Goal: Complete application form: Complete application form

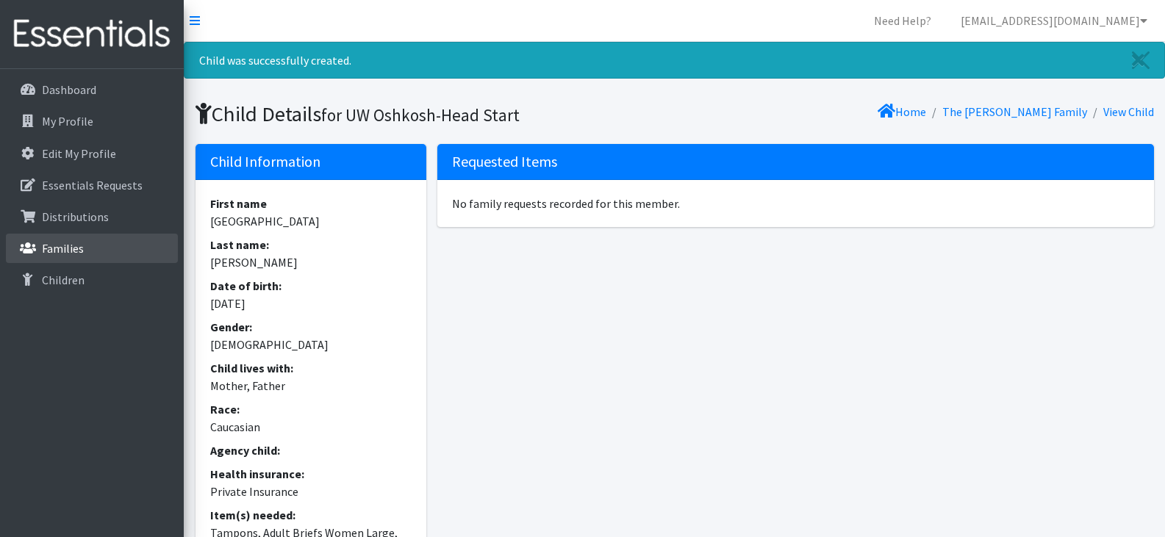
click at [86, 253] on link "Families" at bounding box center [92, 248] width 172 height 29
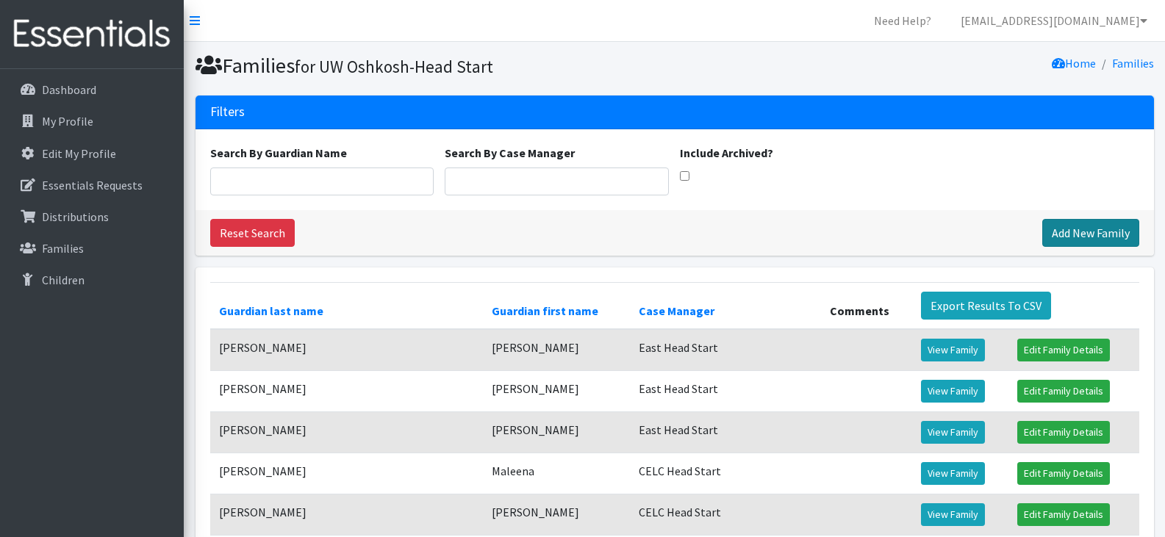
click at [1079, 229] on link "Add New Family" at bounding box center [1090, 233] width 97 height 28
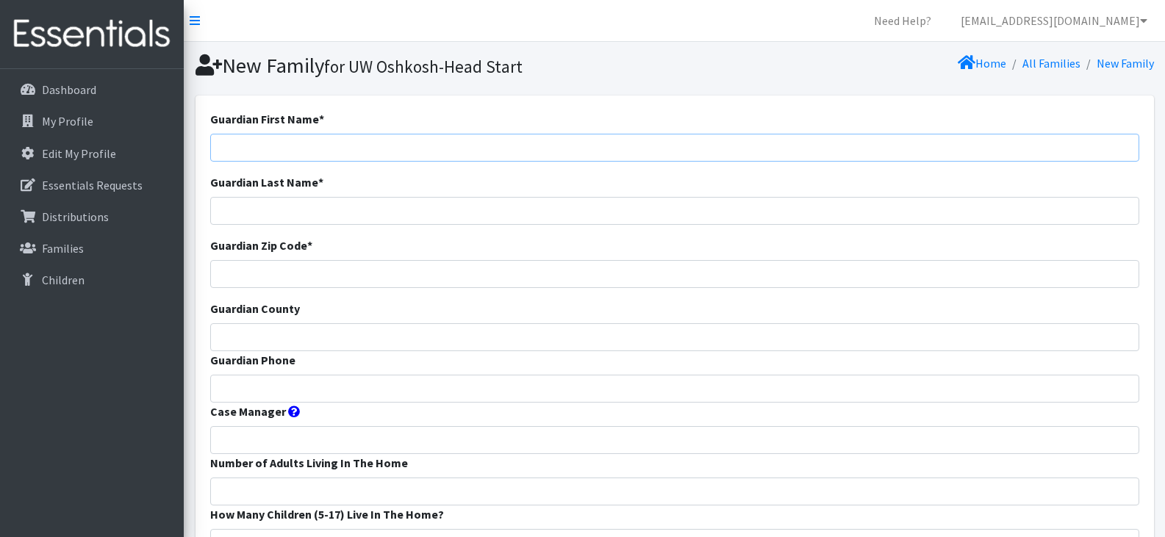
click at [295, 147] on input "Guardian First Name *" at bounding box center [674, 148] width 929 height 28
paste input "Nichole Stephenson"
drag, startPoint x: 324, startPoint y: 145, endPoint x: 261, endPoint y: 154, distance: 63.7
click at [261, 154] on input "Nichole Stephenson" at bounding box center [674, 148] width 929 height 28
type input "Nichole"
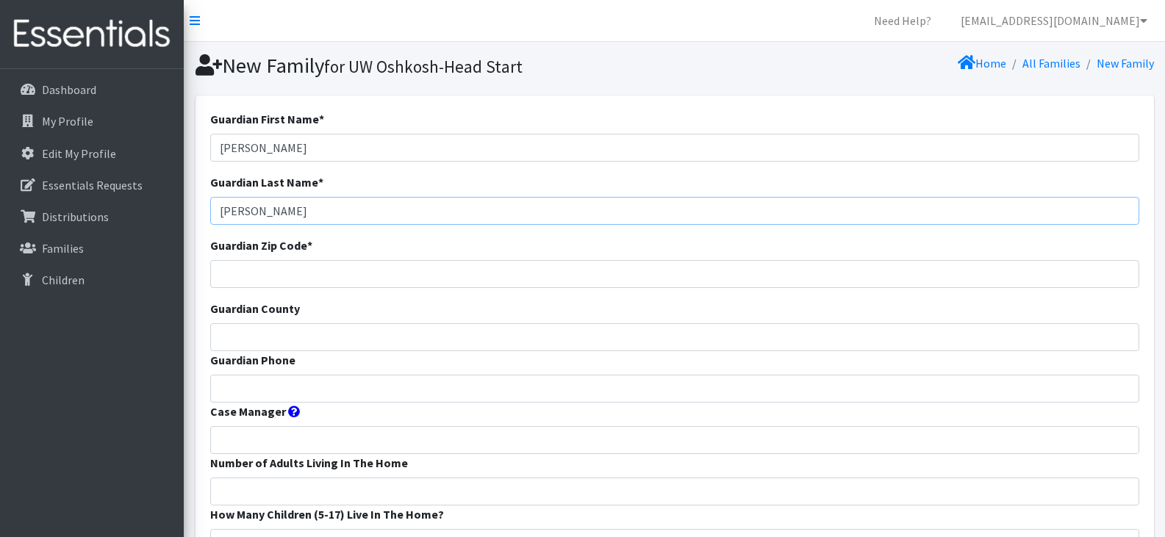
type input "Stephenson"
click at [276, 395] on input "Guardian Phone" at bounding box center [674, 389] width 929 height 28
paste input "310-367-5904"
click at [276, 395] on input "310-367-5904" at bounding box center [674, 389] width 929 height 28
type input "310-367-5904"
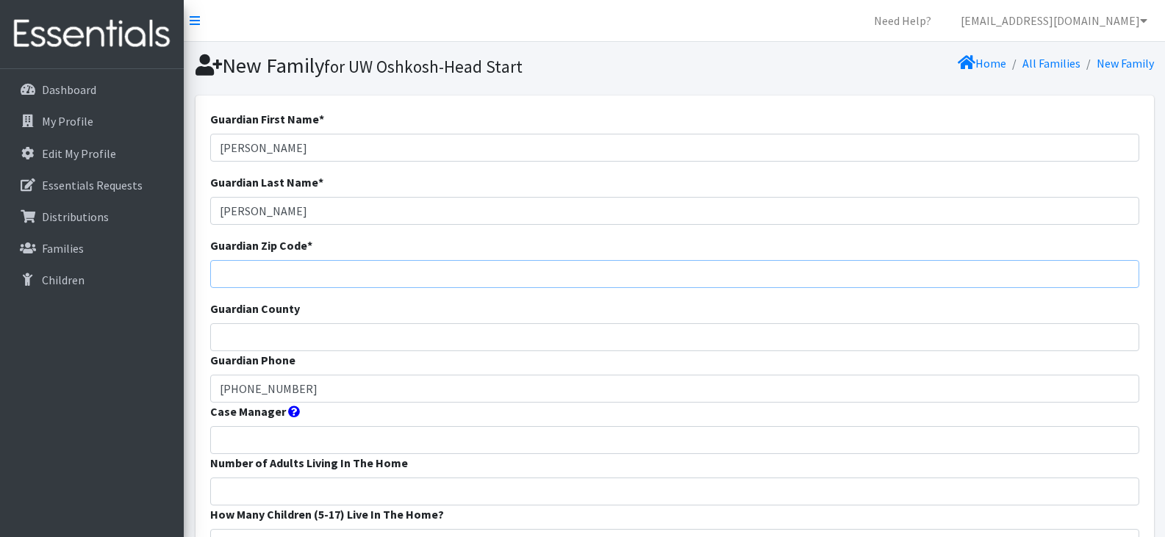
click at [254, 276] on input "Guardian Zip Code *" at bounding box center [674, 274] width 929 height 28
type input "54956"
click at [261, 338] on input "Guardian County" at bounding box center [674, 337] width 929 height 28
type input "Winnebago"
click at [314, 441] on input "Case Manager" at bounding box center [674, 440] width 929 height 28
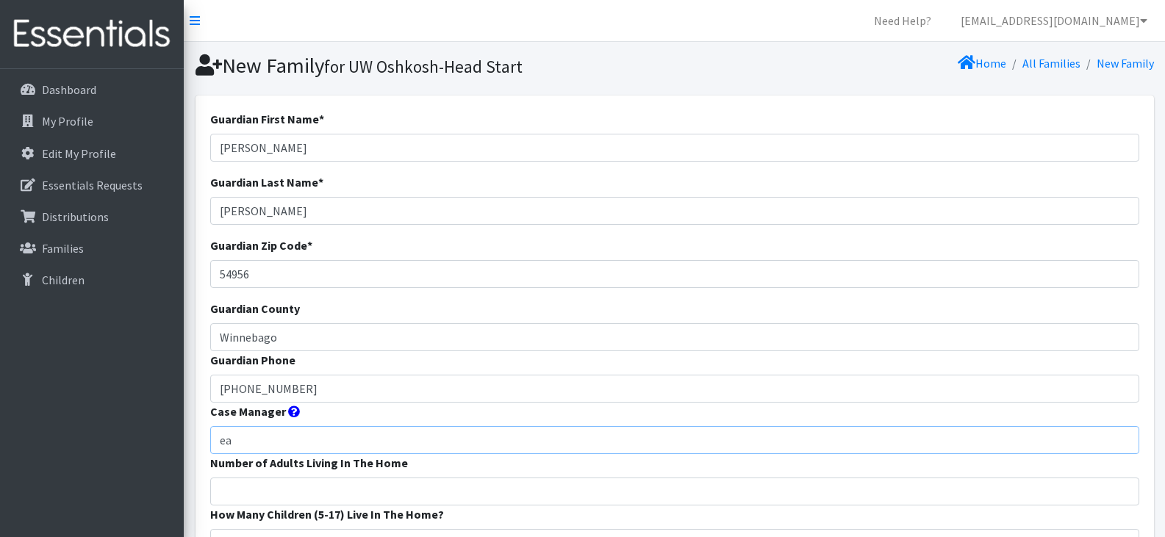
type input "East Head Start"
click at [331, 490] on input "Number of Adults Living In The Home" at bounding box center [674, 492] width 929 height 28
click at [331, 490] on input "2" at bounding box center [674, 492] width 929 height 28
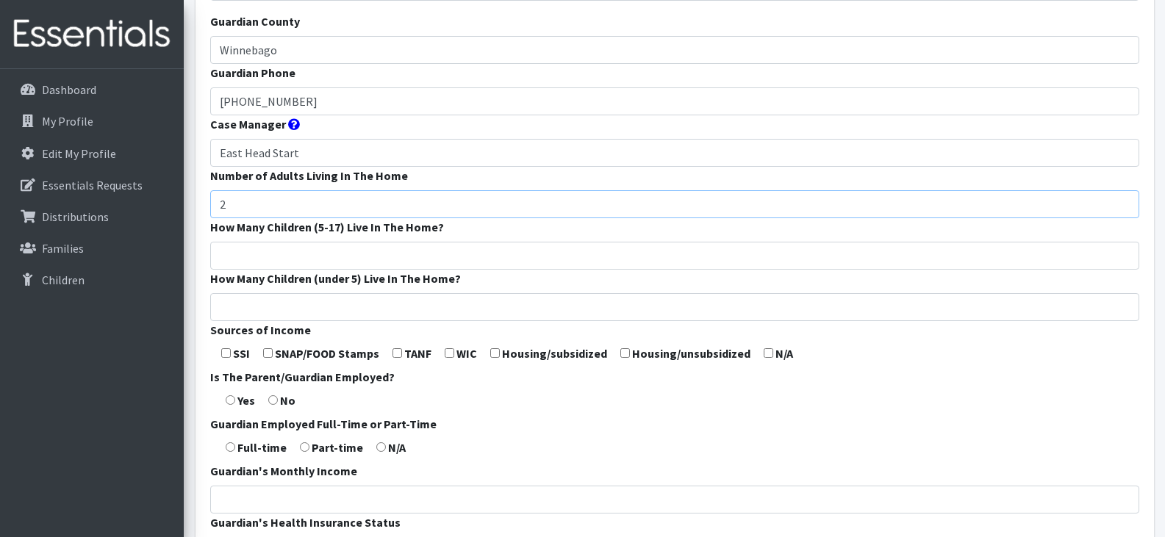
scroll to position [289, 0]
type input "2"
click at [286, 258] on input "How Many Children (5-17) Live In The Home?" at bounding box center [674, 254] width 929 height 28
type input "0"
click at [295, 309] on input "How Many Children (under 5) Live In The Home?" at bounding box center [674, 306] width 929 height 28
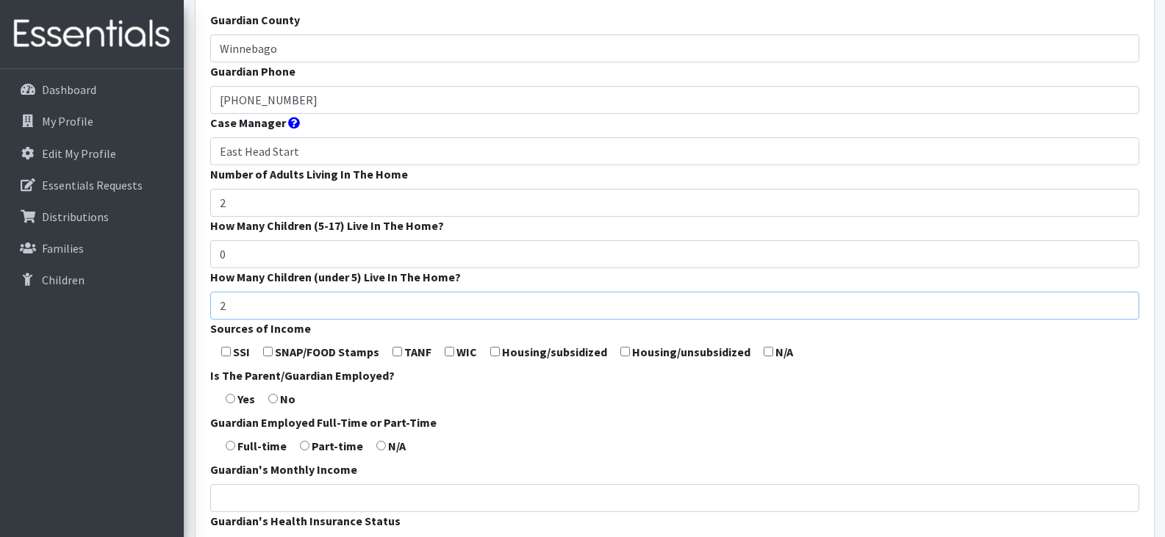
type input "2"
click at [239, 256] on input "0" at bounding box center [674, 254] width 929 height 28
type input "1"
click at [266, 351] on input "checkbox" at bounding box center [268, 352] width 10 height 10
checkbox input "true"
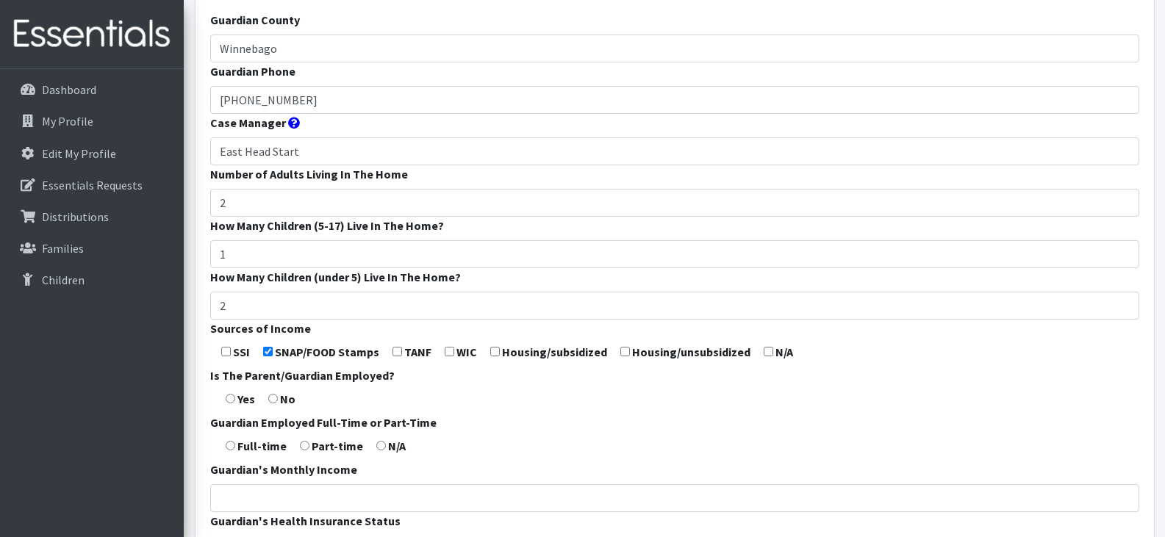
click at [230, 397] on input "radio" at bounding box center [231, 399] width 10 height 10
radio input "true"
click at [231, 446] on input "radio" at bounding box center [231, 446] width 10 height 10
radio input "true"
click at [550, 433] on form "Guardian First Name * Nichole Guardian Last Name * Stephenson Guardian Zip Code…" at bounding box center [674, 256] width 929 height 871
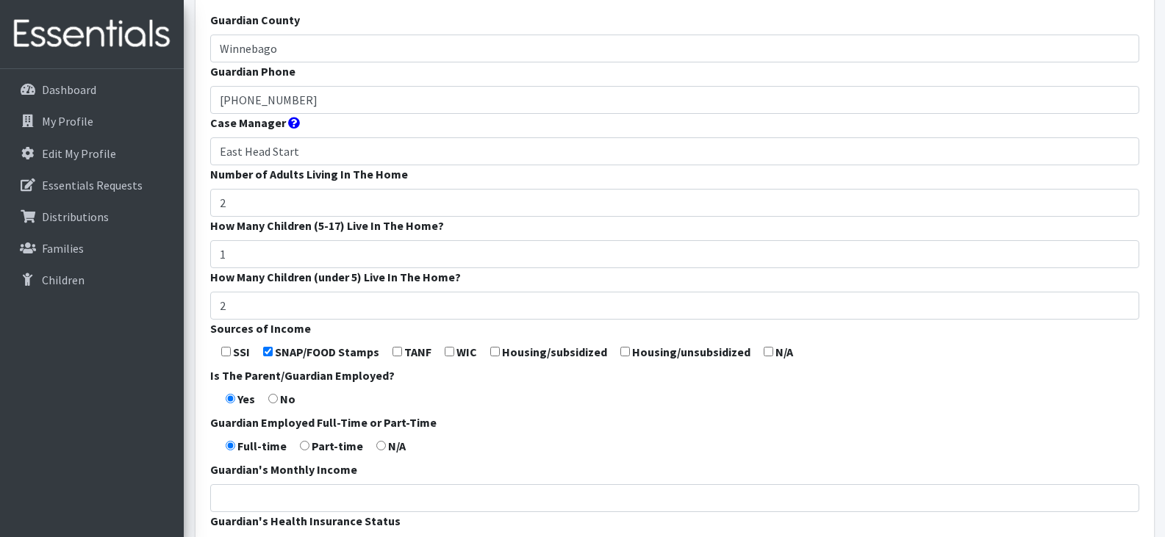
scroll to position [474, 0]
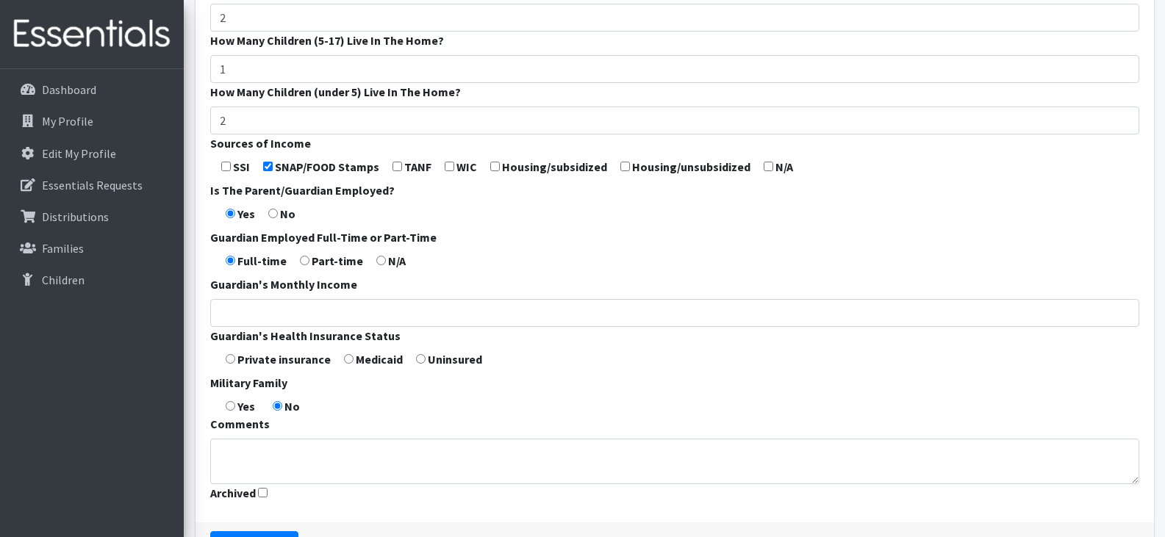
click at [348, 356] on input "radio" at bounding box center [349, 359] width 10 height 10
radio input "true"
click at [374, 389] on form "Guardian First Name * Nichole Guardian Last Name * Stephenson Guardian Zip Code…" at bounding box center [674, 71] width 929 height 871
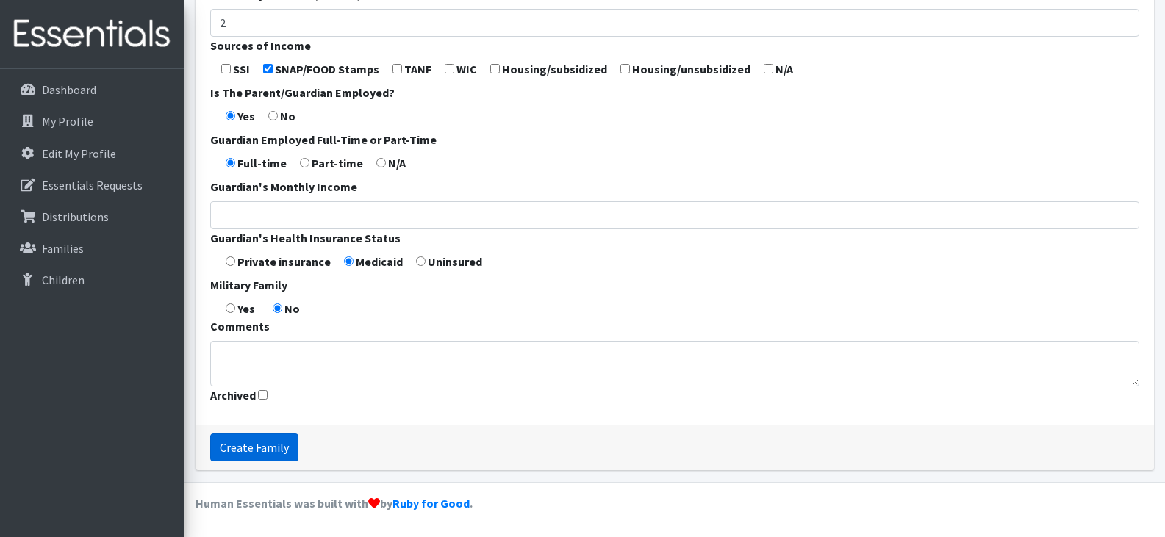
click at [264, 440] on input "Create Family" at bounding box center [254, 447] width 88 height 28
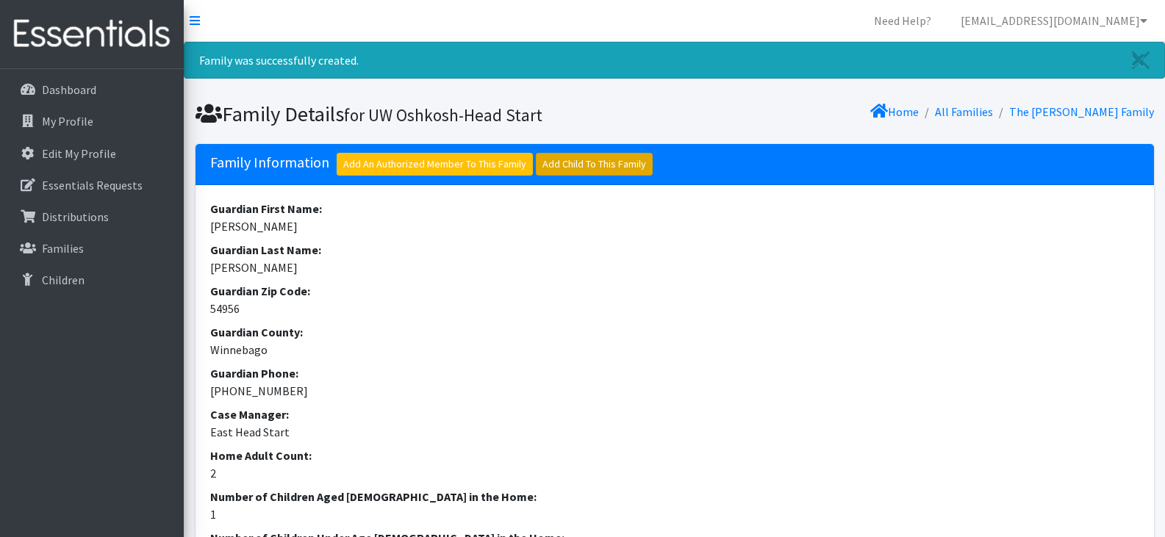
click at [576, 165] on link "Add Child To This Family" at bounding box center [594, 164] width 117 height 23
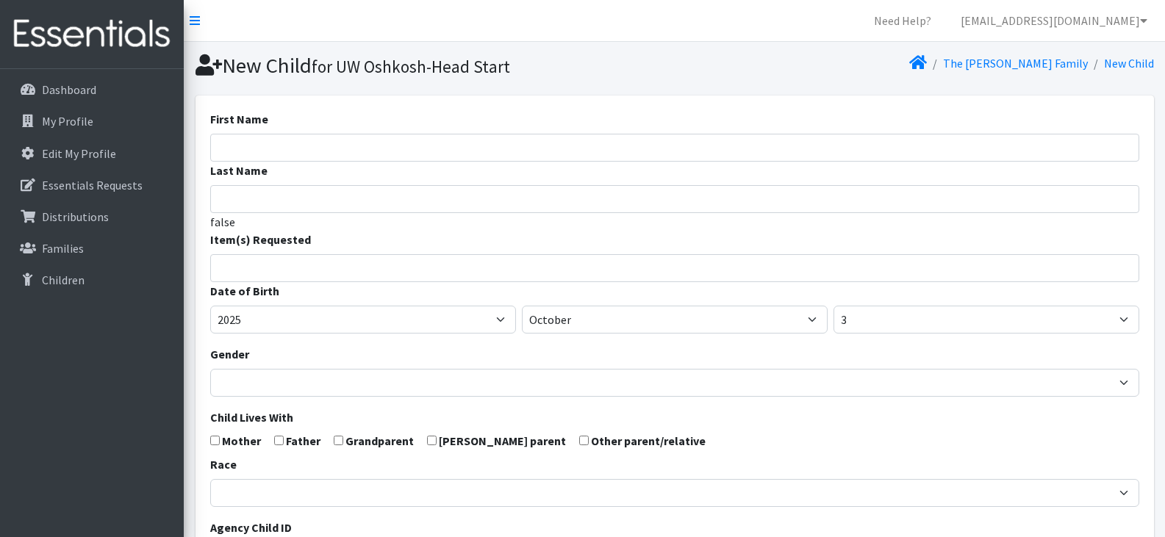
select select
click at [252, 149] on input "First Name" at bounding box center [674, 148] width 929 height 28
paste input "Maeve"
type input "Maeve"
click at [273, 201] on input "Last Name" at bounding box center [674, 199] width 929 height 28
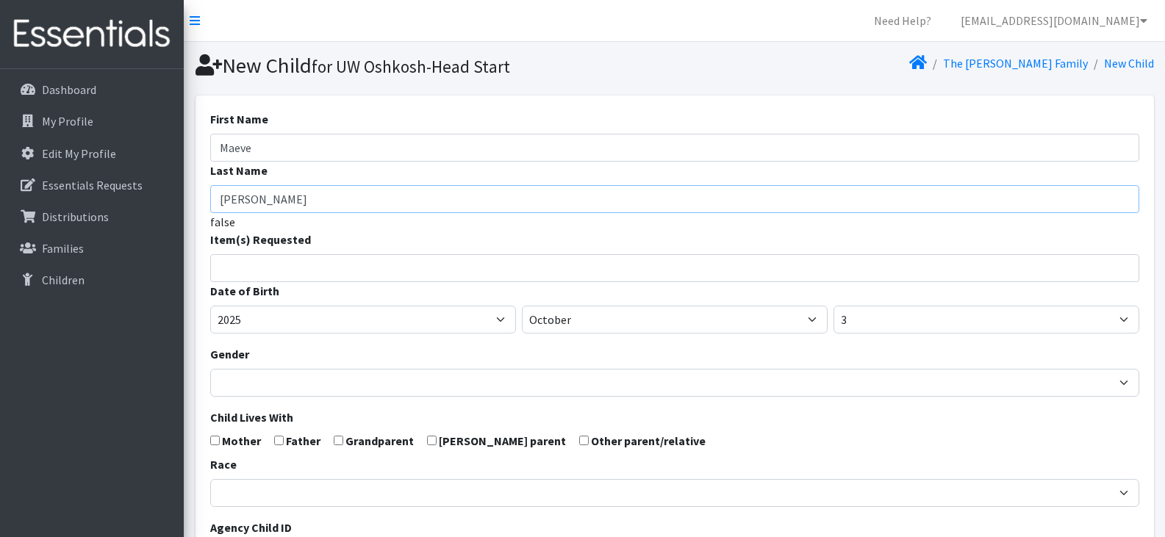
type input "[PERSON_NAME]"
click at [764, 268] on input "search" at bounding box center [685, 265] width 924 height 13
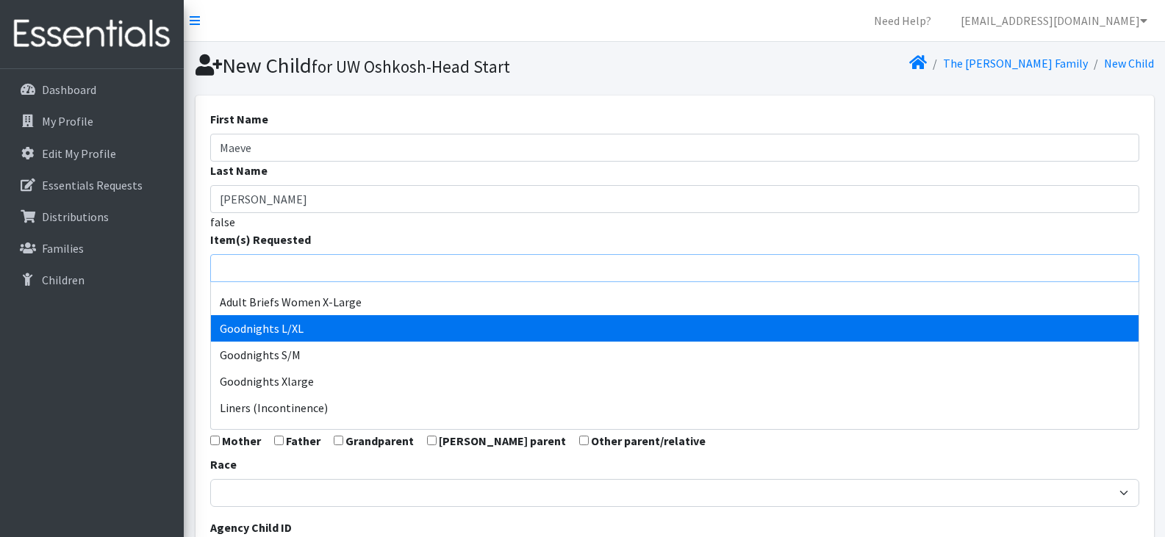
scroll to position [391, 0]
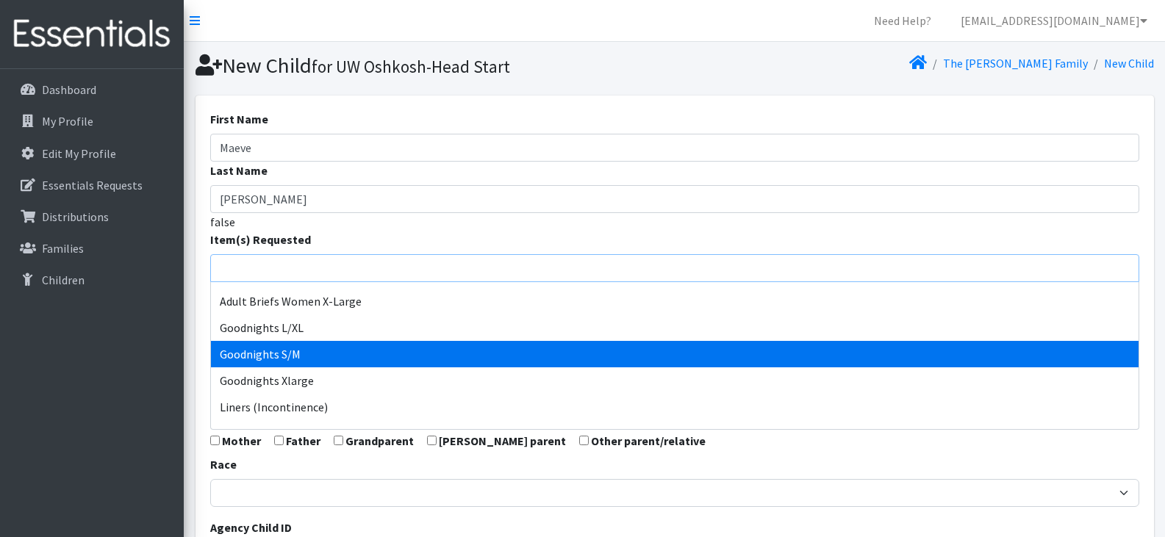
select select "15012"
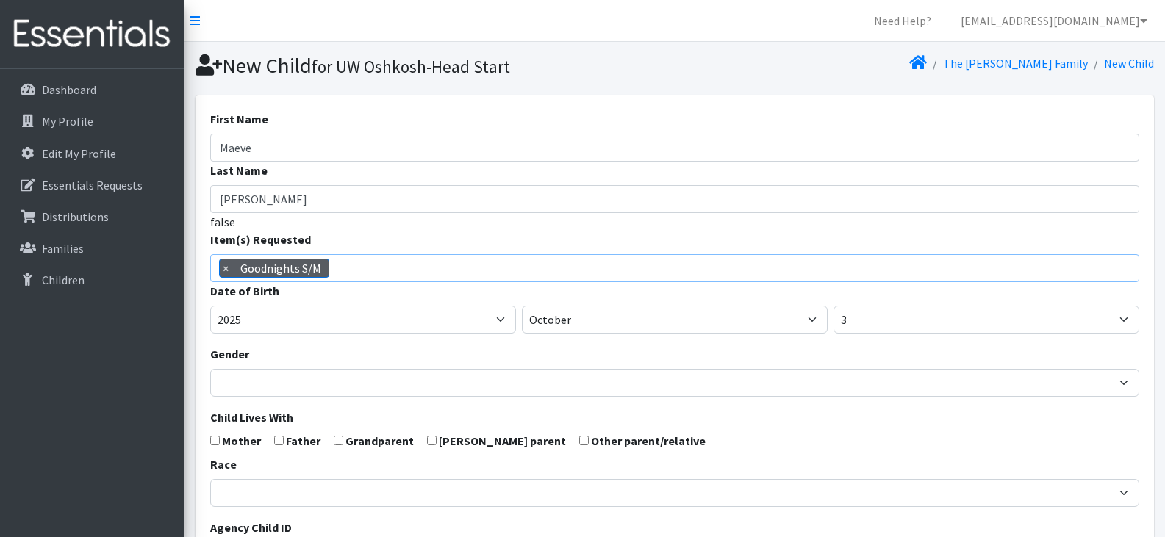
scroll to position [262, 0]
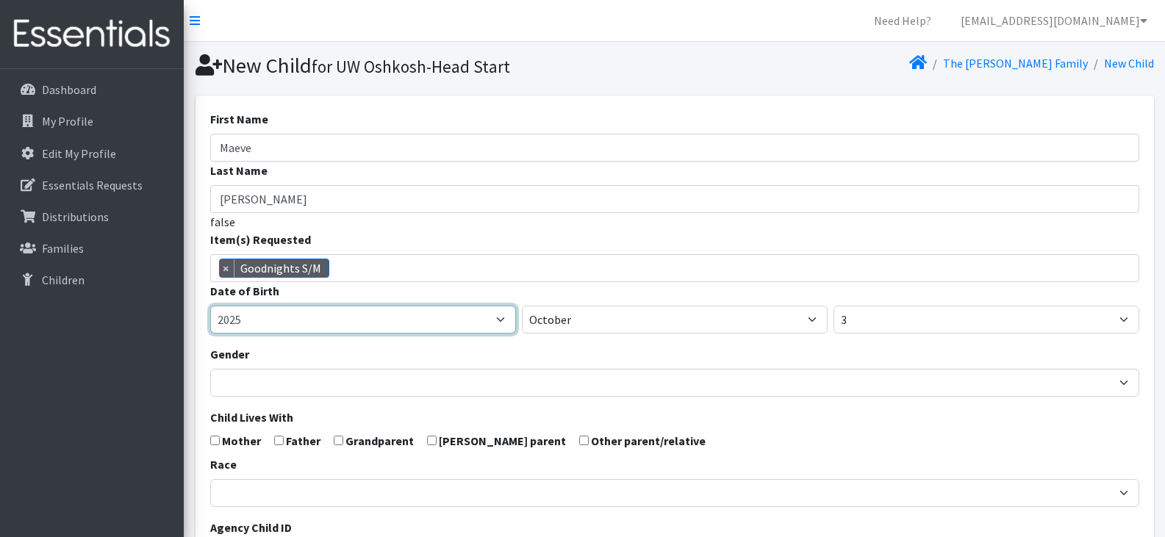
click at [422, 313] on select "2005 2006 2007 2008 2009 2010 2011 2012 2013 2014 2015 2016 2017 2018 2019 2020…" at bounding box center [363, 320] width 306 height 28
select select "2022"
click at [210, 306] on select "2005 2006 2007 2008 2009 2010 2011 2012 2013 2014 2015 2016 2017 2018 2019 2020…" at bounding box center [363, 320] width 306 height 28
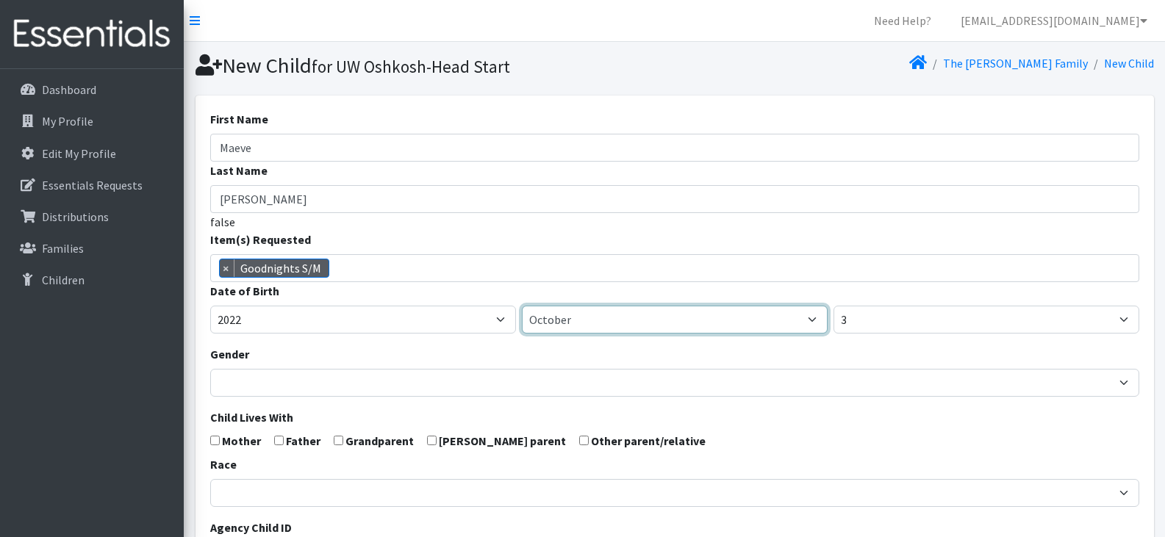
click at [588, 328] on select "January February March April May June July August September October November De…" at bounding box center [675, 320] width 306 height 28
select select "4"
click at [522, 306] on select "January February March April May June July August September October November De…" at bounding box center [675, 320] width 306 height 28
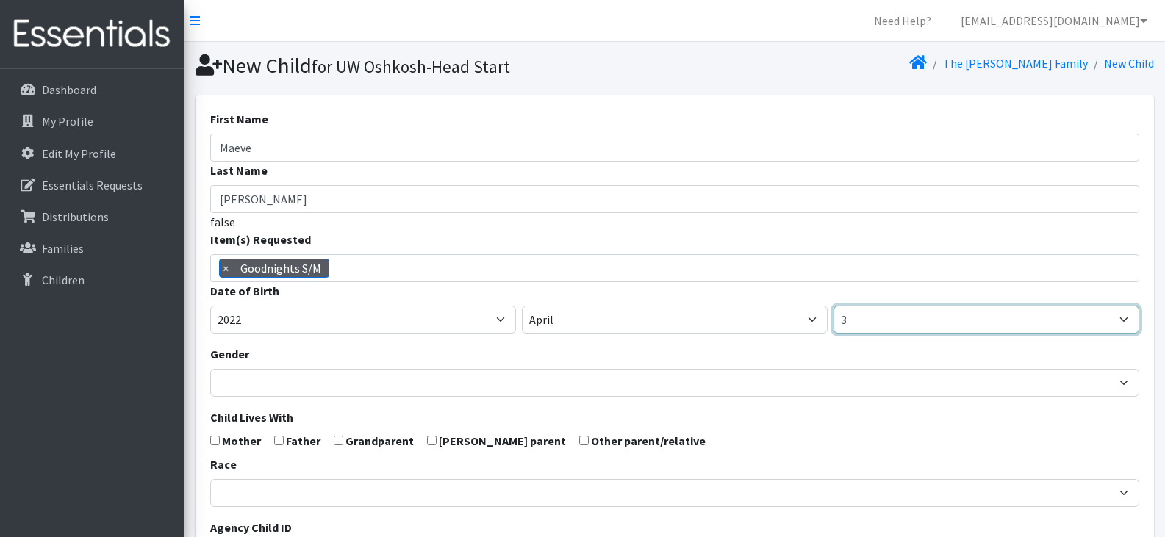
click at [890, 323] on select "1 2 3 4 5 6 7 8 9 10 11 12 13 14 15 16 17 18 19 20 21 22 23 24 25 26 27 28 29 3…" at bounding box center [986, 320] width 306 height 28
select select "11"
click at [833, 306] on select "1 2 3 4 5 6 7 8 9 10 11 12 13 14 15 16 17 18 19 20 21 22 23 24 25 26 27 28 29 3…" at bounding box center [986, 320] width 306 height 28
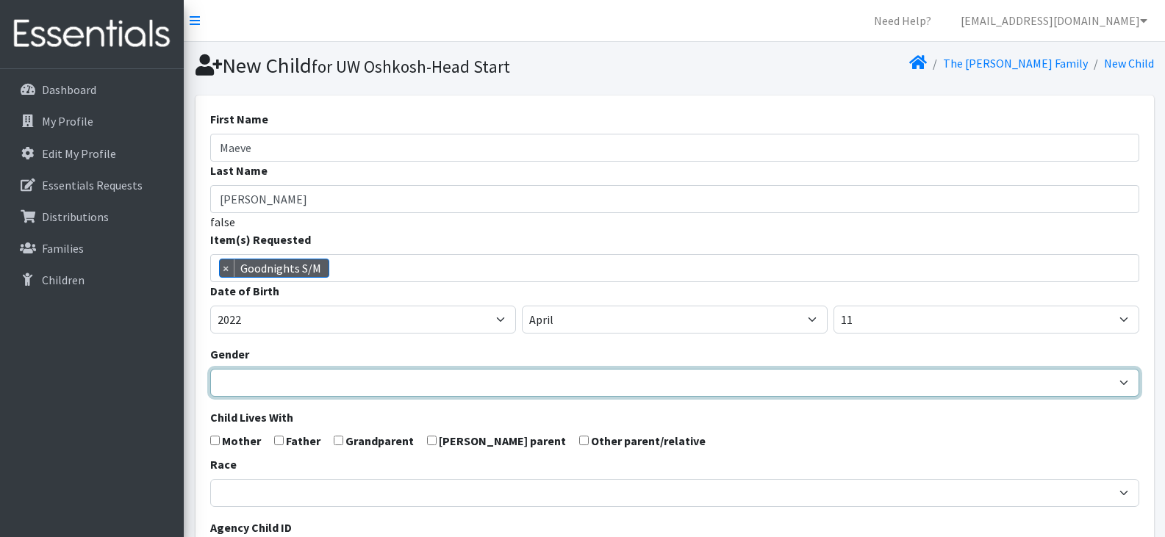
click at [278, 387] on select "Male Female" at bounding box center [674, 383] width 929 height 28
select select "Male"
click at [210, 369] on select "Male Female" at bounding box center [674, 383] width 929 height 28
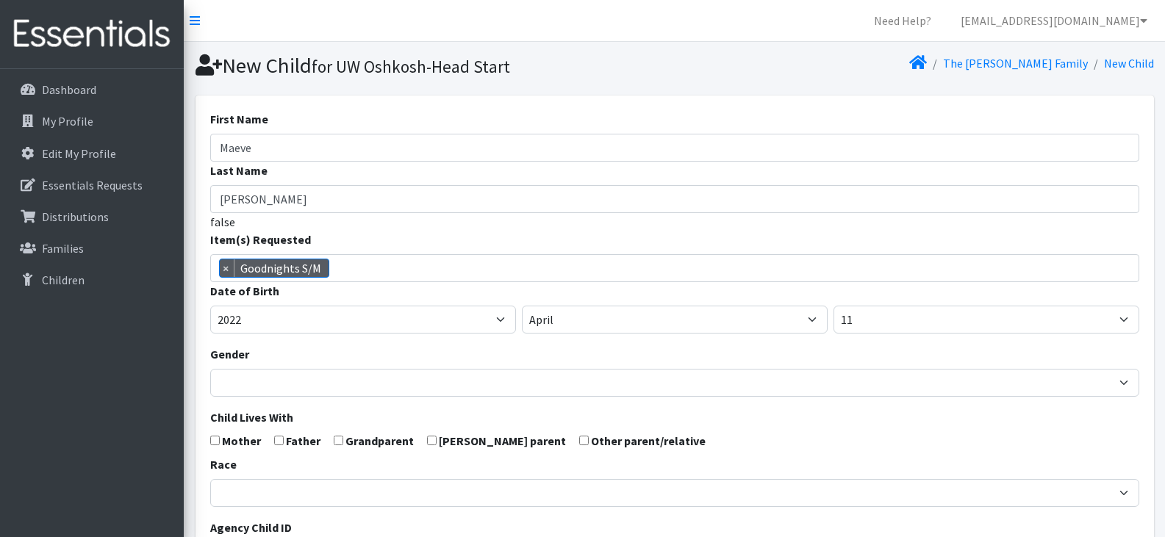
click at [276, 439] on input "checkbox" at bounding box center [279, 441] width 10 height 10
checkbox input "true"
click at [214, 438] on input "checkbox" at bounding box center [215, 441] width 10 height 10
checkbox input "true"
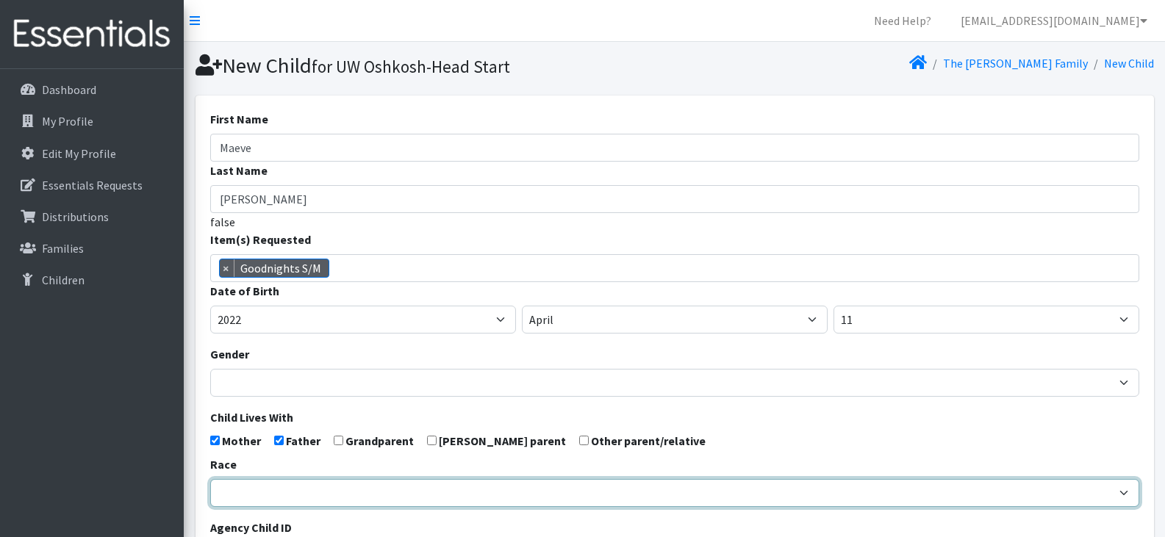
click at [293, 494] on select "[DEMOGRAPHIC_DATA] Caucasian Hispanic [DEMOGRAPHIC_DATA] [DEMOGRAPHIC_DATA] Isl…" at bounding box center [674, 493] width 929 height 28
select select "[DEMOGRAPHIC_DATA]"
click at [210, 479] on select "[DEMOGRAPHIC_DATA] Caucasian Hispanic [DEMOGRAPHIC_DATA] [DEMOGRAPHIC_DATA] Isl…" at bounding box center [674, 493] width 929 height 28
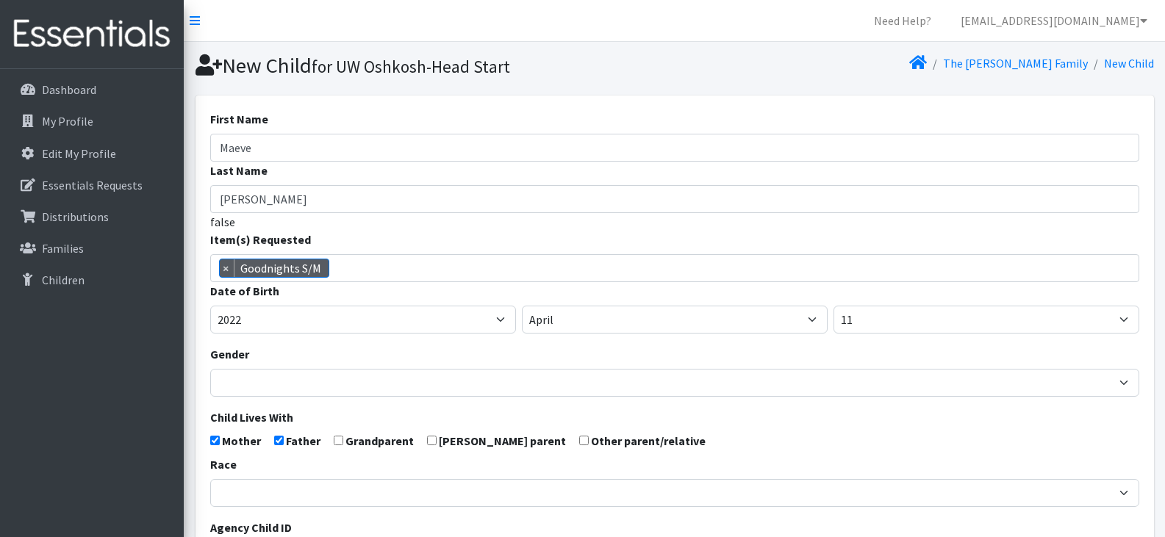
click at [710, 429] on form "First Name Maeve Last Name Javanshir-Ritchie false Item(s) Requested (Newborn) …" at bounding box center [674, 481] width 929 height 743
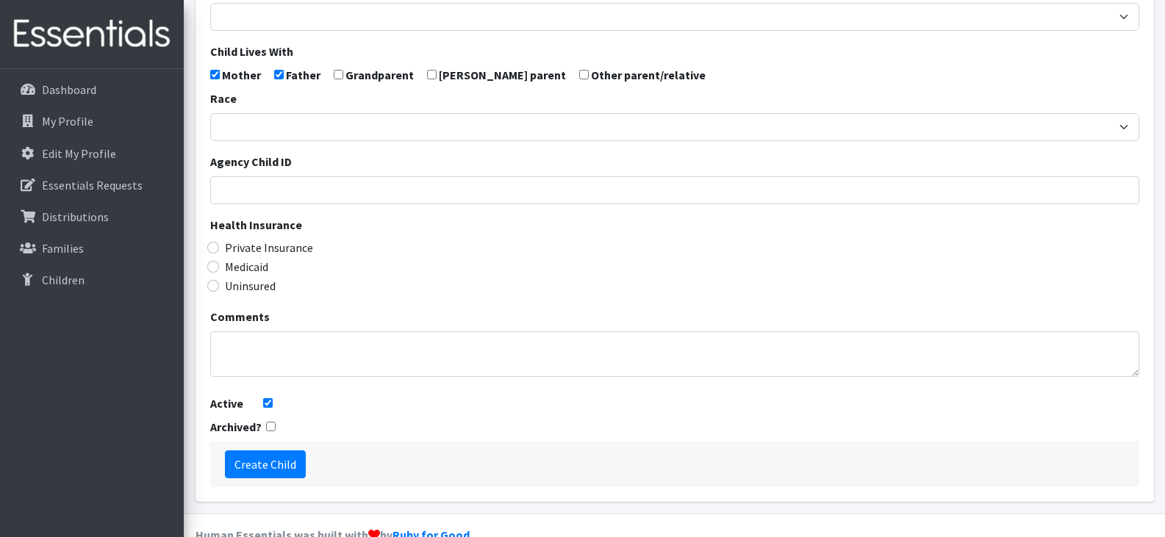
scroll to position [375, 0]
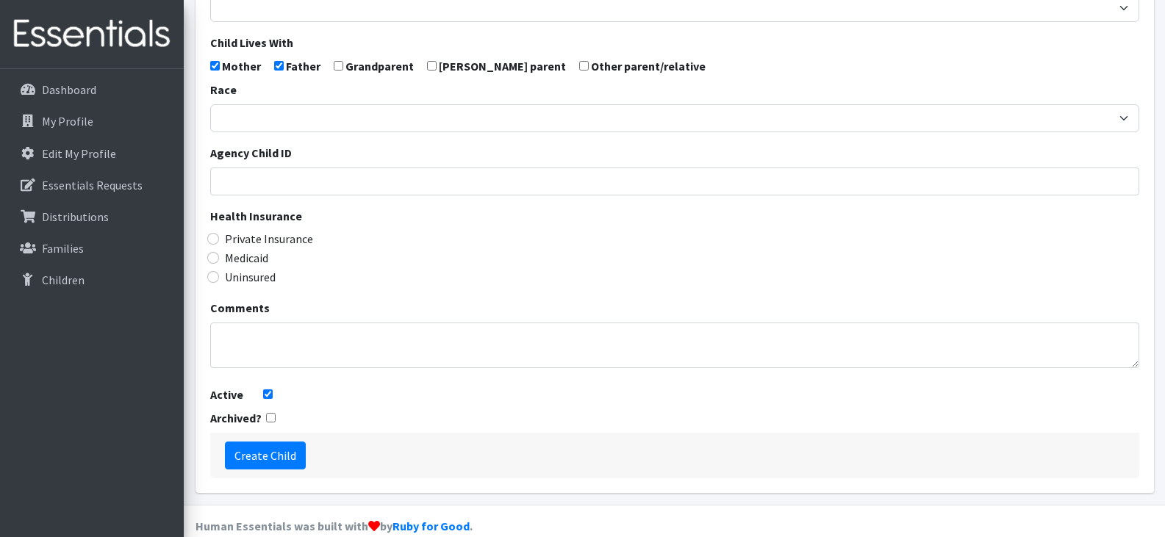
click at [240, 257] on label "Medicaid" at bounding box center [246, 258] width 43 height 18
click at [219, 257] on input "Medicaid" at bounding box center [213, 258] width 12 height 12
radio input "true"
click at [265, 456] on input "Create Child" at bounding box center [265, 456] width 81 height 28
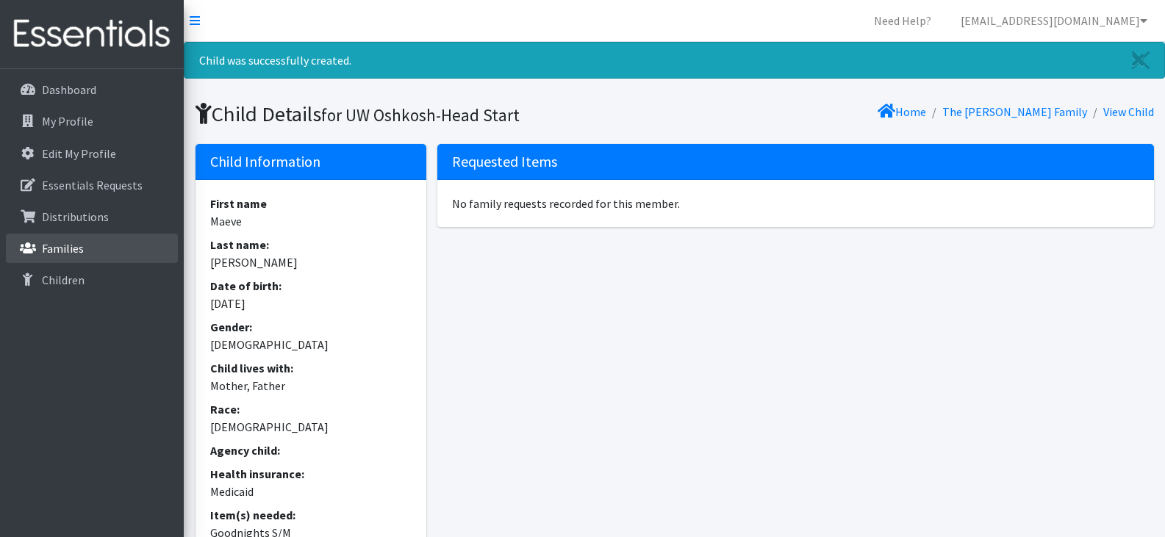
click at [62, 251] on p "Families" at bounding box center [63, 248] width 42 height 15
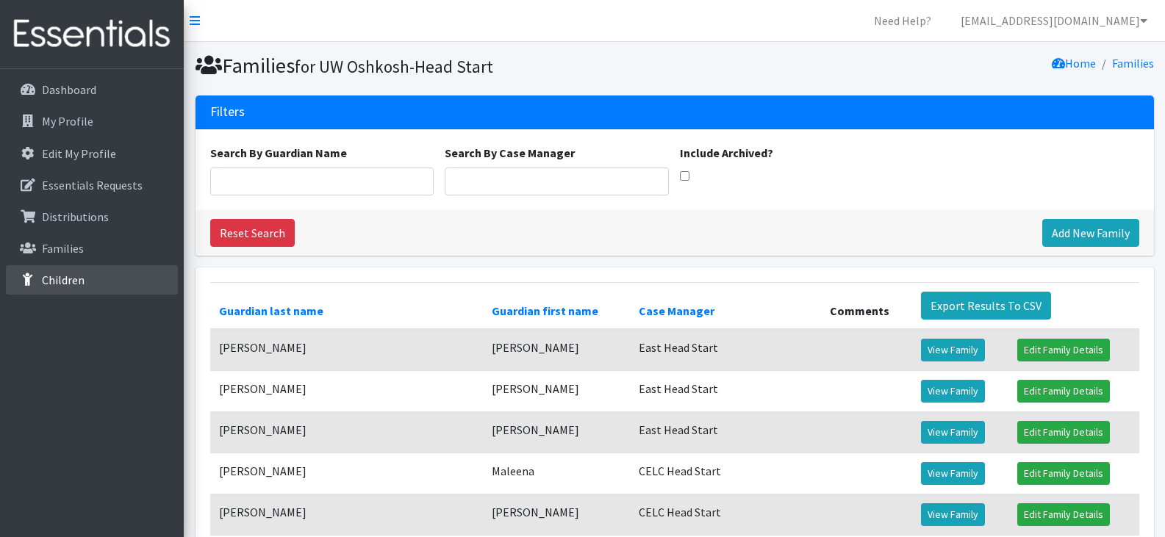
click at [97, 271] on link "Children" at bounding box center [92, 279] width 172 height 29
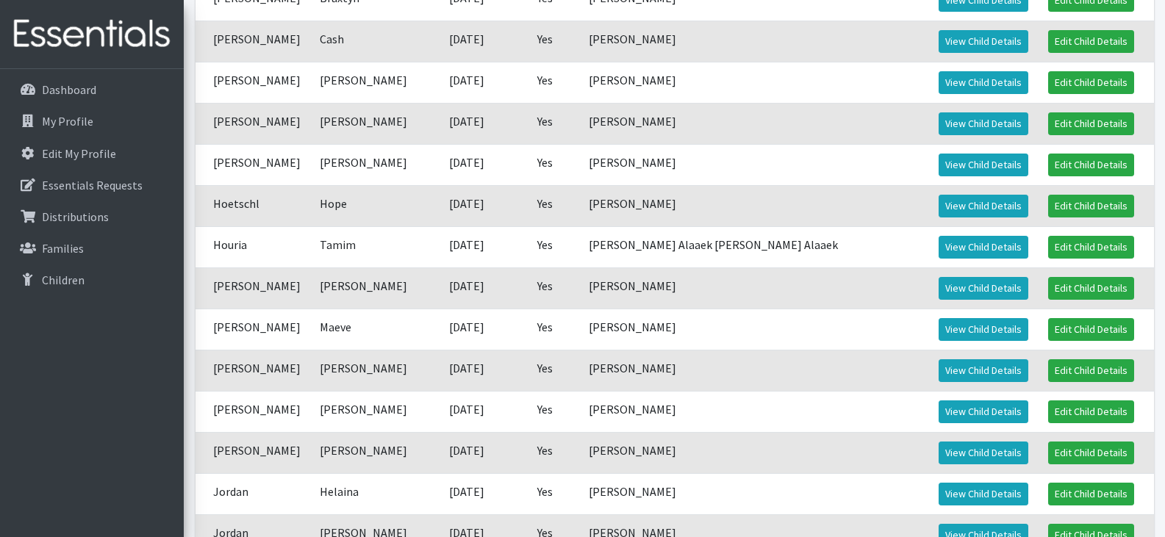
scroll to position [708, 0]
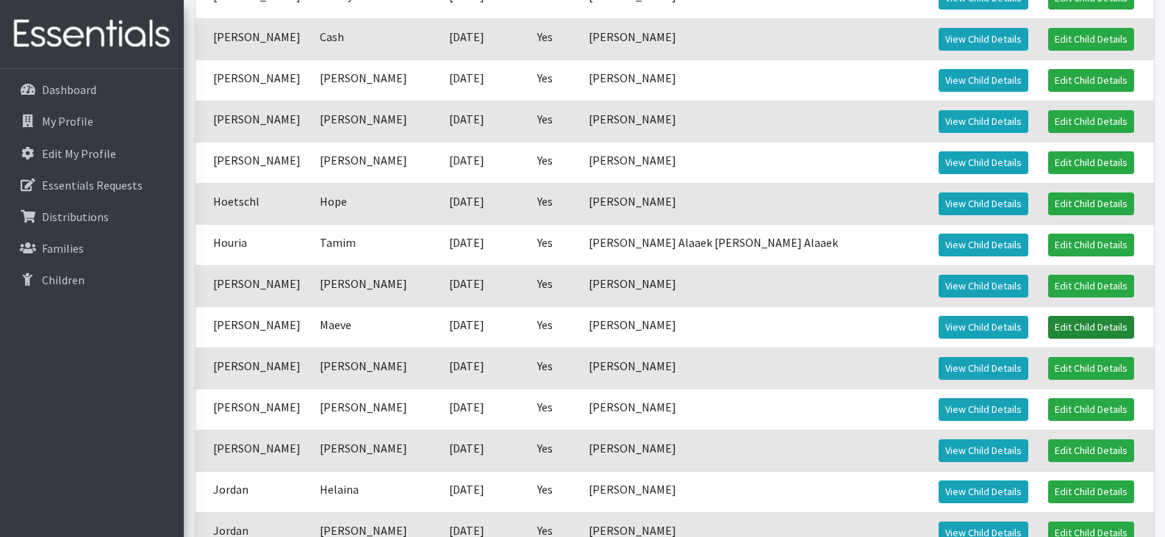
click at [1048, 327] on link "Edit Child Details" at bounding box center [1091, 327] width 86 height 23
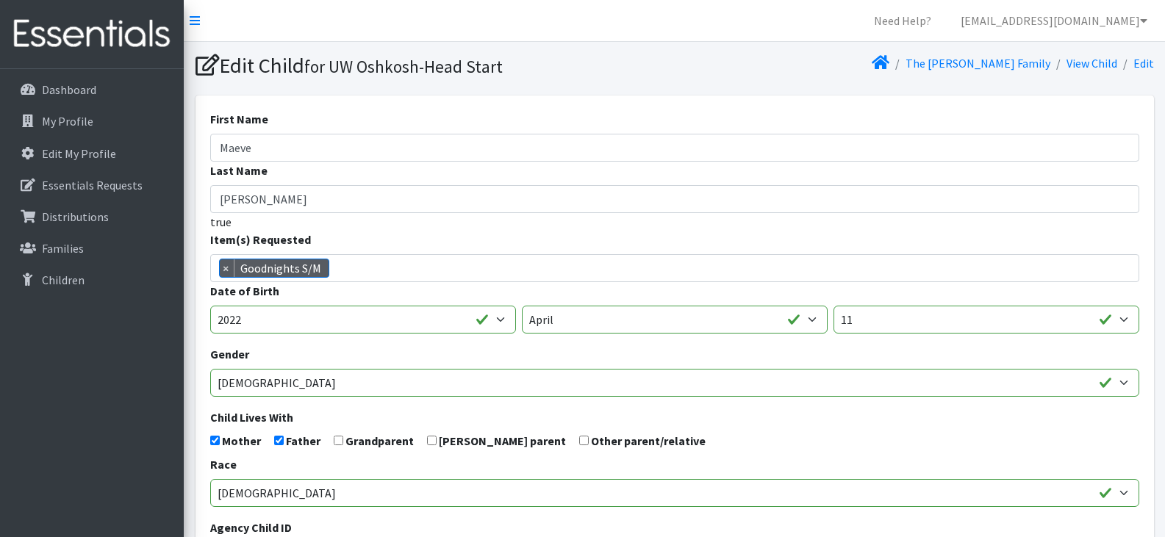
scroll to position [212, 0]
click at [411, 270] on span "× Goodnights S/M" at bounding box center [674, 268] width 929 height 28
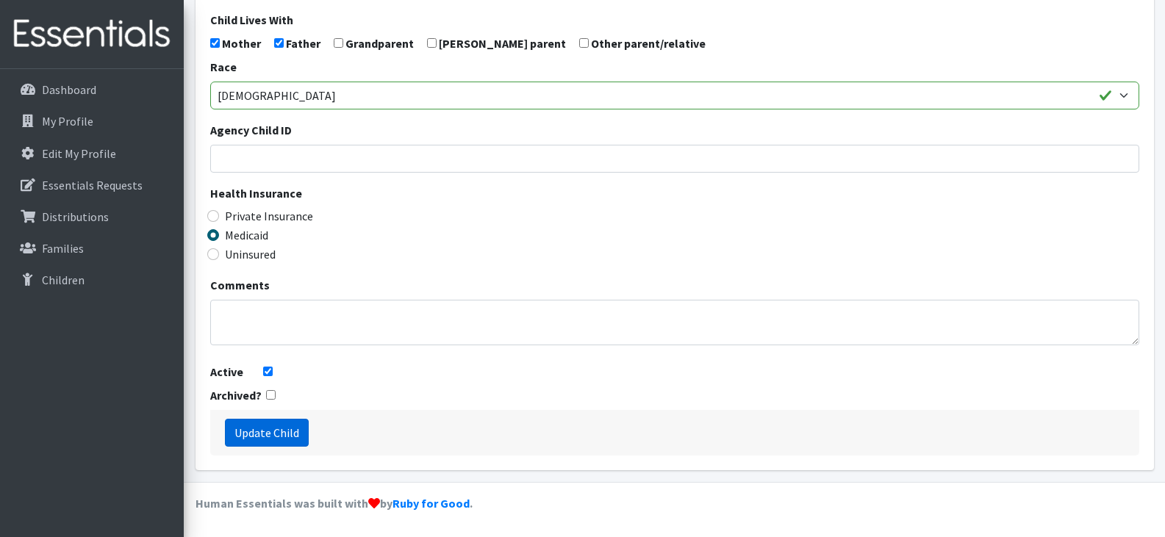
click at [281, 431] on input "Update Child" at bounding box center [267, 433] width 84 height 28
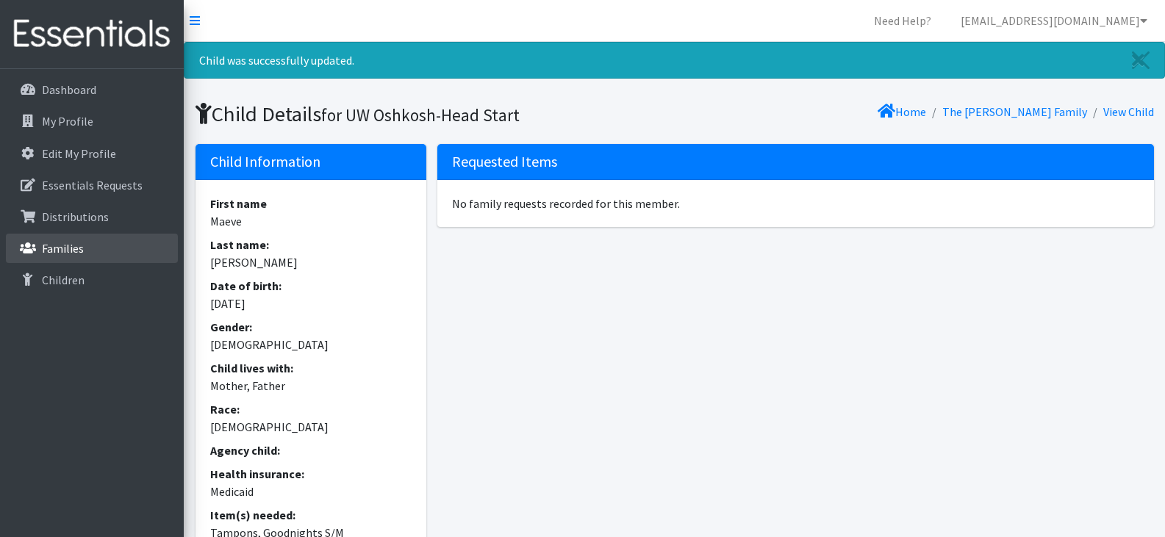
click at [51, 252] on p "Families" at bounding box center [63, 248] width 42 height 15
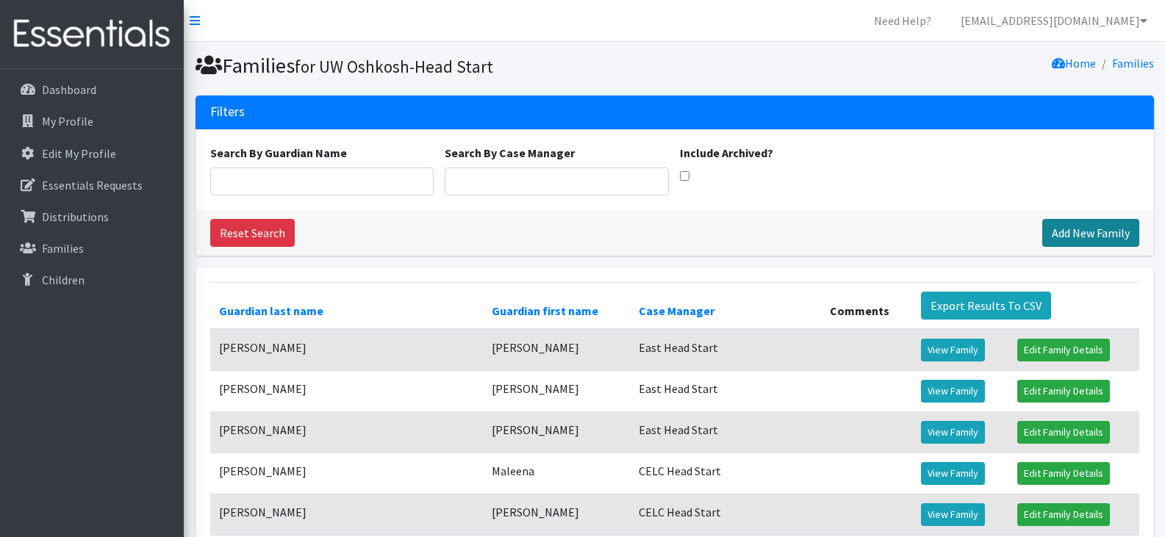
click at [1082, 230] on link "Add New Family" at bounding box center [1090, 233] width 97 height 28
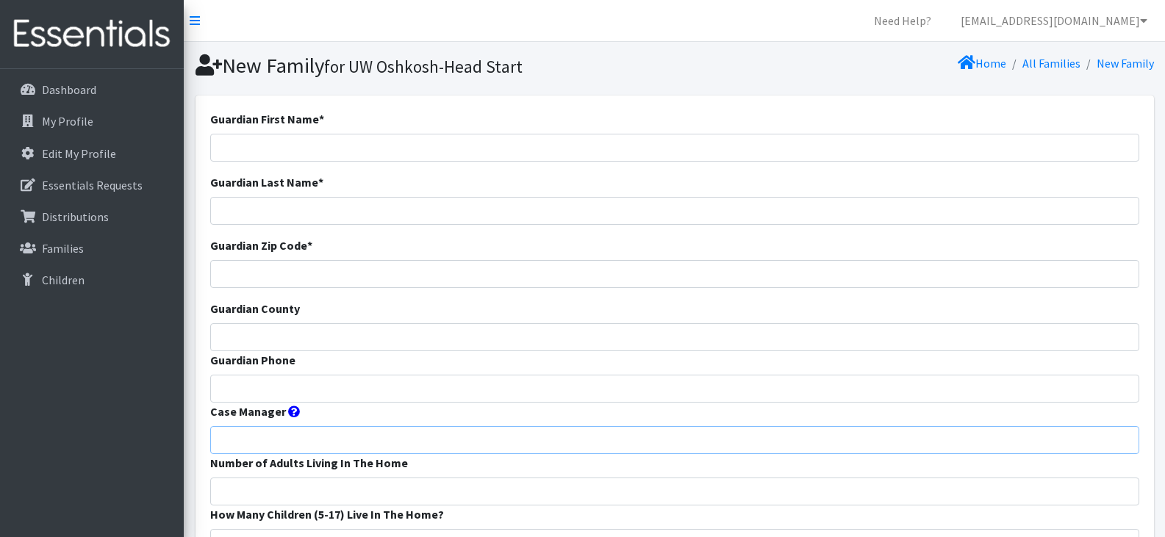
click at [532, 445] on input "Case Manager" at bounding box center [674, 440] width 929 height 28
click at [312, 149] on input "Guardian First Name *" at bounding box center [674, 148] width 929 height 28
paste input "[PERSON_NAME] Gel"
drag, startPoint x: 302, startPoint y: 148, endPoint x: 248, endPoint y: 156, distance: 54.2
click at [248, 156] on input "Alma Cruz Gel" at bounding box center [674, 148] width 929 height 28
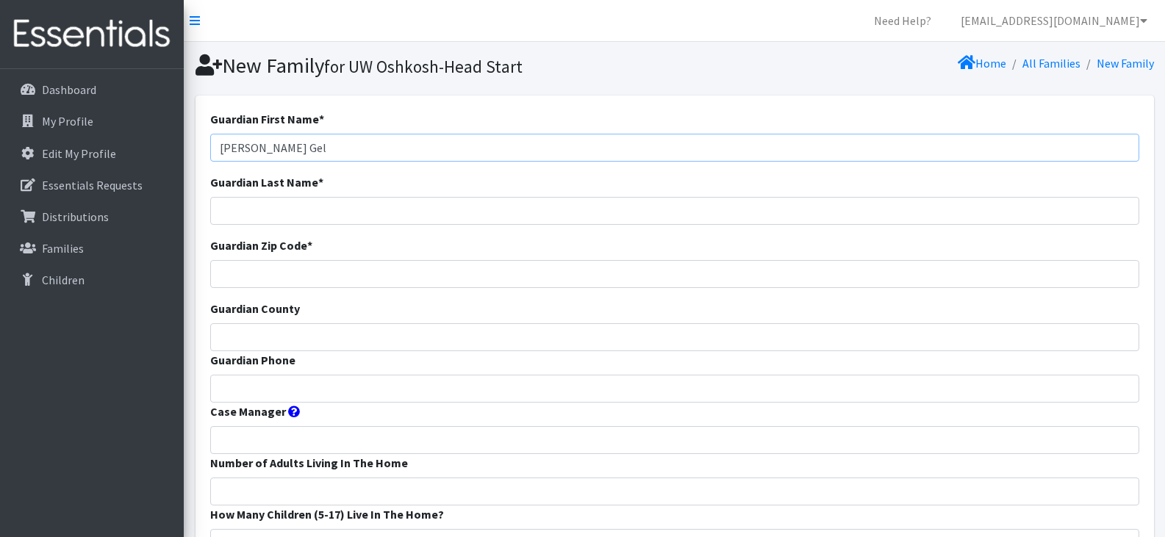
type input "Alma Cruz Gel"
click at [261, 217] on input "Guardian Last Name *" at bounding box center [674, 211] width 929 height 28
paste input "Cruz Gel"
type input "Cruz Gel"
click at [255, 329] on input "Guardian County" at bounding box center [674, 337] width 929 height 28
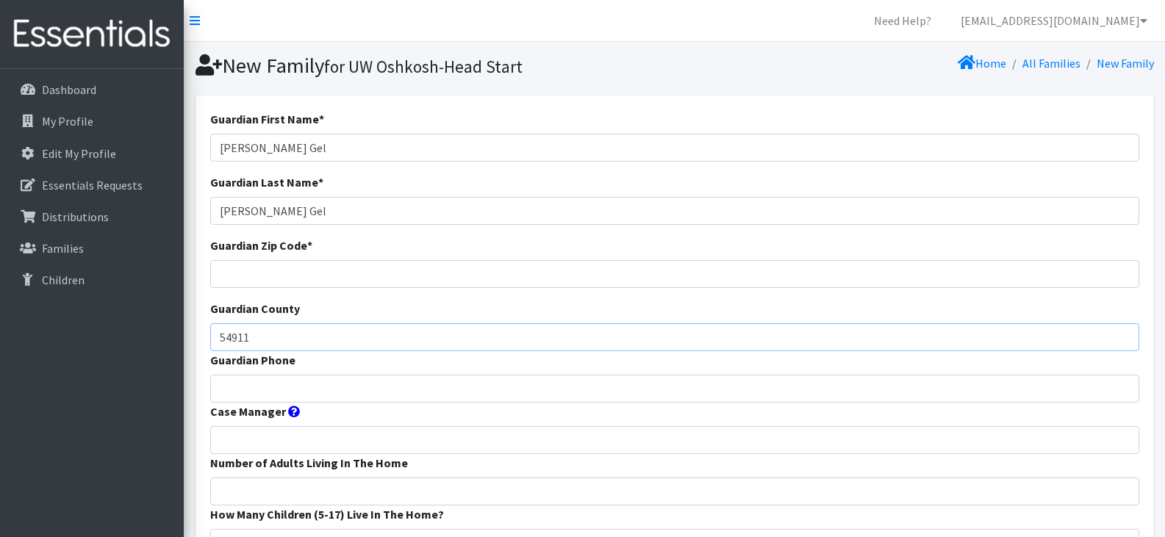
type input "54911"
click at [255, 434] on input "Case Manager" at bounding box center [674, 440] width 929 height 28
type input "East Head Start"
click at [411, 387] on input "Guardian Phone" at bounding box center [674, 389] width 929 height 28
paste input "9206365405"
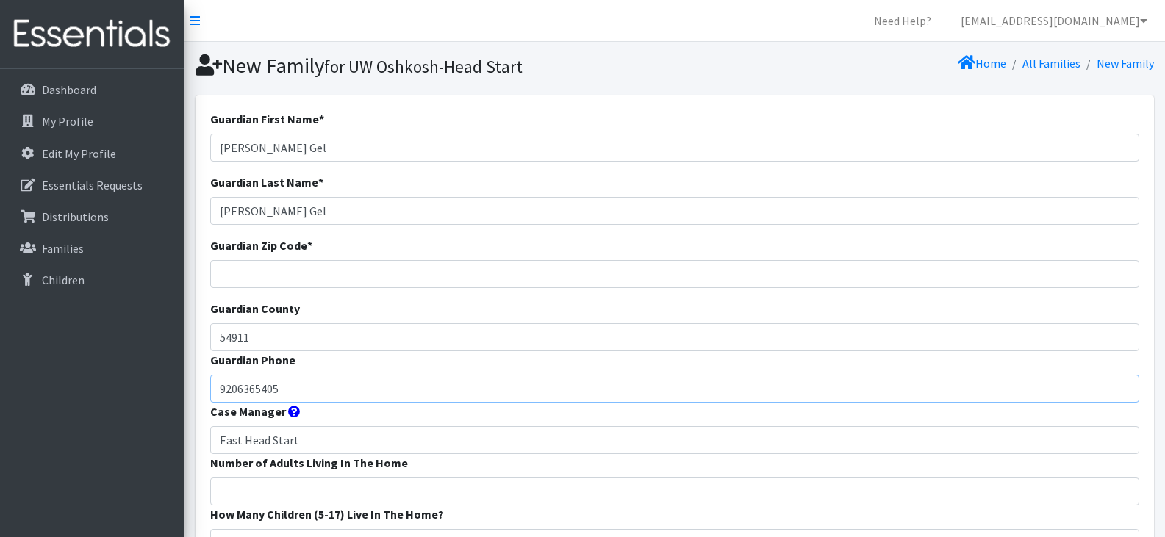
type input "9206365405"
click at [342, 272] on input "Guardian Zip Code *" at bounding box center [674, 274] width 929 height 28
type input "54911"
click at [291, 336] on input "54911" at bounding box center [674, 337] width 929 height 28
type input "5"
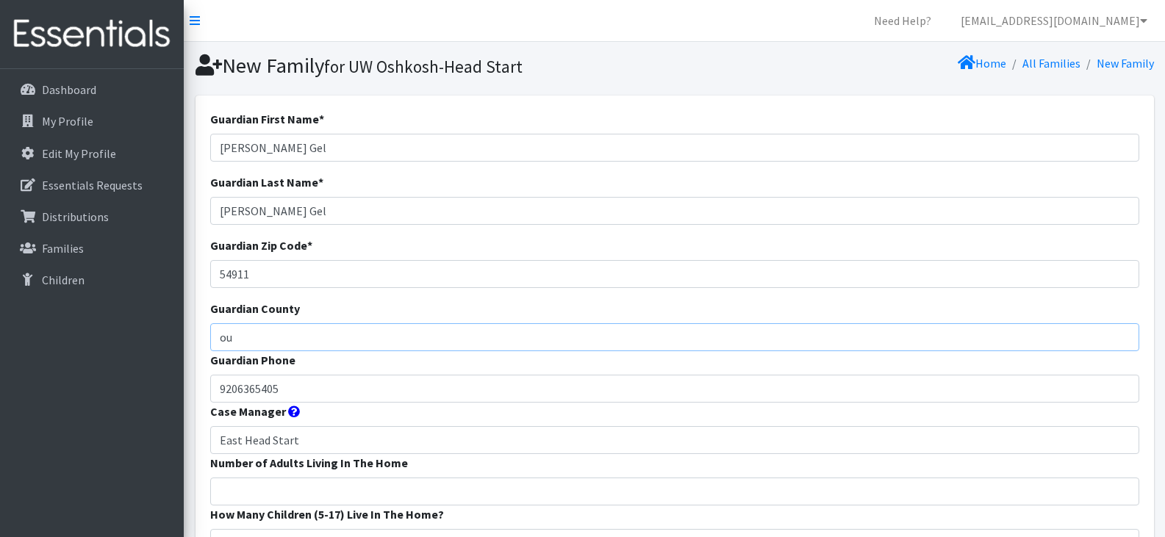
type input "Outagamie"
click at [358, 485] on input "Number of Adults Living In The Home" at bounding box center [674, 492] width 929 height 28
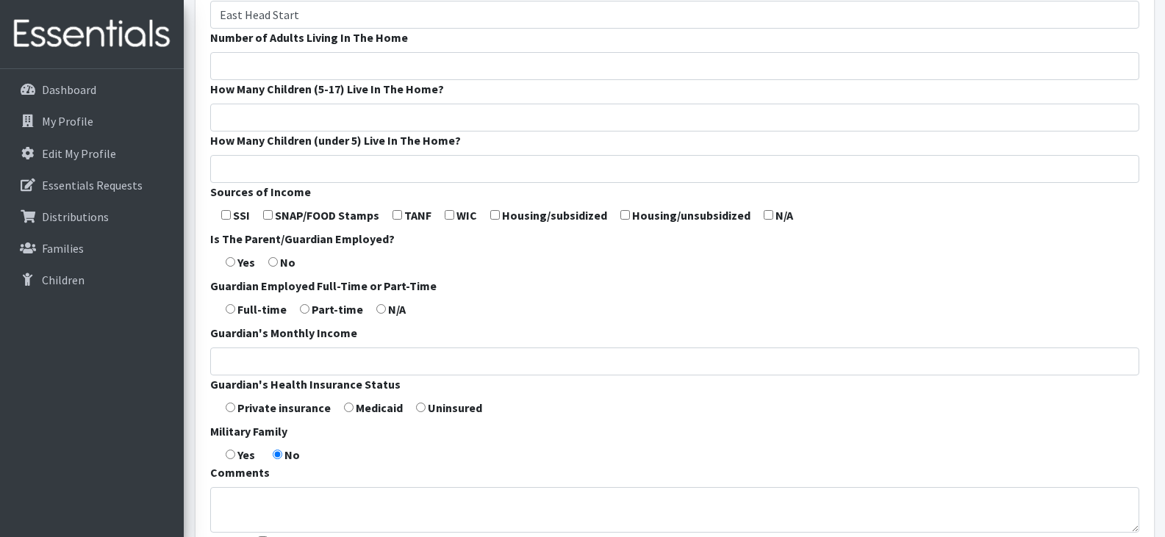
scroll to position [426, 0]
click at [270, 213] on input "checkbox" at bounding box center [268, 214] width 10 height 10
checkbox input "true"
click at [234, 267] on form "Guardian First Name * Alma Cruz Gel Guardian Last Name * Cruz Gel Guardian Zip …" at bounding box center [674, 119] width 929 height 871
click at [231, 261] on input "radio" at bounding box center [231, 261] width 10 height 10
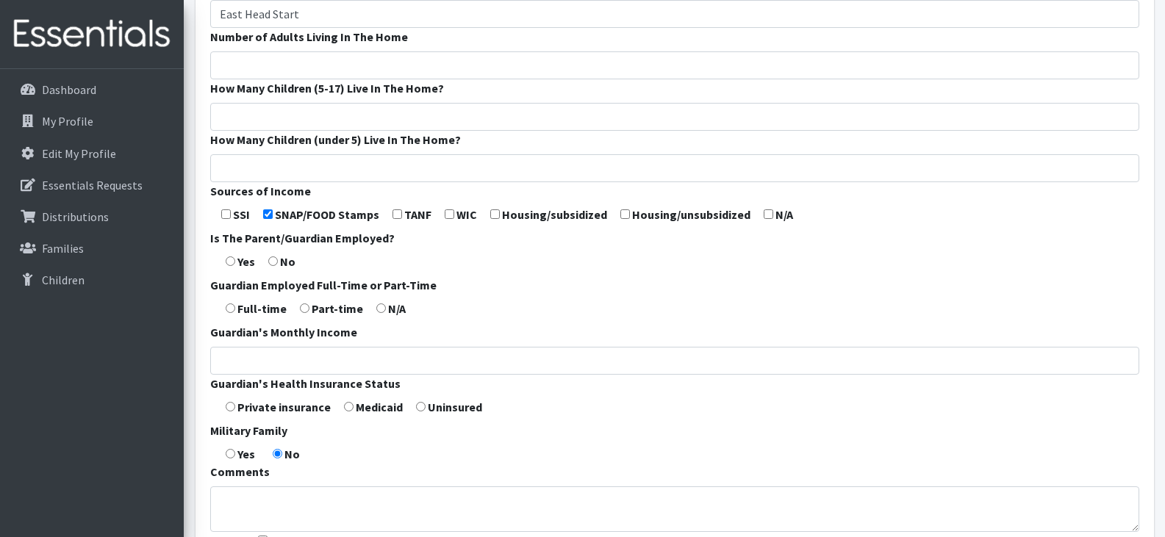
radio input "true"
click at [231, 308] on input "radio" at bounding box center [231, 308] width 10 height 10
radio input "true"
click at [350, 406] on input "radio" at bounding box center [349, 407] width 10 height 10
radio input "true"
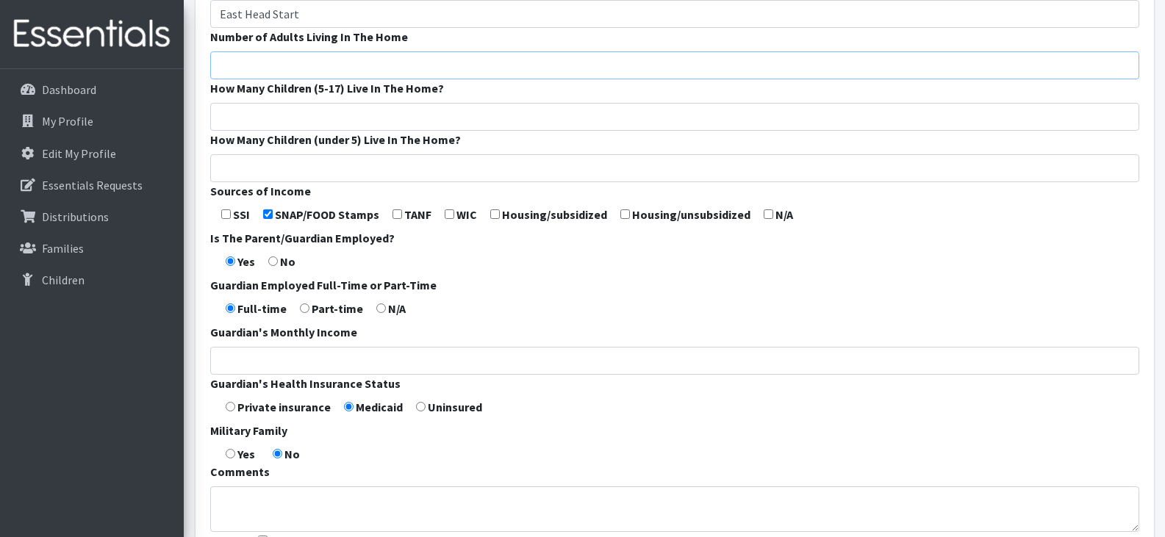
click at [258, 66] on input "Number of Adults Living In The Home" at bounding box center [674, 65] width 929 height 28
type input "2"
click at [278, 117] on input "How Many Children (5-17) Live In The Home?" at bounding box center [674, 117] width 929 height 28
type input "0"
click at [275, 163] on input "How Many Children (under 5) Live In The Home?" at bounding box center [674, 168] width 929 height 28
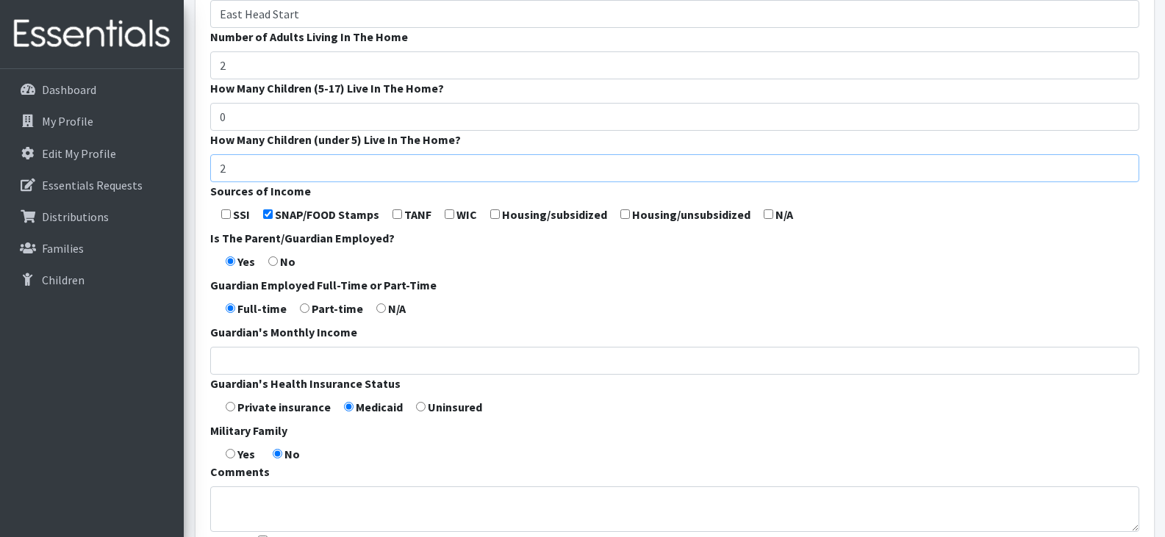
type input "2"
click at [649, 404] on form "Guardian First Name * Alma Cruz Gel Guardian Last Name * Cruz Gel Guardian Zip …" at bounding box center [674, 119] width 929 height 871
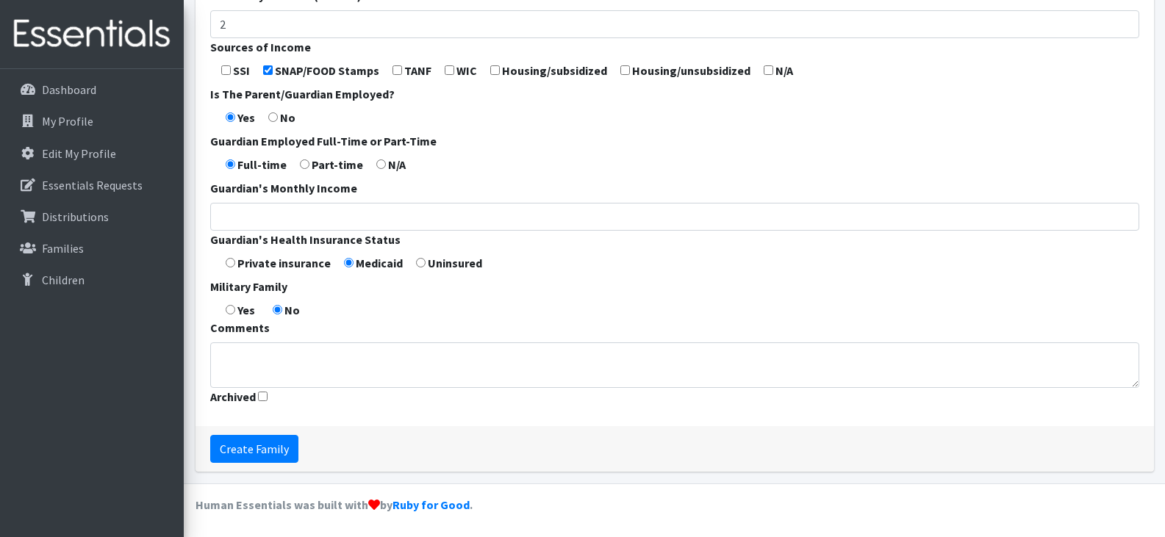
scroll to position [572, 0]
click at [253, 450] on input "Create Family" at bounding box center [254, 447] width 88 height 28
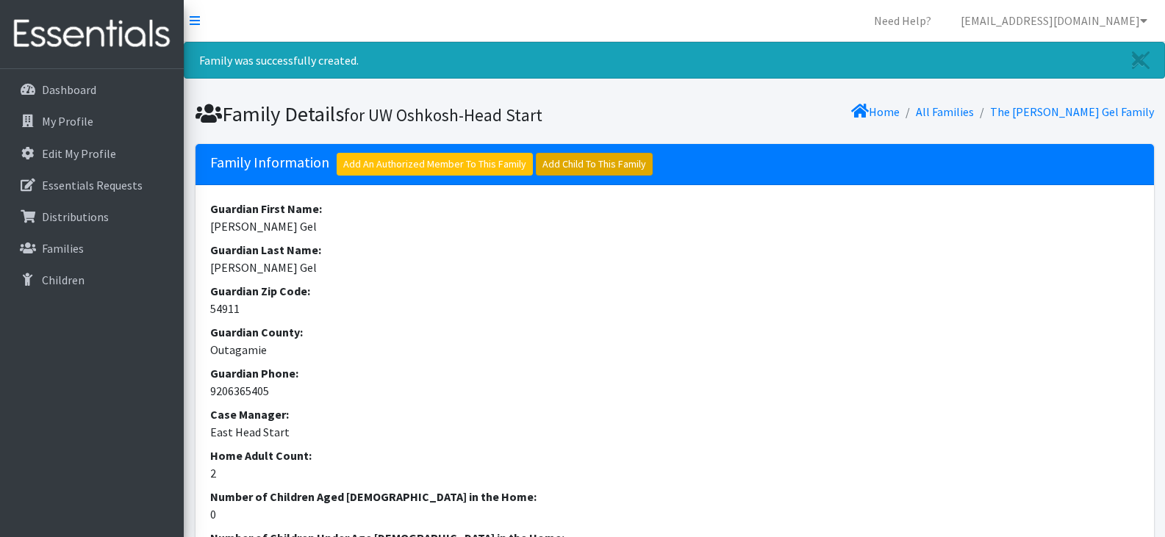
click at [560, 165] on link "Add Child To This Family" at bounding box center [594, 164] width 117 height 23
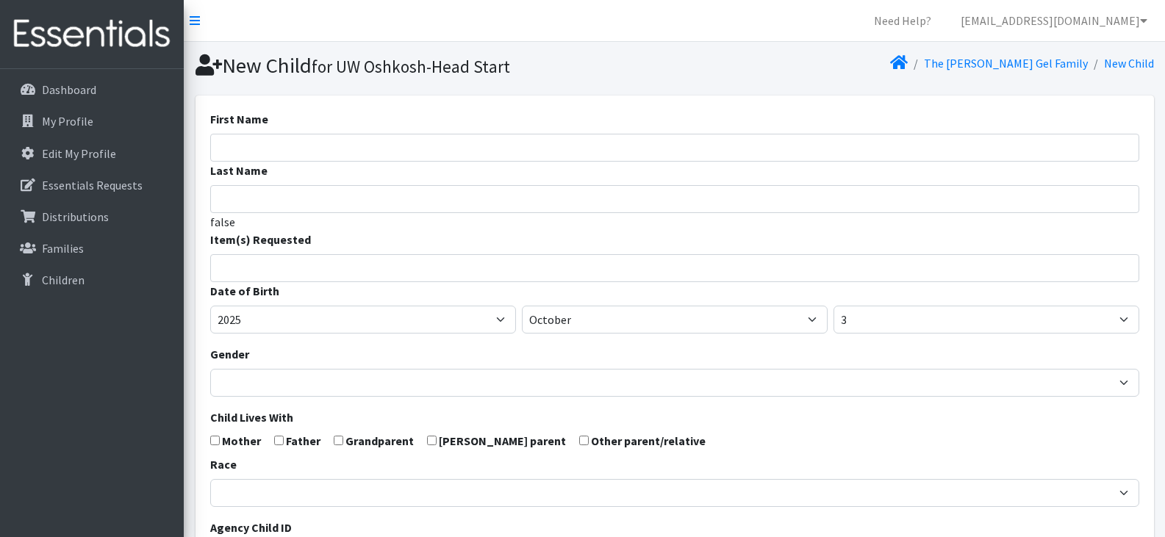
select select
click at [378, 151] on input "First Name" at bounding box center [674, 148] width 929 height 28
type input "[PERSON_NAME]"
click at [369, 267] on input "search" at bounding box center [685, 265] width 924 height 13
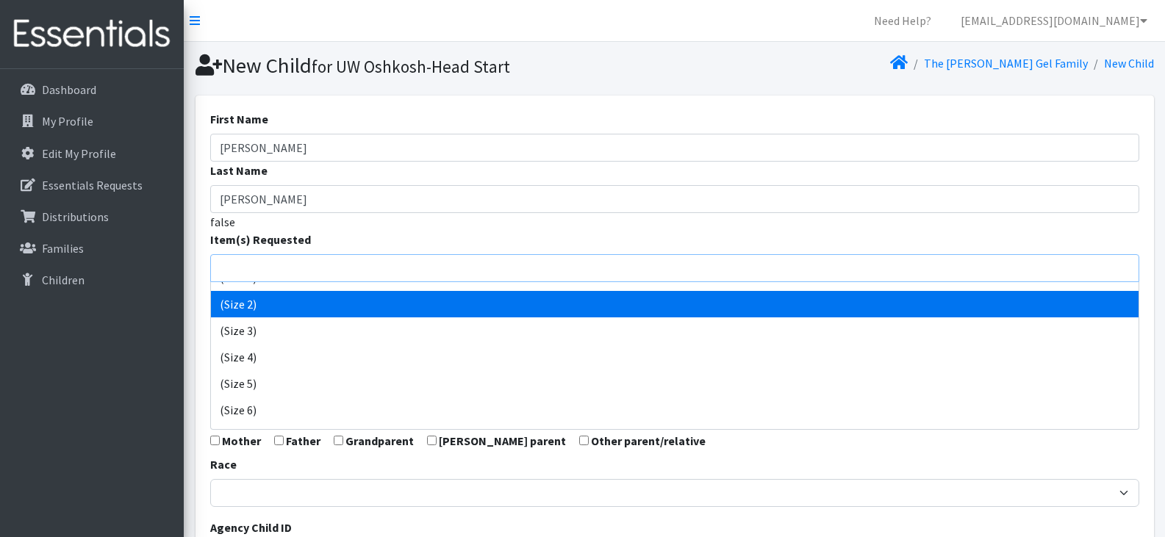
scroll to position [73, 0]
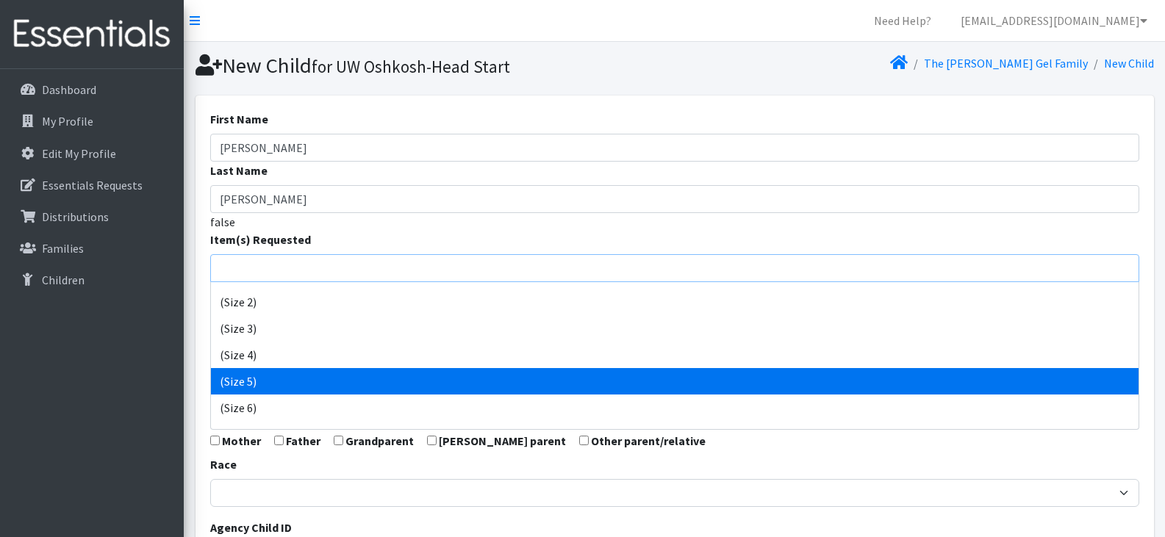
select select "14488"
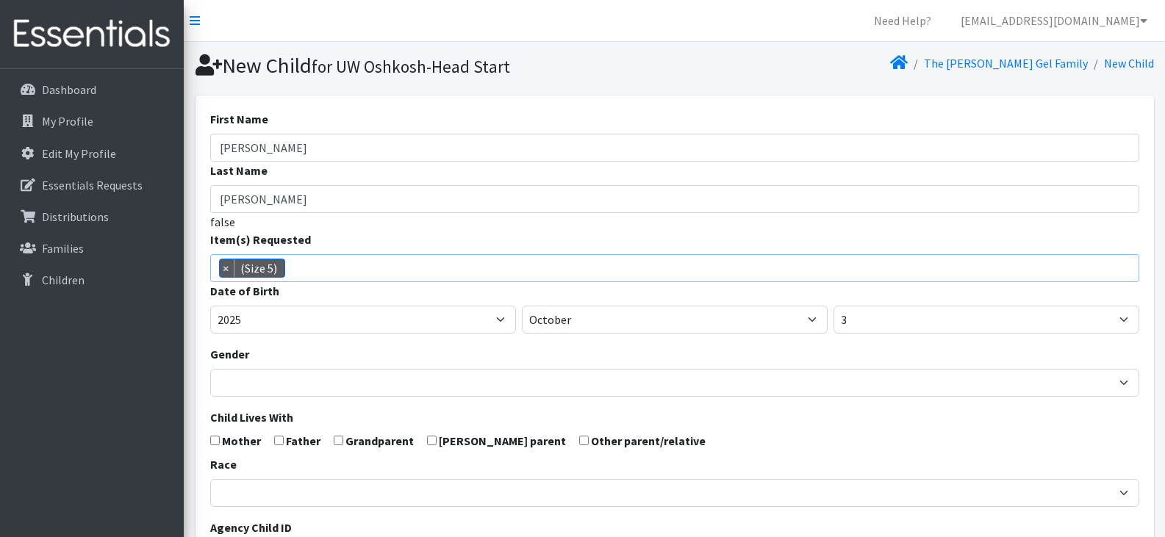
scroll to position [93, 0]
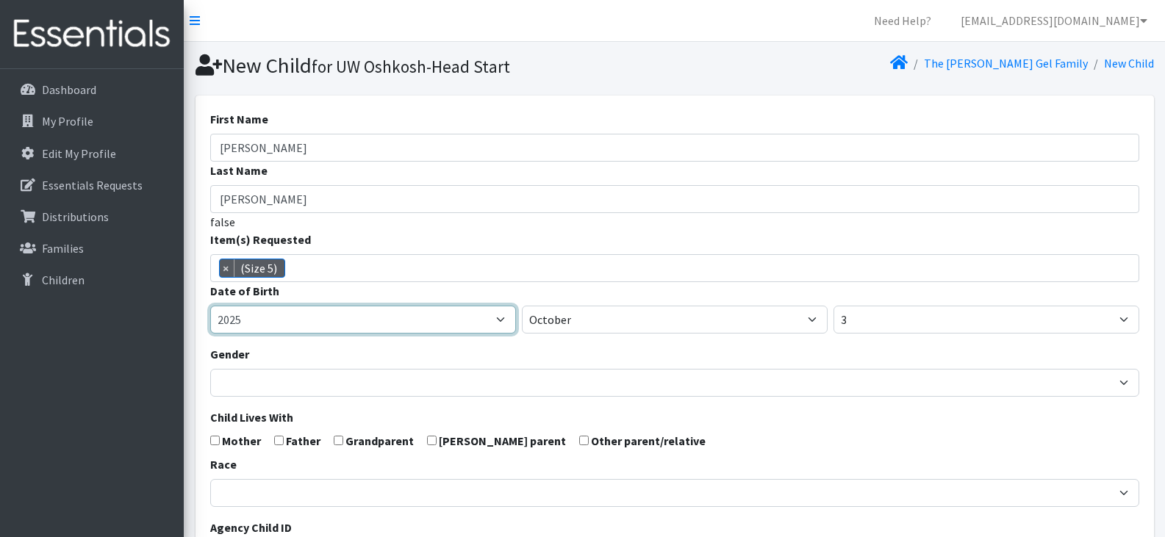
click at [331, 316] on select "2005 2006 2007 2008 2009 2010 2011 2012 2013 2014 2015 2016 2017 2018 2019 2020…" at bounding box center [363, 320] width 306 height 28
click at [210, 306] on select "2005 2006 2007 2008 2009 2010 2011 2012 2013 2014 2015 2016 2017 2018 2019 2020…" at bounding box center [363, 320] width 306 height 28
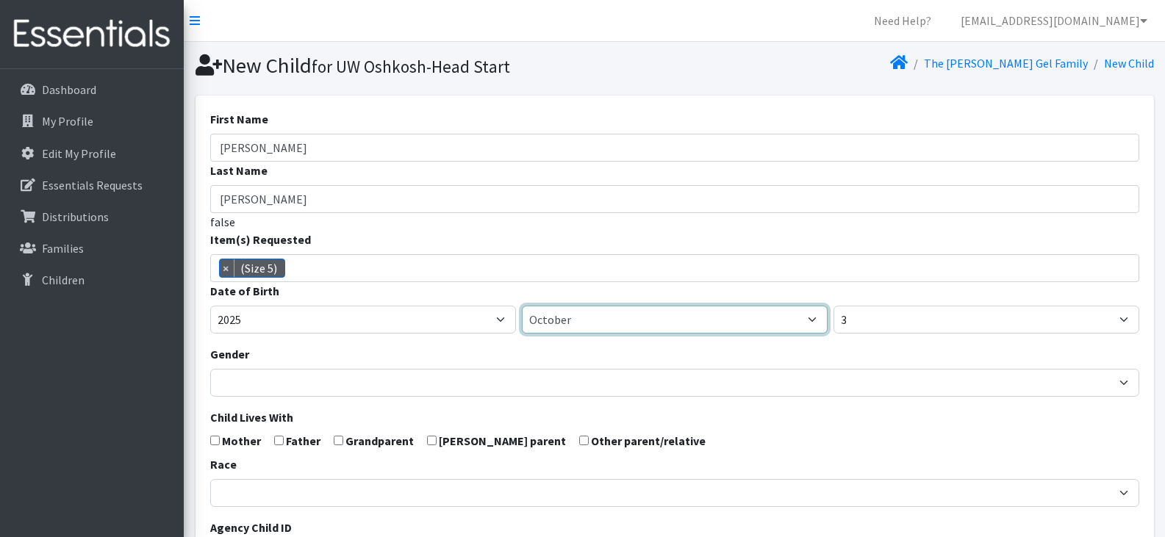
click at [611, 321] on select "January February March April May June July August September October November De…" at bounding box center [675, 320] width 306 height 28
select select "4"
click at [522, 306] on select "January February March April May June July August September October November De…" at bounding box center [675, 320] width 306 height 28
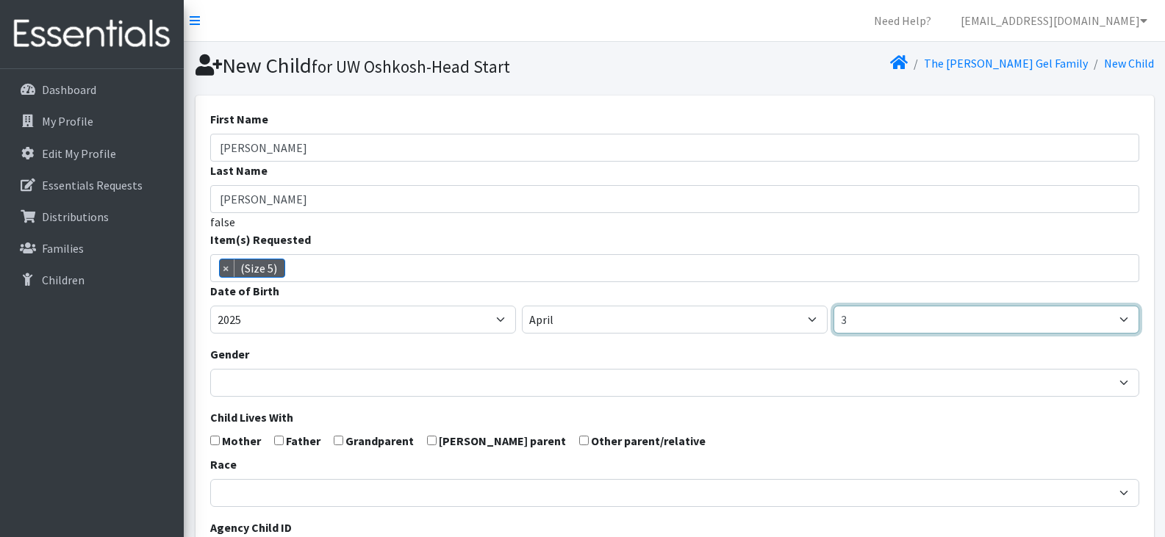
click at [872, 323] on select "1 2 3 4 5 6 7 8 9 10 11 12 13 14 15 16 17 18 19 20 21 22 23 24 25 26 27 28 29 3…" at bounding box center [986, 320] width 306 height 28
select select "30"
click at [833, 306] on select "1 2 3 4 5 6 7 8 9 10 11 12 13 14 15 16 17 18 19 20 21 22 23 24 25 26 27 28 29 3…" at bounding box center [986, 320] width 306 height 28
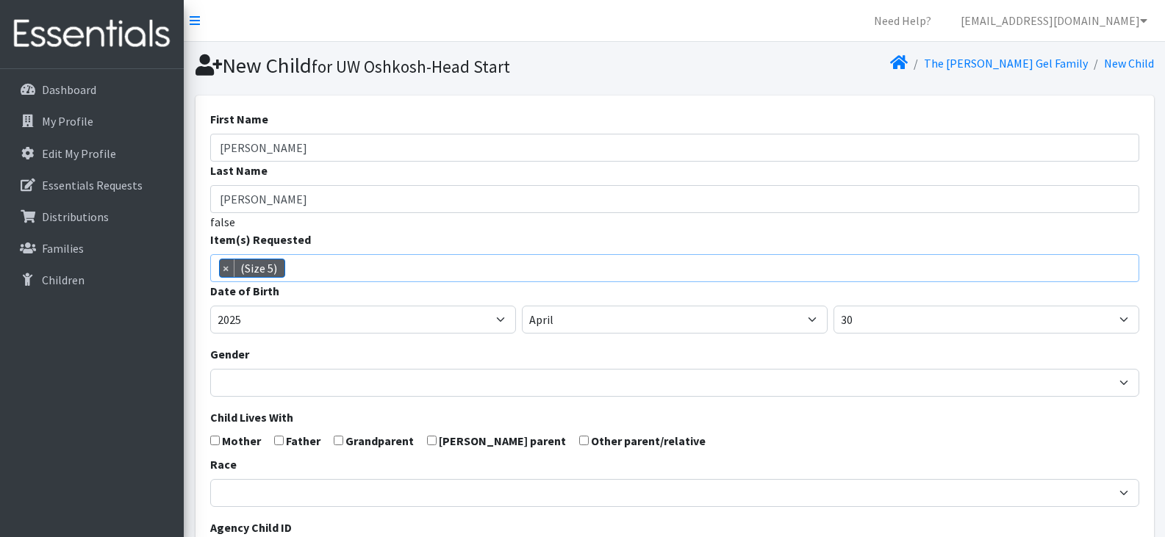
click at [361, 267] on span "× (Size 5)" at bounding box center [674, 268] width 929 height 28
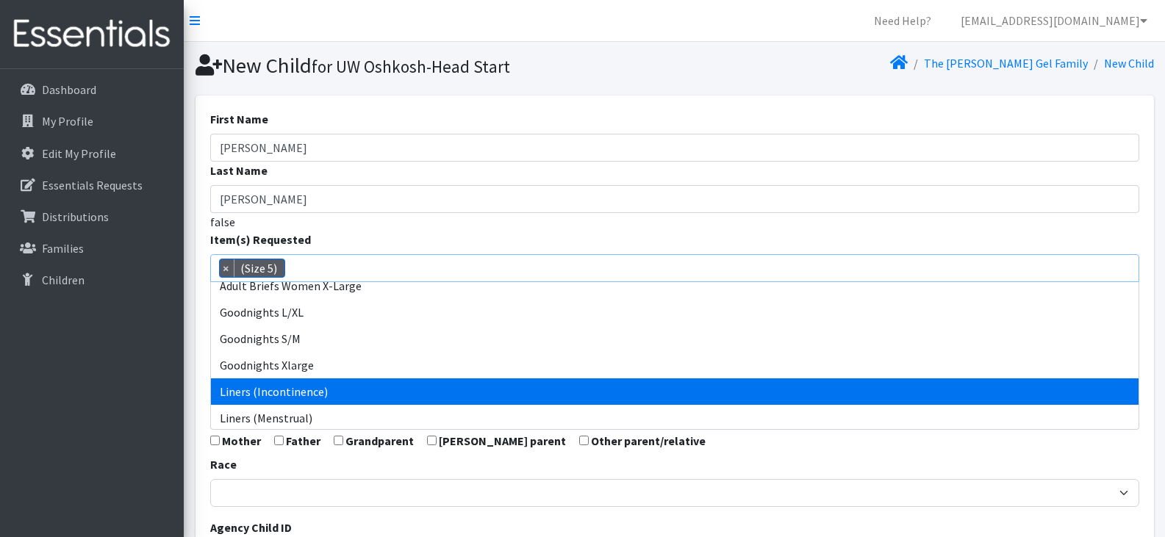
scroll to position [428, 0]
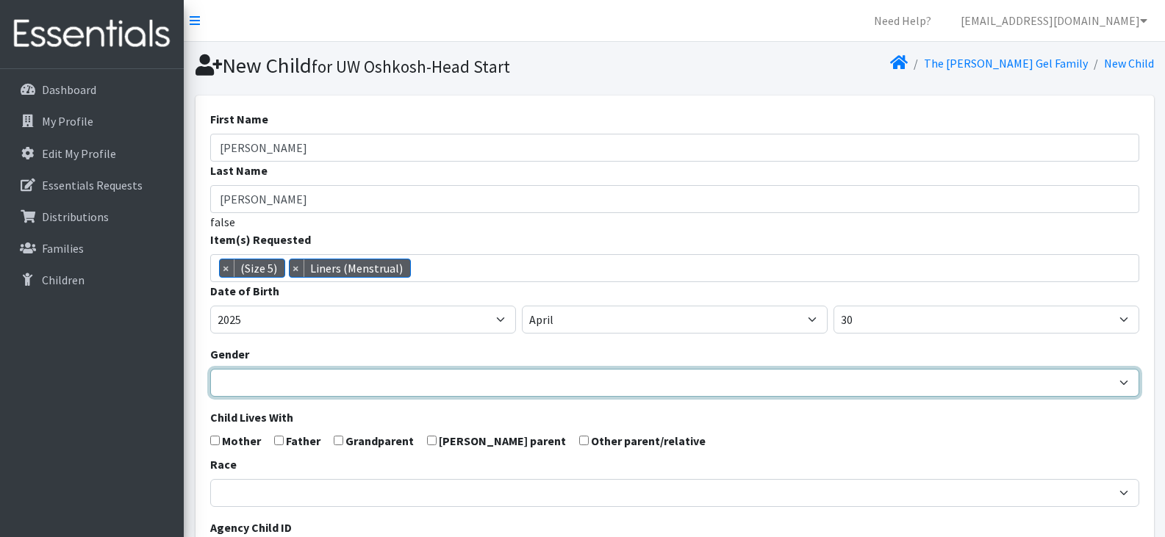
click at [424, 390] on select "[DEMOGRAPHIC_DATA] [DEMOGRAPHIC_DATA]" at bounding box center [674, 383] width 929 height 28
select select "[DEMOGRAPHIC_DATA]"
click at [210, 369] on select "[DEMOGRAPHIC_DATA] [DEMOGRAPHIC_DATA]" at bounding box center [674, 383] width 929 height 28
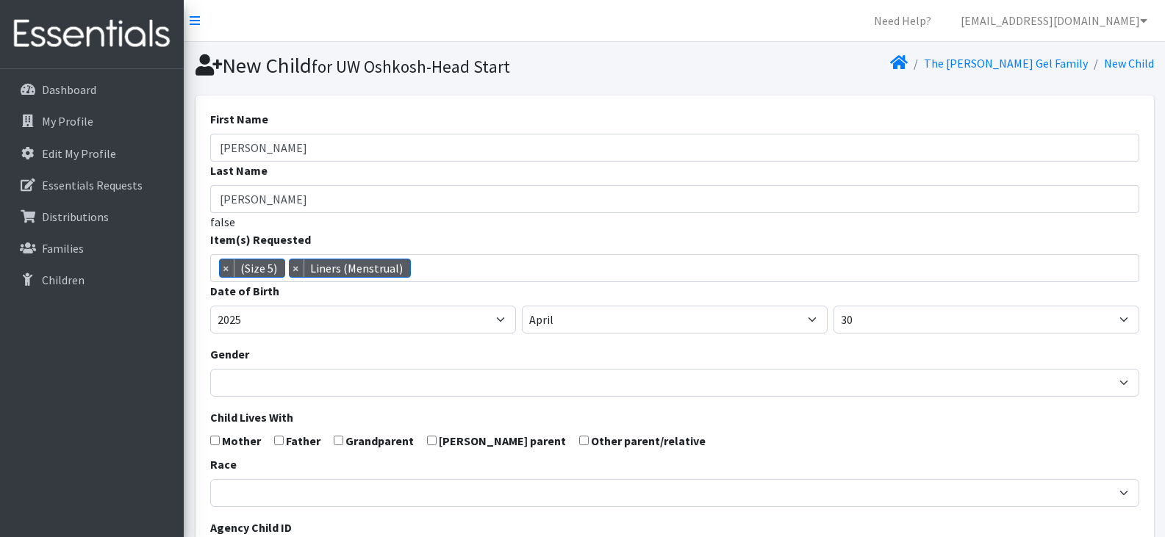
click at [210, 441] on input "checkbox" at bounding box center [215, 441] width 10 height 10
checkbox input "true"
click at [276, 442] on input "checkbox" at bounding box center [279, 441] width 10 height 10
checkbox input "true"
click at [746, 431] on form "First Name Dylan Last Name Jireh Cruz false Item(s) Requested (Newborn) (Preemi…" at bounding box center [674, 481] width 929 height 743
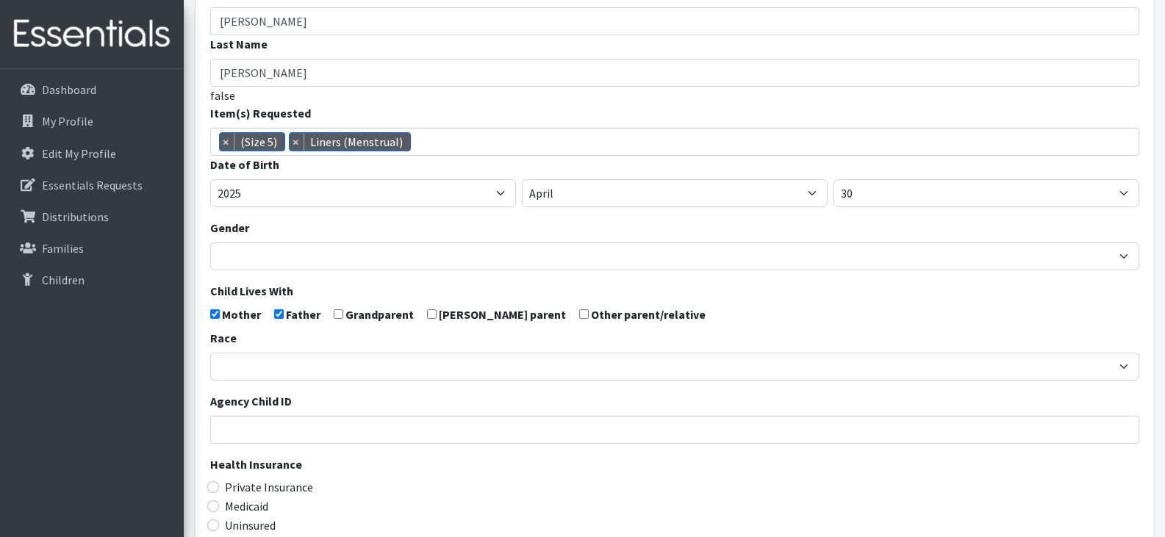
scroll to position [133, 0]
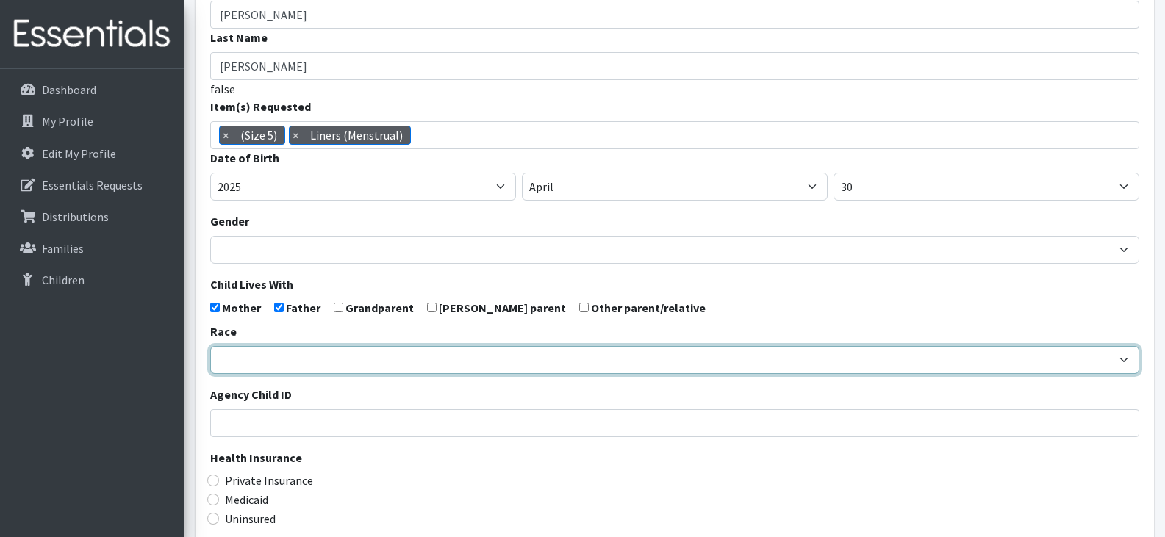
click at [536, 357] on select "African American Caucasian Hispanic Asian American Indian Pacific Islander Mult…" at bounding box center [674, 360] width 929 height 28
select select "Hispanic"
click at [210, 346] on select "African American Caucasian Hispanic Asian American Indian Pacific Islander Mult…" at bounding box center [674, 360] width 929 height 28
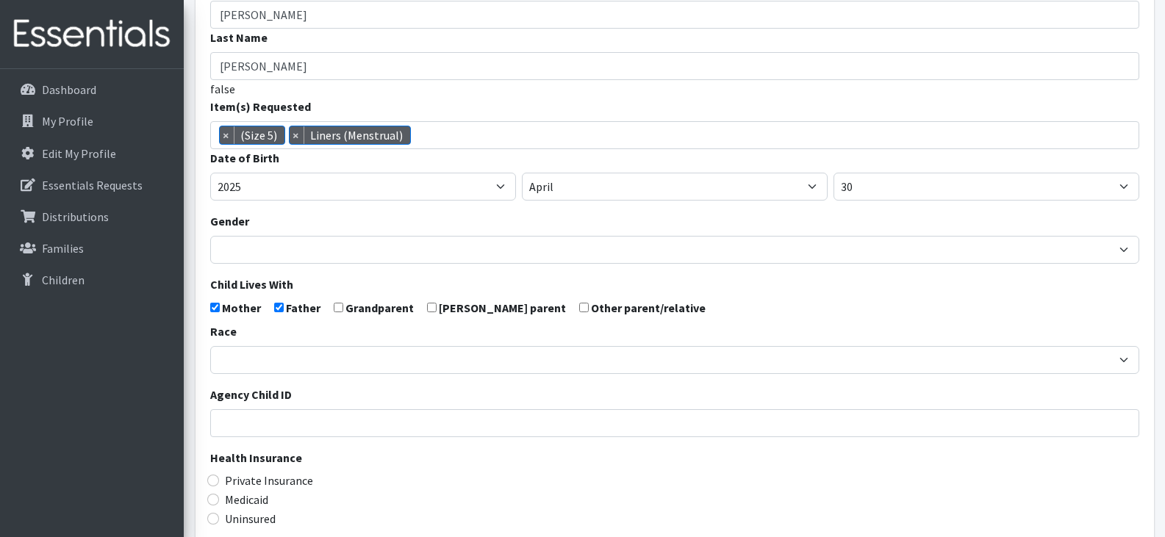
click at [495, 489] on div "Private Insurance" at bounding box center [674, 481] width 929 height 18
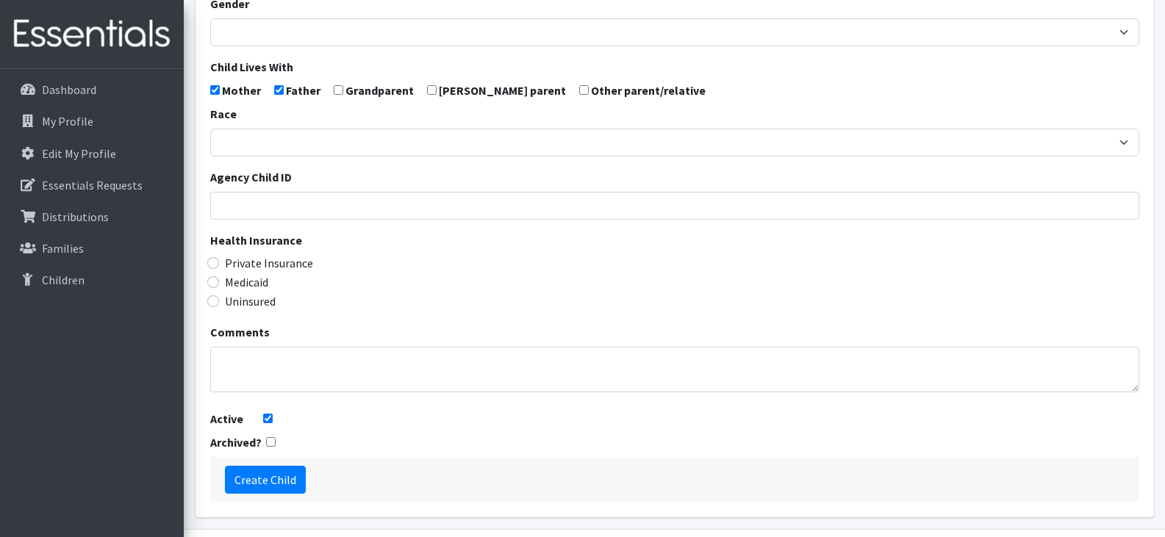
scroll to position [353, 0]
click at [214, 281] on input "Medicaid" at bounding box center [213, 280] width 12 height 12
radio input "true"
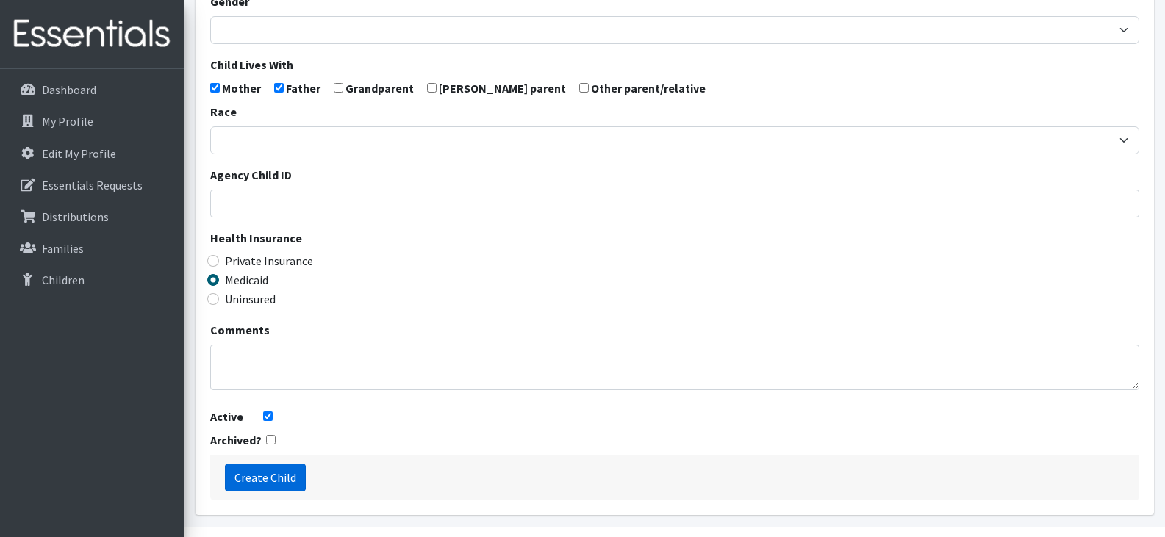
click at [261, 477] on input "Create Child" at bounding box center [265, 478] width 81 height 28
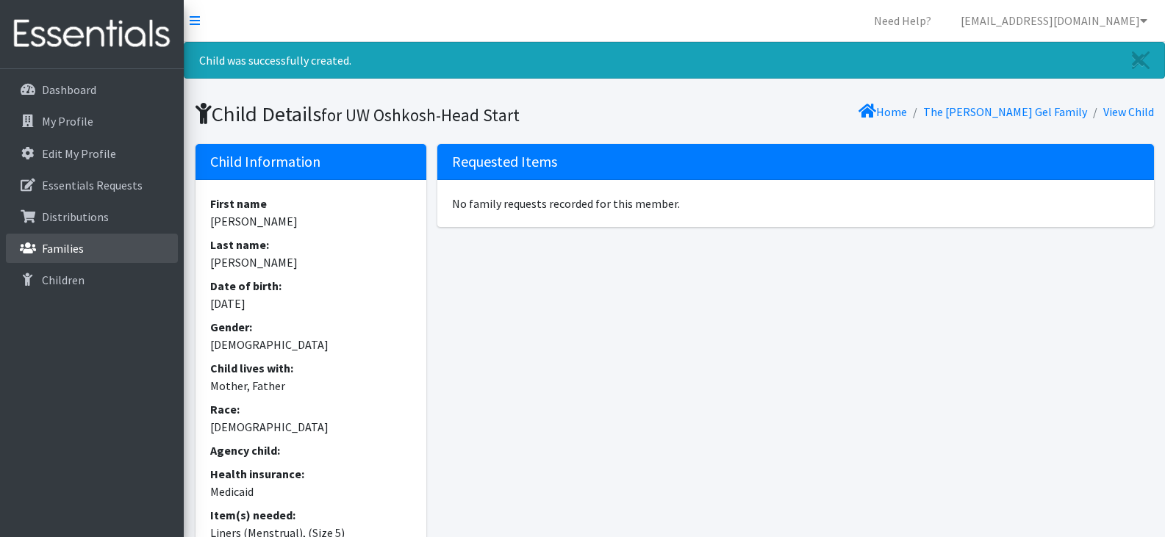
click at [89, 247] on link "Families" at bounding box center [92, 248] width 172 height 29
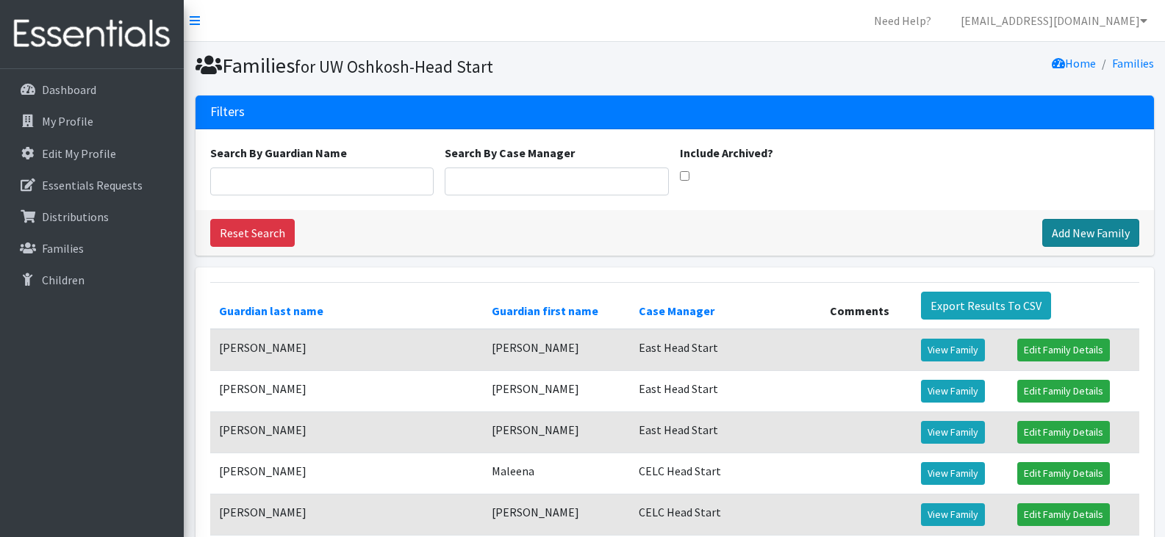
click at [1095, 235] on link "Add New Family" at bounding box center [1090, 233] width 97 height 28
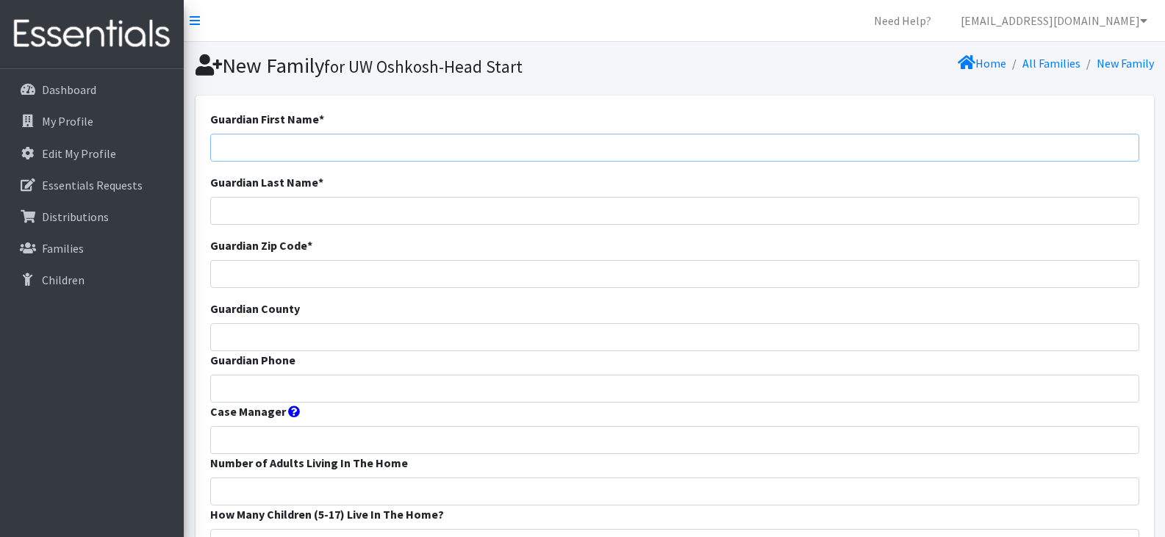
click at [423, 142] on input "Guardian First Name *" at bounding box center [674, 148] width 929 height 28
paste input "Mahtab Navidyaar"
drag, startPoint x: 310, startPoint y: 147, endPoint x: 259, endPoint y: 160, distance: 53.1
click at [259, 160] on input "Mahtab Navidyaar" at bounding box center [674, 148] width 929 height 28
type input "Mahtab"
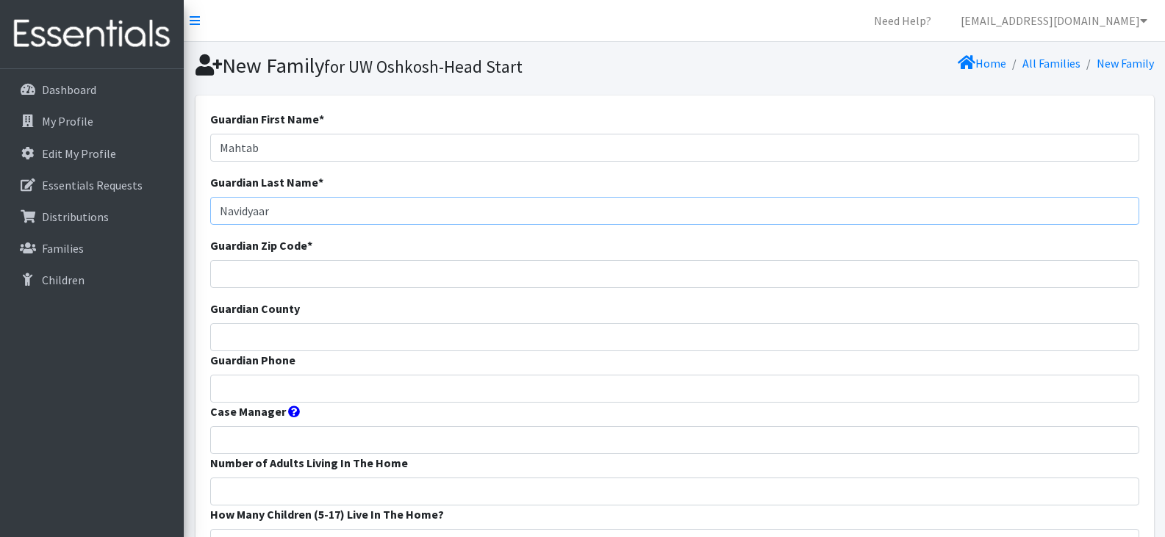
type input "Navidyaar"
click at [326, 265] on input "Guardian Zip Code *" at bounding box center [674, 274] width 929 height 28
type input "54911"
click at [320, 331] on input "Guardian County" at bounding box center [674, 337] width 929 height 28
type input "Outagamie"
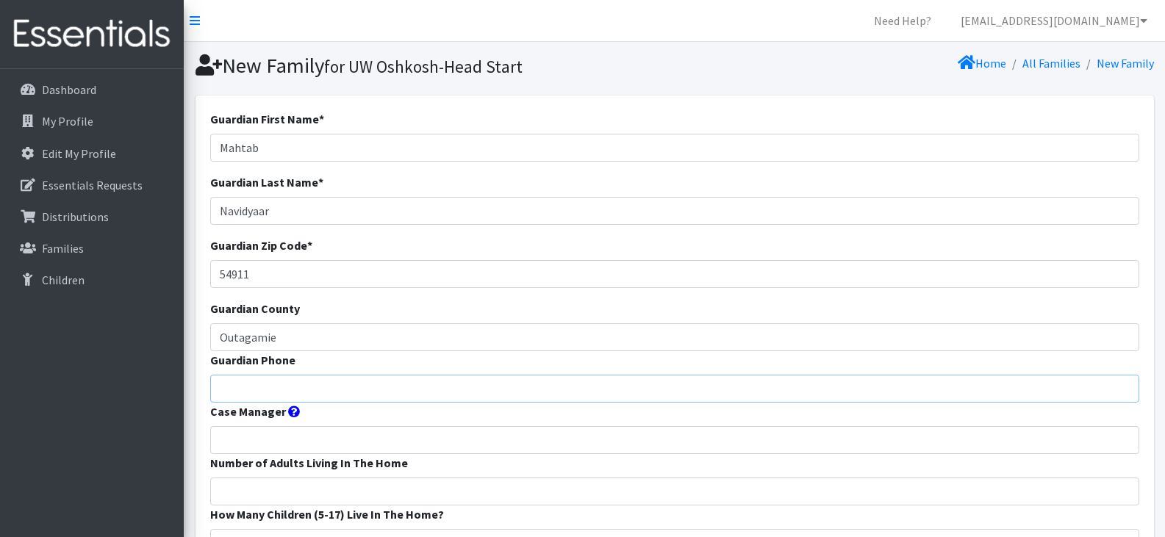
click at [526, 385] on input "Guardian Phone" at bounding box center [674, 389] width 929 height 28
paste input "9208151108"
click at [526, 385] on input "9208151108" at bounding box center [674, 389] width 929 height 28
type input "9208151108"
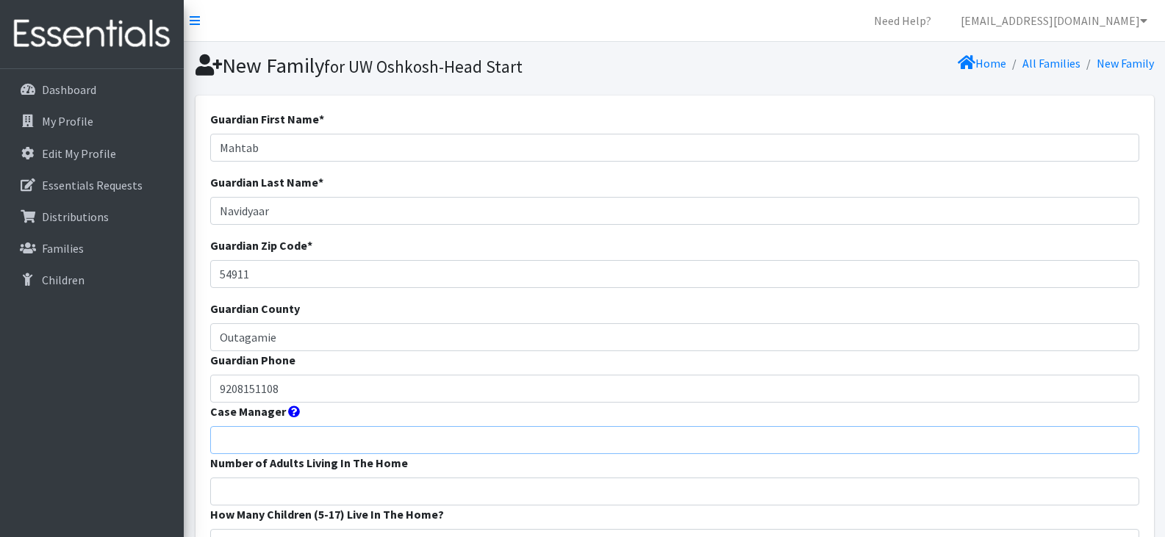
click at [517, 444] on input "Case Manager" at bounding box center [674, 440] width 929 height 28
type input "CELC Head Start"
click at [314, 491] on input "Number of Adults Living In The Home" at bounding box center [674, 492] width 929 height 28
type input "2"
click at [445, 467] on form "Guardian First Name * Mahtab Guardian Last Name * Navidyaar Guardian Zip Code *…" at bounding box center [674, 545] width 929 height 871
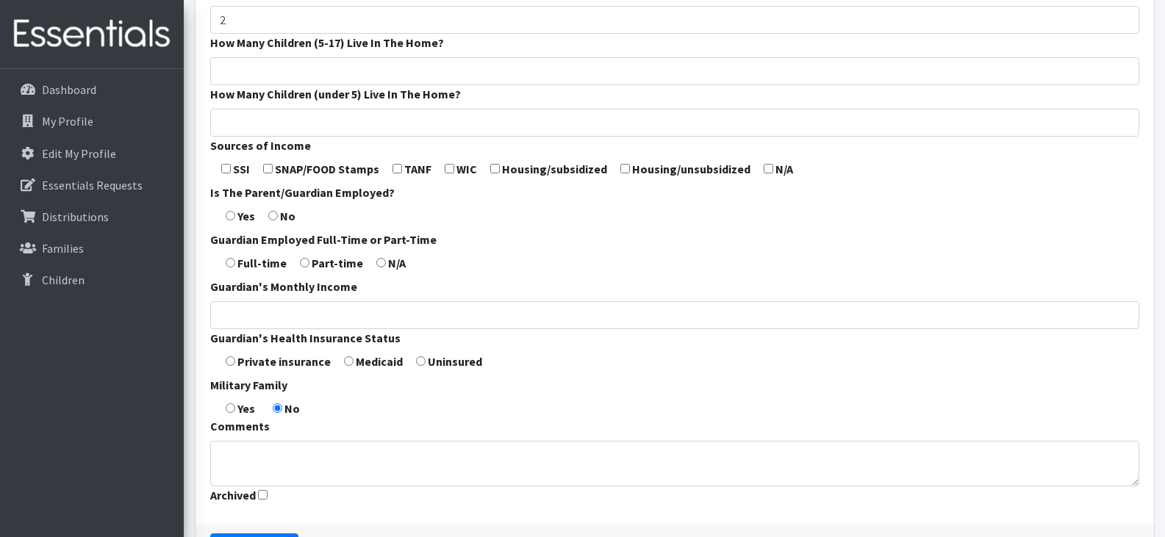
scroll to position [468, 0]
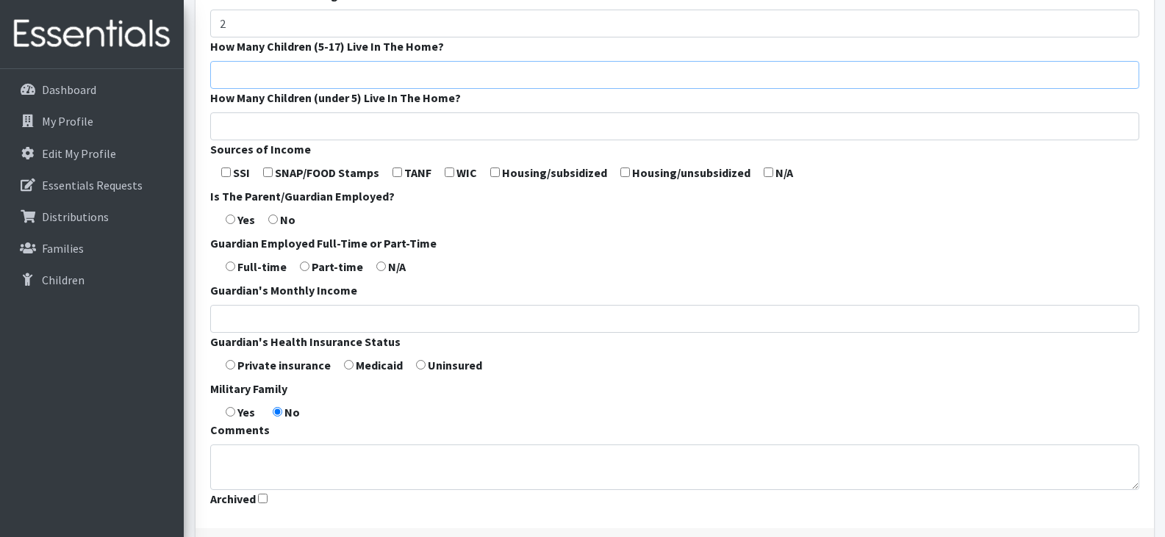
click at [253, 73] on input "How Many Children (5-17) Live In The Home?" at bounding box center [674, 75] width 929 height 28
type input "2"
click at [260, 133] on input "How Many Children (under 5) Live In The Home?" at bounding box center [674, 126] width 929 height 28
type input "2"
click at [270, 173] on input "checkbox" at bounding box center [268, 173] width 10 height 10
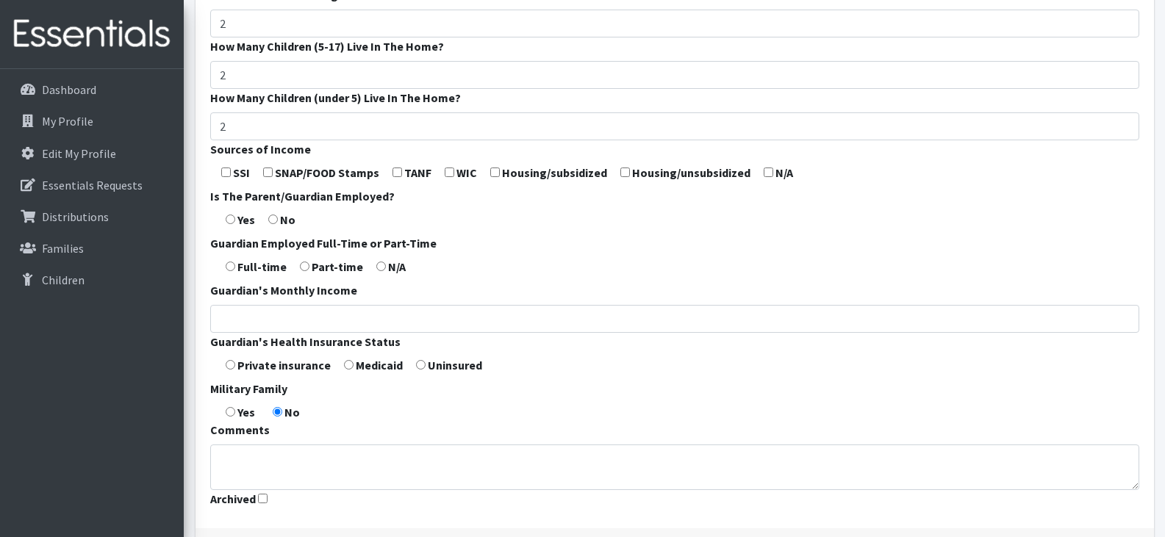
checkbox input "true"
click at [234, 218] on input "radio" at bounding box center [231, 220] width 10 height 10
radio input "true"
click at [231, 264] on input "radio" at bounding box center [231, 267] width 10 height 10
radio input "true"
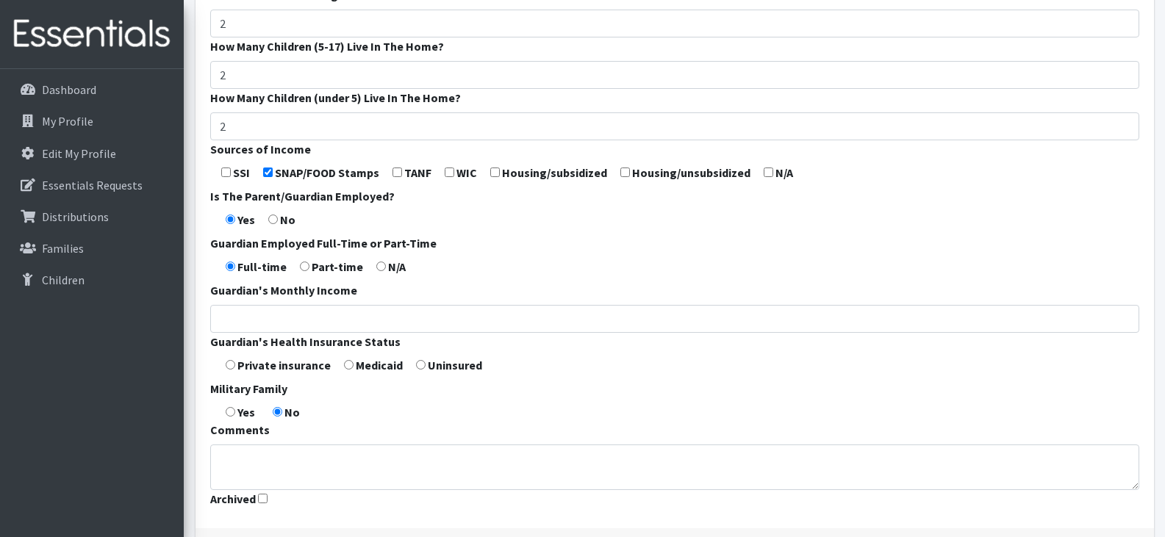
click at [348, 366] on input "radio" at bounding box center [349, 365] width 10 height 10
radio input "true"
click at [521, 433] on form "Guardian First Name * Mahtab Guardian Last Name * Navidyaar Guardian Zip Code *…" at bounding box center [674, 77] width 929 height 871
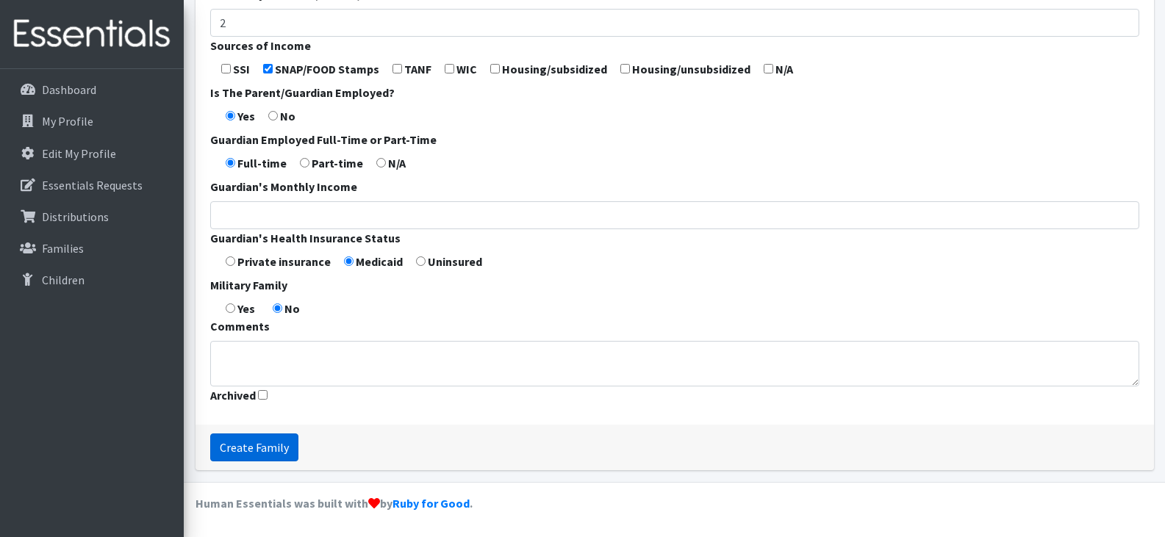
click at [249, 447] on input "Create Family" at bounding box center [254, 447] width 88 height 28
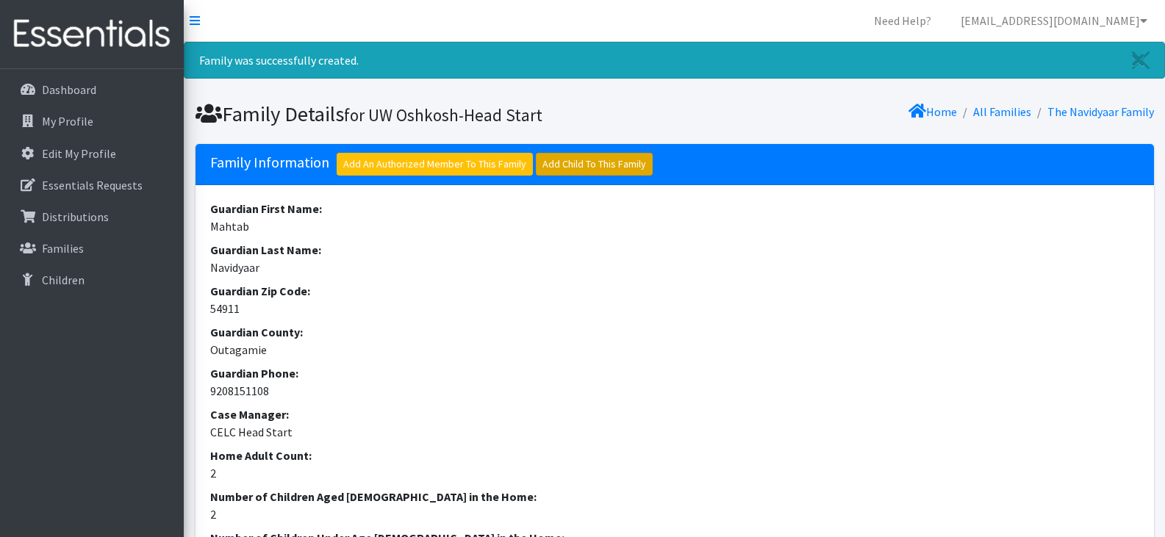
click at [583, 161] on link "Add Child To This Family" at bounding box center [594, 164] width 117 height 23
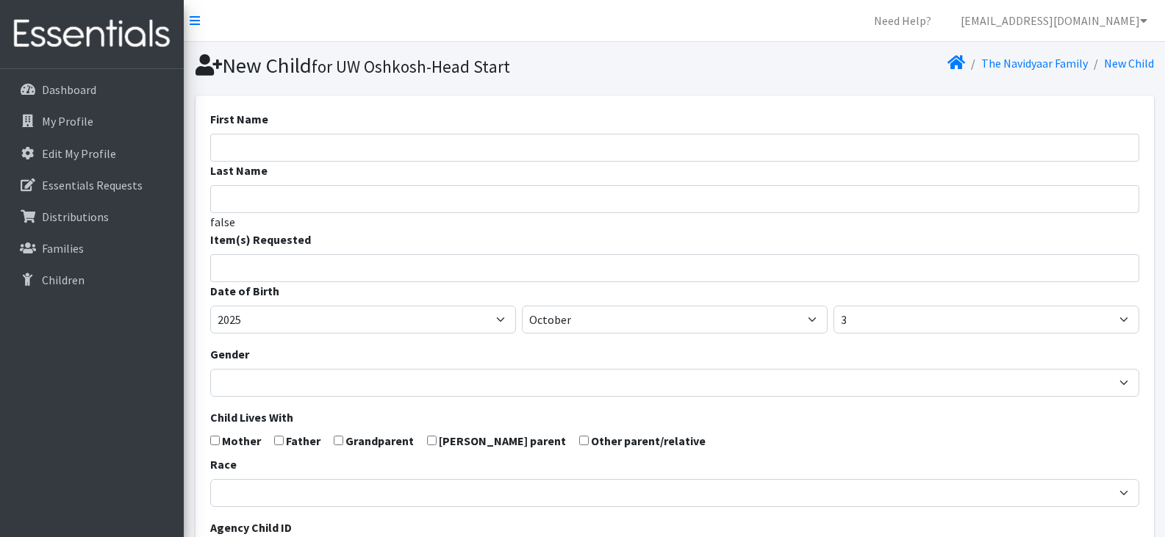
select select
click at [277, 145] on input "First Name" at bounding box center [674, 148] width 929 height 28
click at [277, 145] on input "Iman`=" at bounding box center [674, 148] width 929 height 28
type input "[DEMOGRAPHIC_DATA]"
type input "Navidyaar"
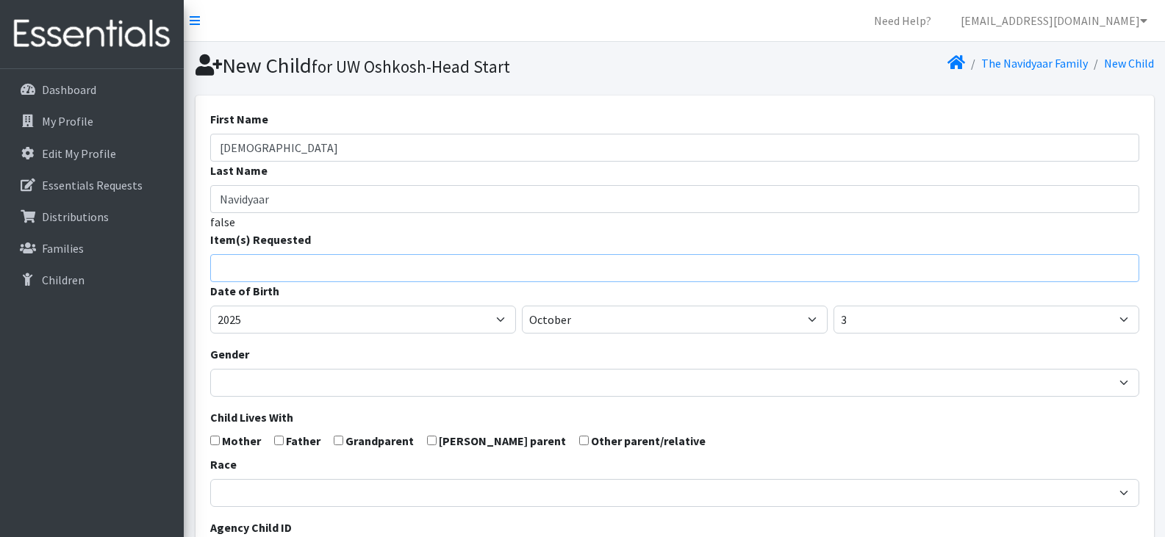
click at [303, 268] on input "search" at bounding box center [685, 265] width 924 height 13
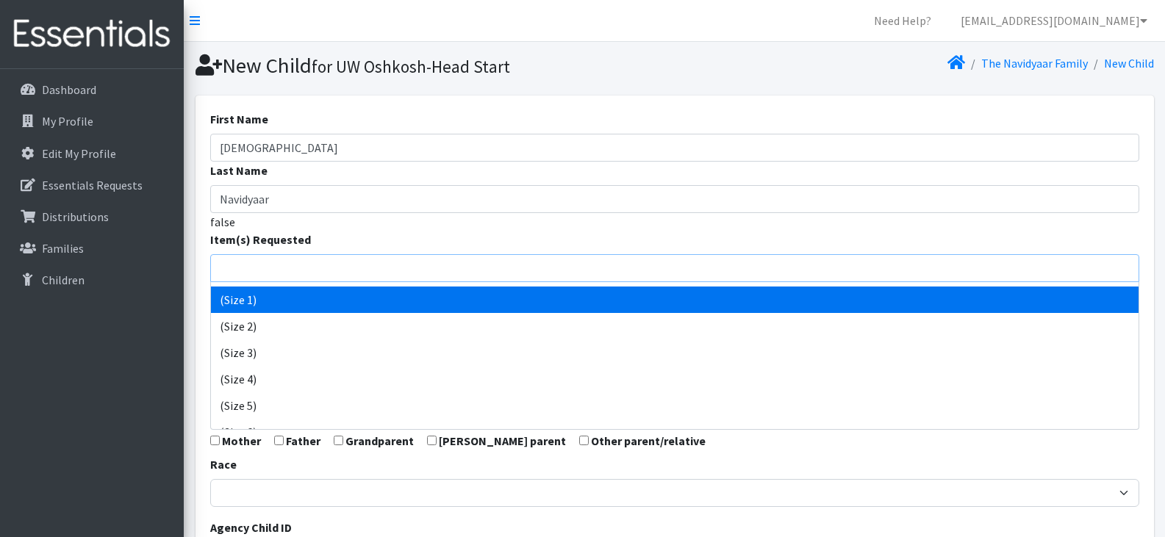
scroll to position [59, 0]
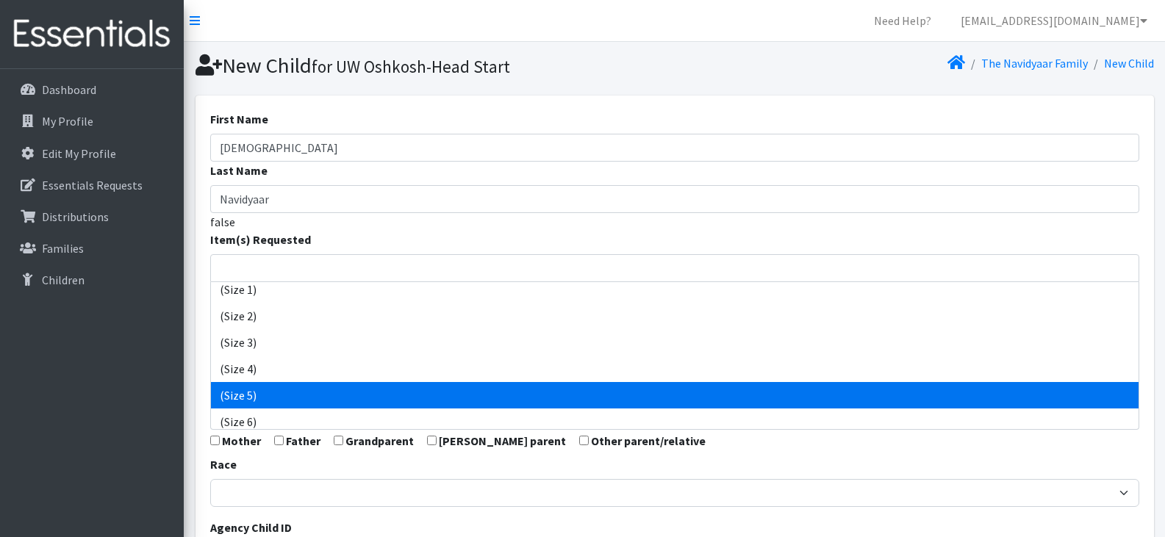
select select "14488"
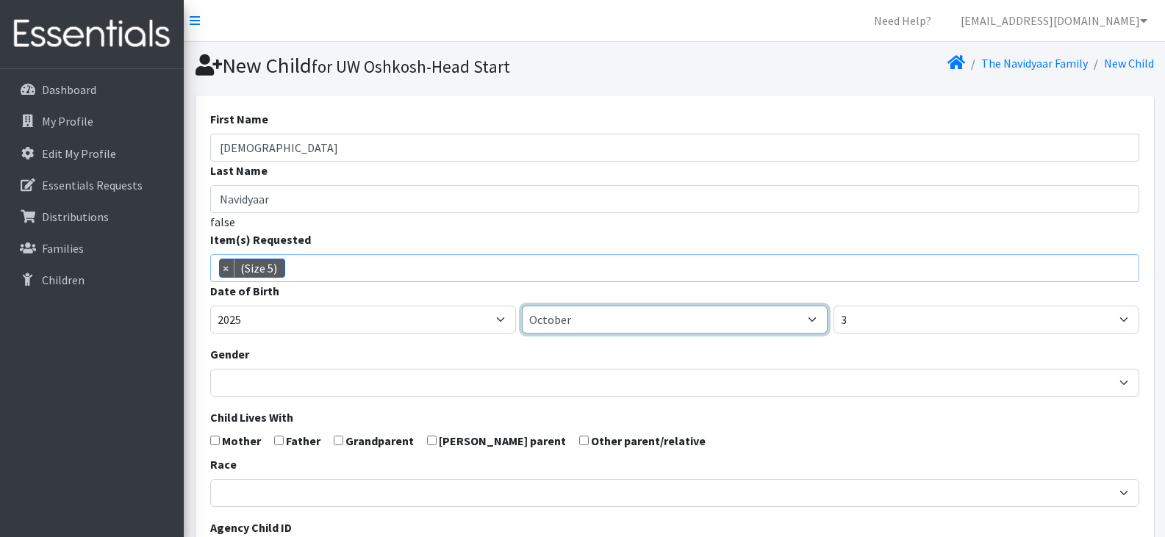
click at [564, 314] on select "January February March April May June July August September October November De…" at bounding box center [675, 320] width 306 height 28
select select "5"
click at [522, 306] on select "January February March April May June July August September October November De…" at bounding box center [675, 320] width 306 height 28
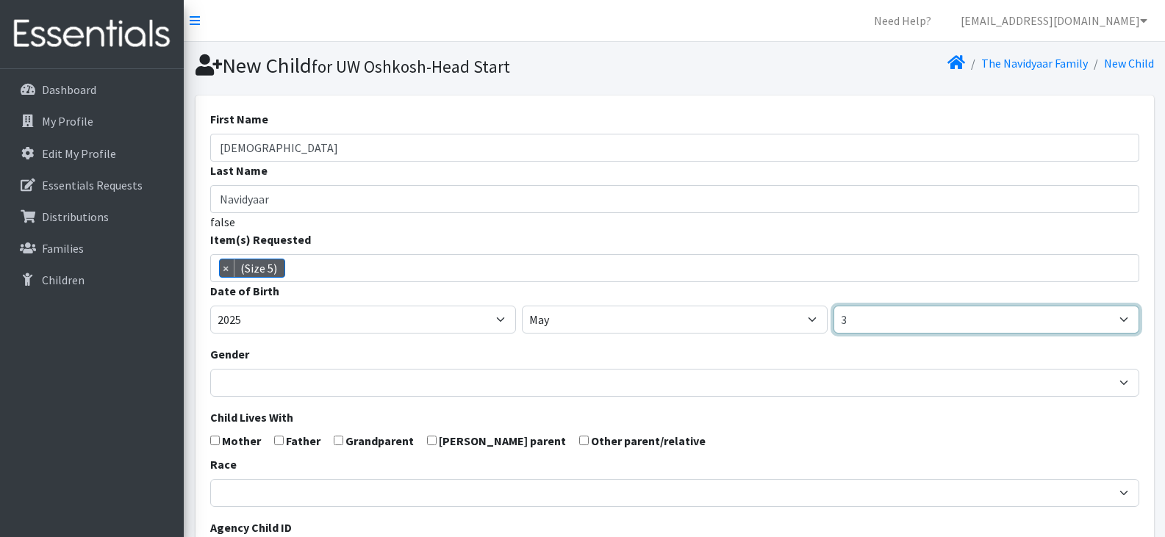
click at [913, 306] on select "1 2 3 4 5 6 7 8 9 10 11 12 13 14 15 16 17 18 19 20 21 22 23 24 25 26 27 28 29 3…" at bounding box center [986, 320] width 306 height 28
select select "18"
click at [833, 306] on select "1 2 3 4 5 6 7 8 9 10 11 12 13 14 15 16 17 18 19 20 21 22 23 24 25 26 27 28 29 3…" at bounding box center [986, 320] width 306 height 28
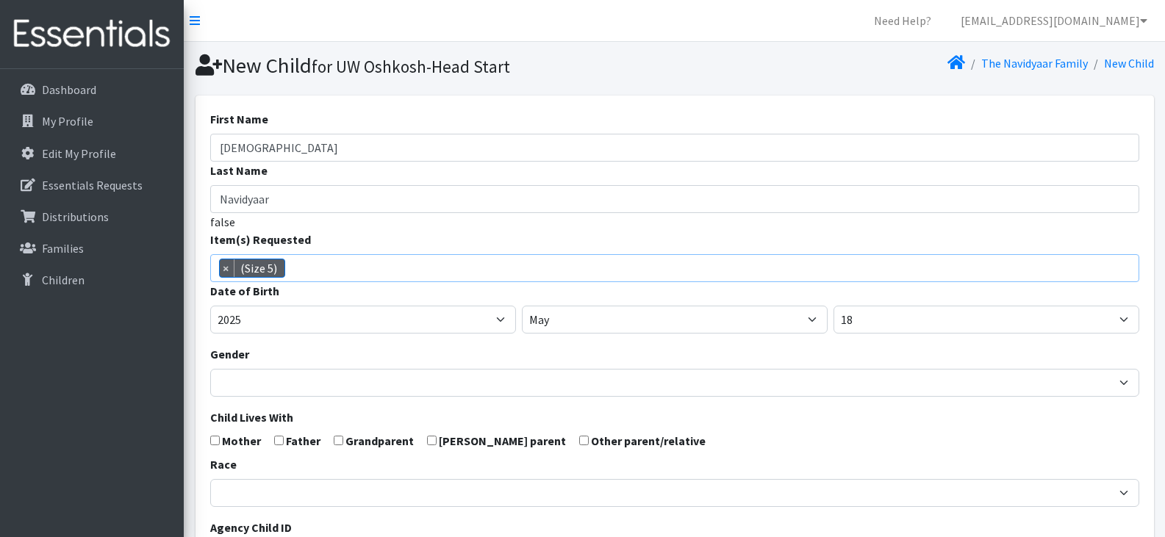
click at [347, 271] on span "× (Size 5)" at bounding box center [674, 268] width 929 height 28
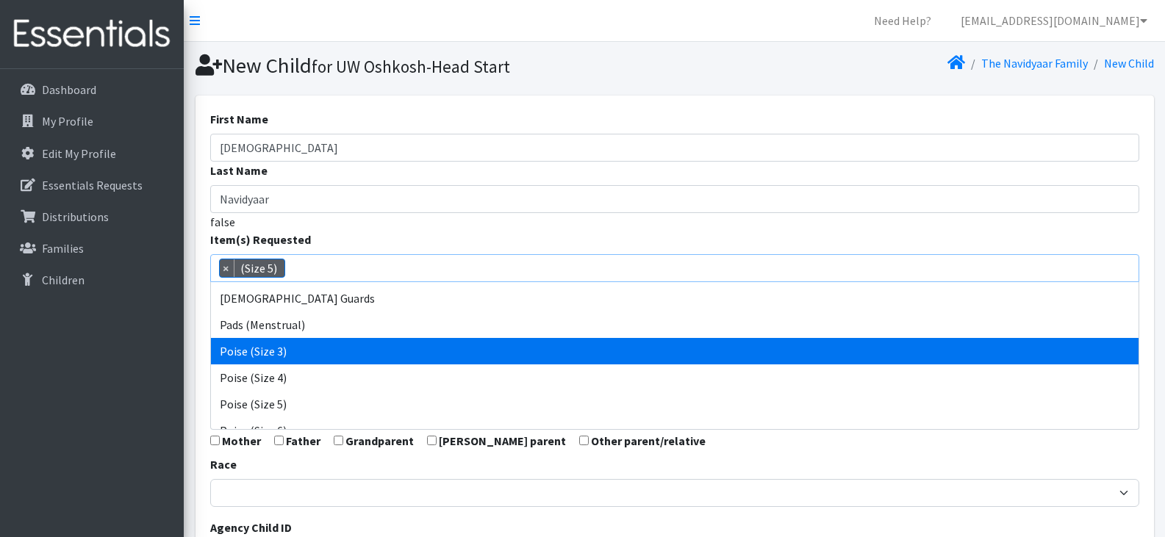
scroll to position [553, 0]
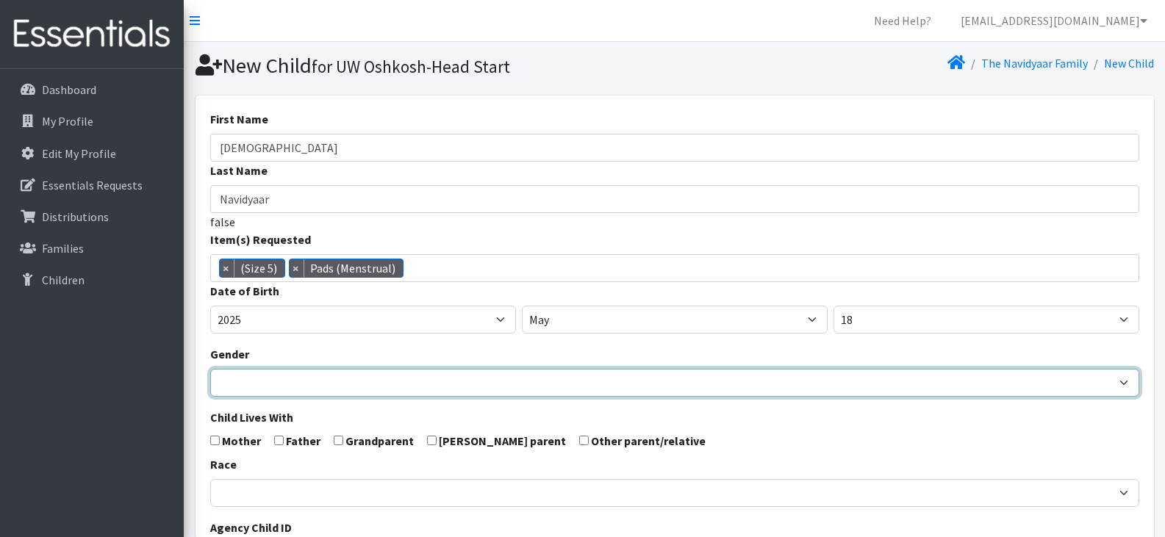
click at [400, 383] on select "Male Female" at bounding box center [674, 383] width 929 height 28
select select "Male"
click at [210, 369] on select "Male Female" at bounding box center [674, 383] width 929 height 28
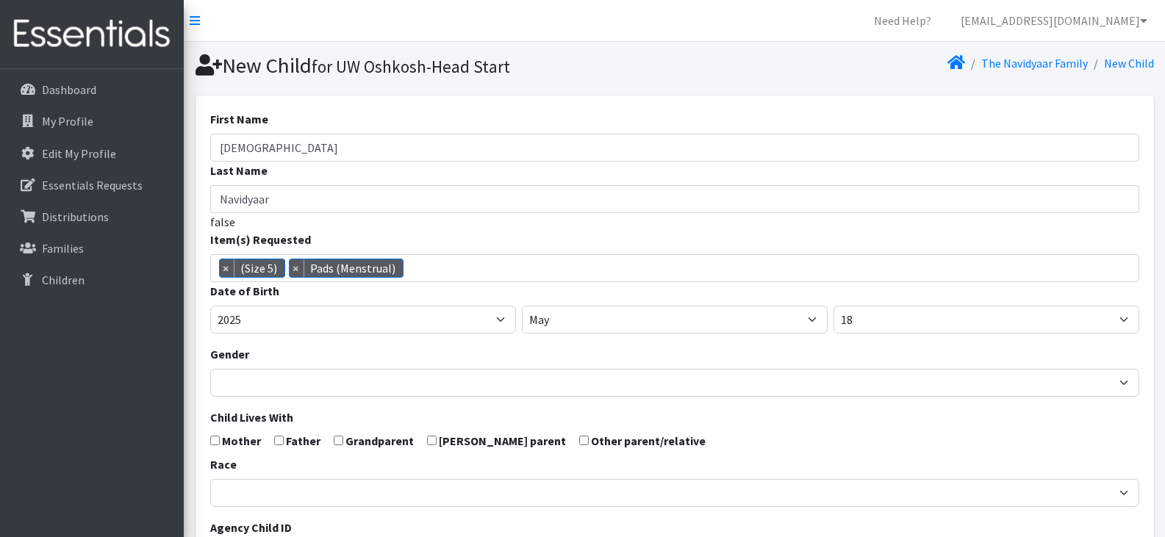
click at [277, 446] on form "First Name Iman Last Name Navidyaar false Item(s) Requested (Newborn) (Preemie)…" at bounding box center [674, 481] width 929 height 743
click at [276, 444] on input "checkbox" at bounding box center [279, 441] width 10 height 10
checkbox input "true"
click at [215, 444] on input "checkbox" at bounding box center [215, 441] width 10 height 10
checkbox input "true"
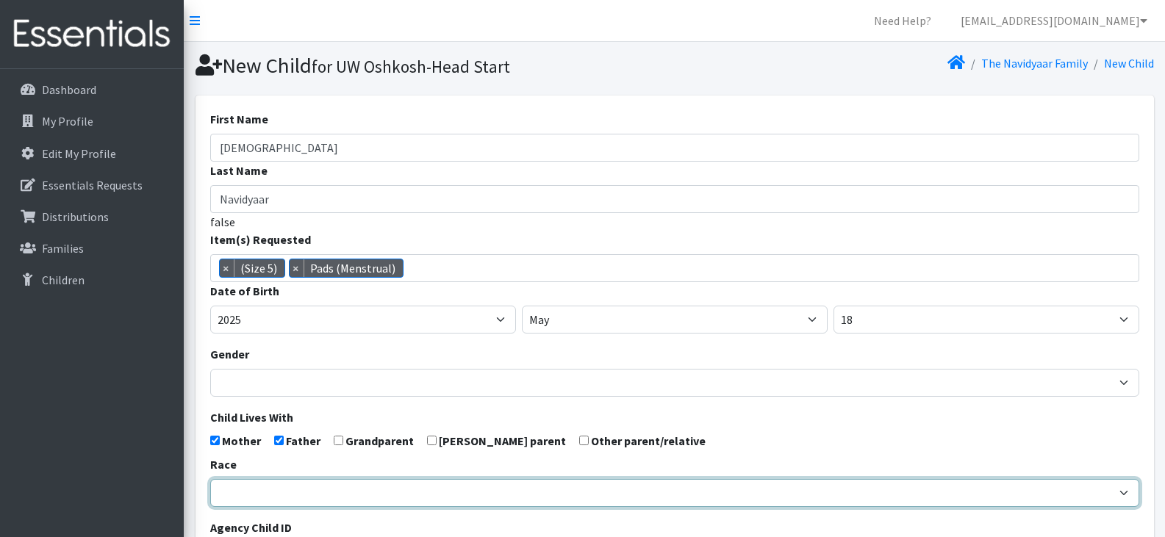
click at [317, 492] on select "African American Caucasian Hispanic Asian American Indian Pacific Islander Mult…" at bounding box center [674, 493] width 929 height 28
select select "Caucasian"
click at [210, 479] on select "African American Caucasian Hispanic Asian American Indian Pacific Islander Mult…" at bounding box center [674, 493] width 929 height 28
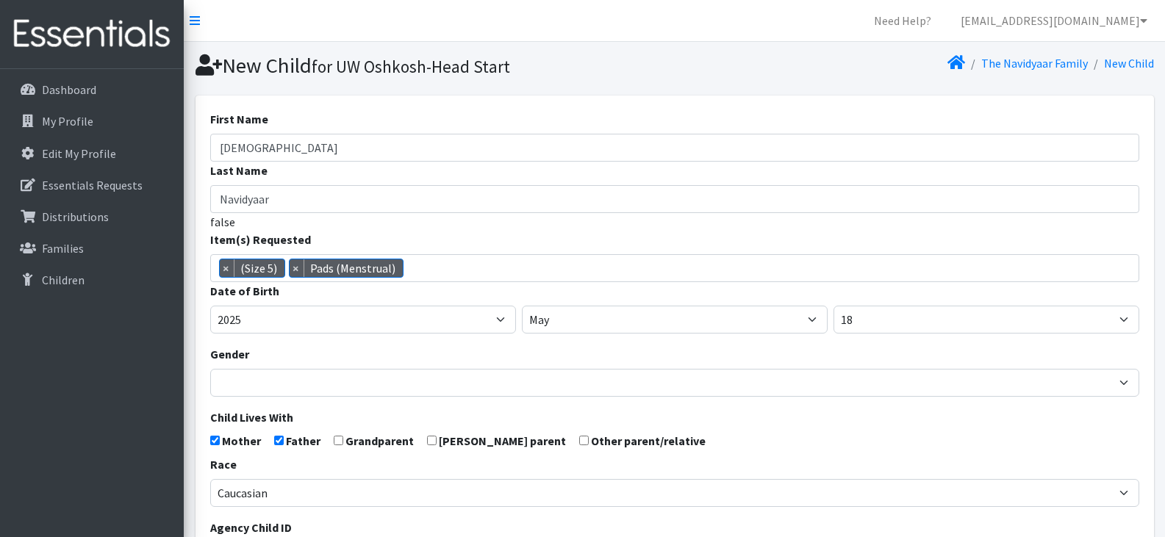
click at [702, 420] on form "First Name Iman Last Name Navidyaar false Item(s) Requested (Newborn) (Preemie)…" at bounding box center [674, 481] width 929 height 743
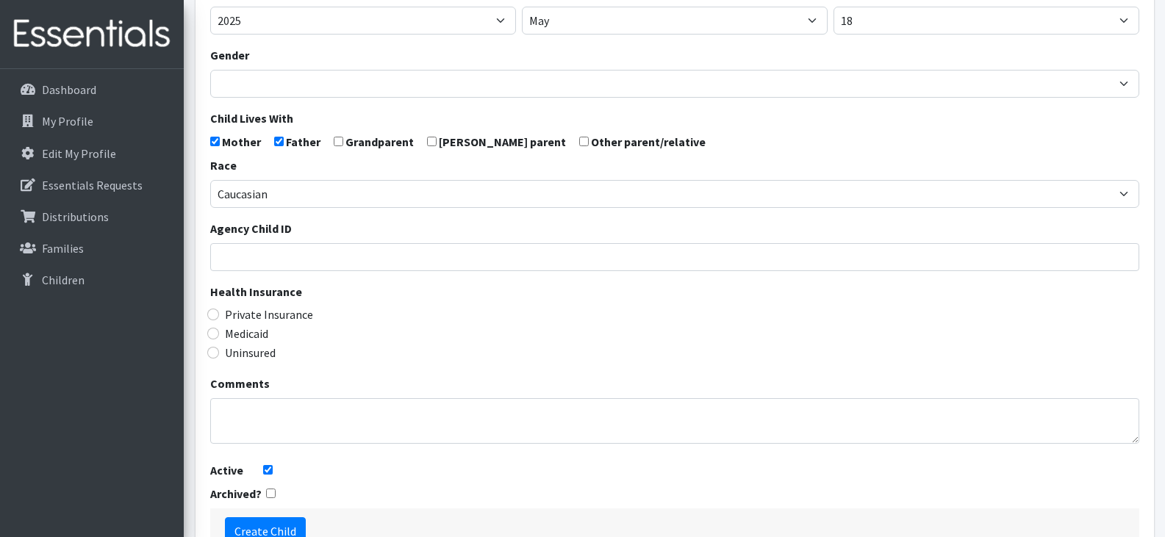
scroll to position [300, 0]
click at [211, 329] on input "Medicaid" at bounding box center [213, 333] width 12 height 12
radio input "true"
click at [351, 503] on form "First Name Iman Last Name Navidyaar false Item(s) Requested (Newborn) (Preemie)…" at bounding box center [674, 181] width 929 height 743
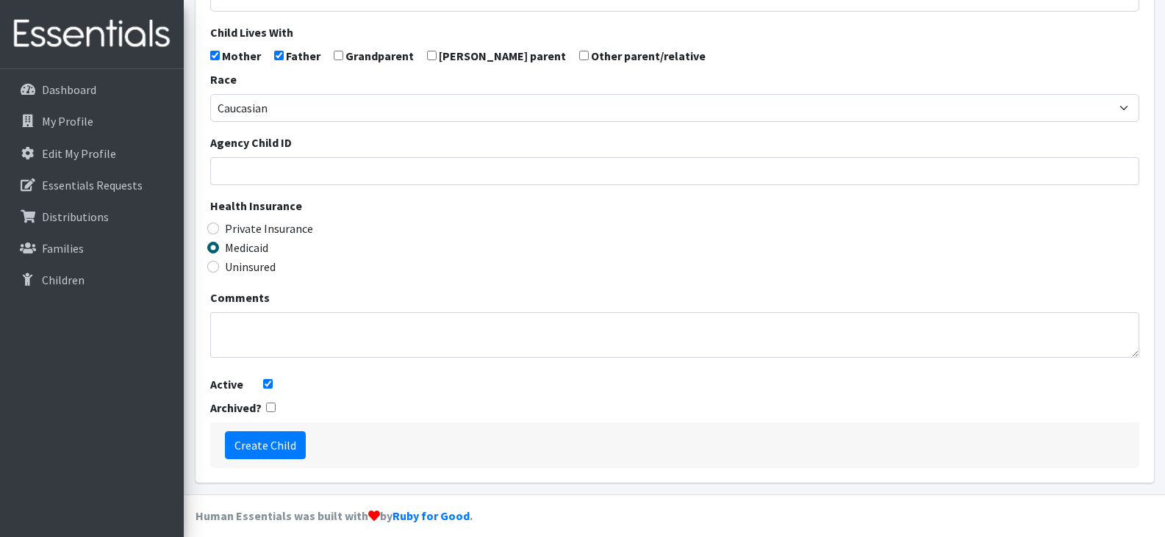
scroll to position [386, 0]
click at [272, 447] on input "Create Child" at bounding box center [265, 445] width 81 height 28
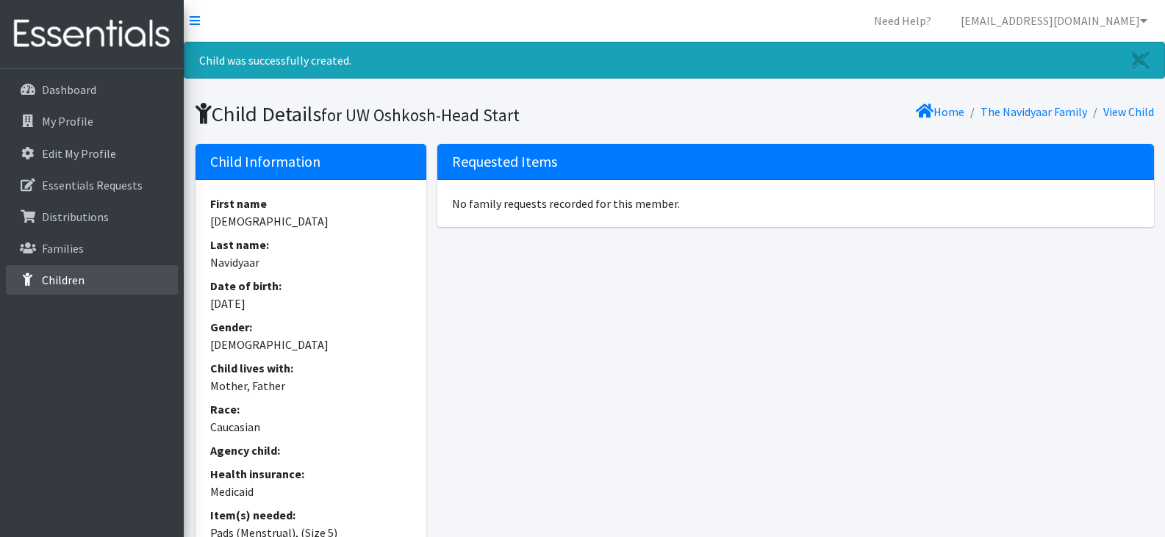
click at [96, 282] on link "Children" at bounding box center [92, 279] width 172 height 29
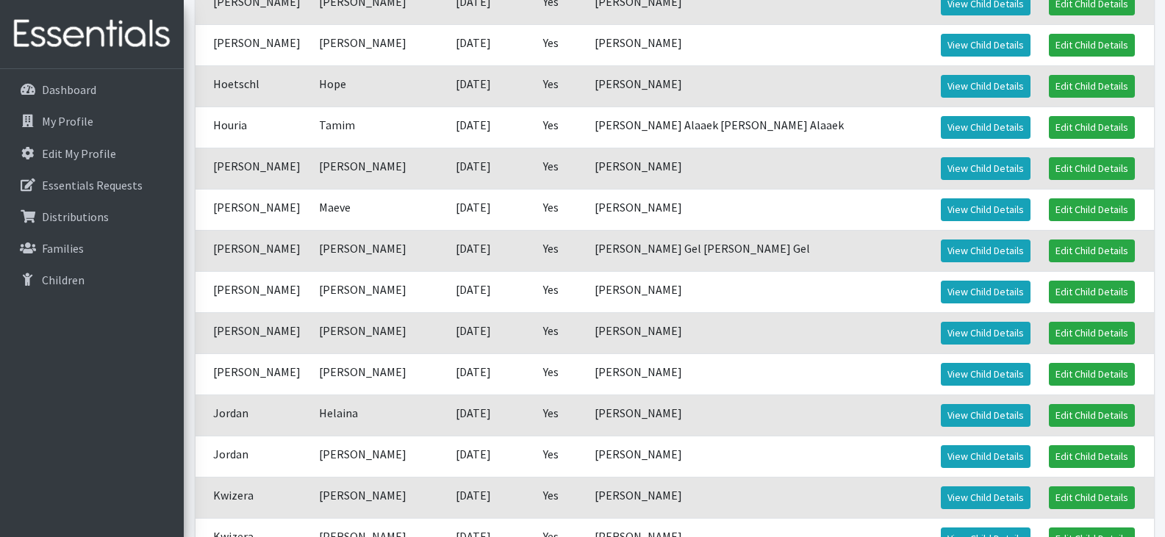
scroll to position [827, 0]
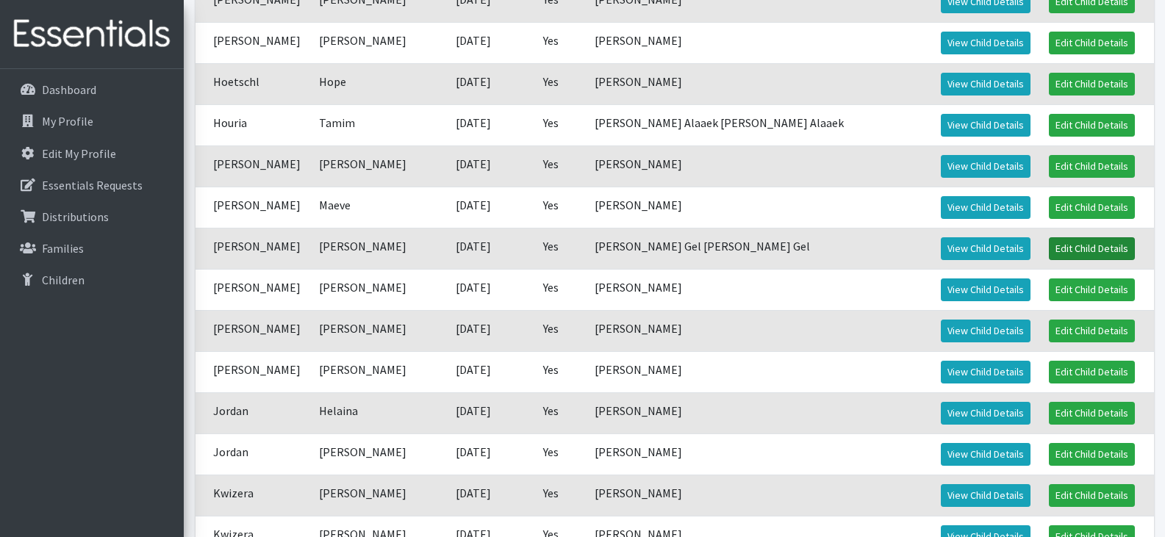
click at [1068, 242] on link "Edit Child Details" at bounding box center [1091, 248] width 86 height 23
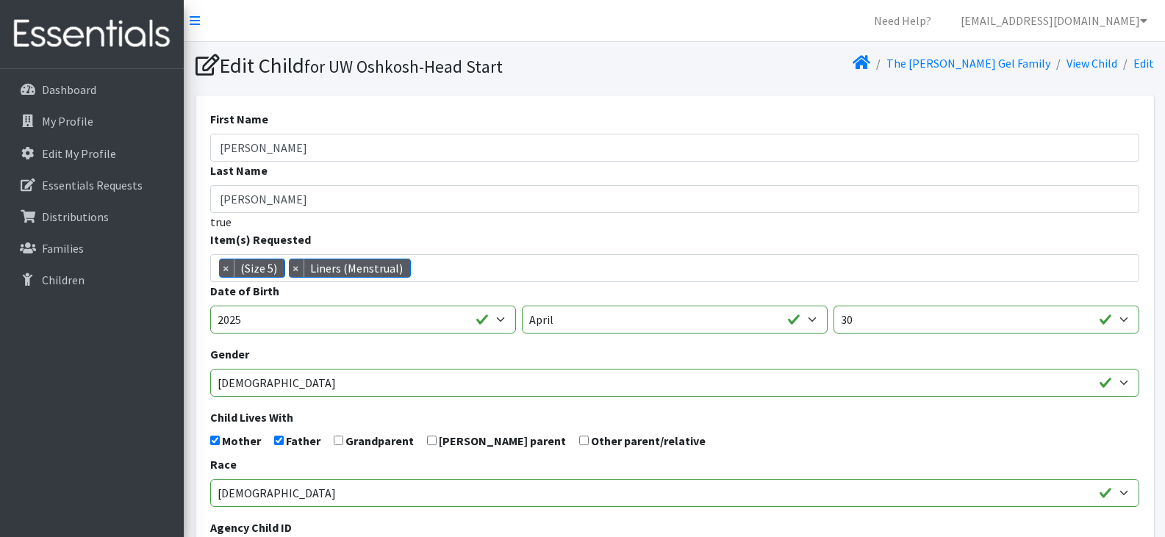
scroll to position [42, 0]
click at [71, 284] on p "Children" at bounding box center [63, 280] width 43 height 15
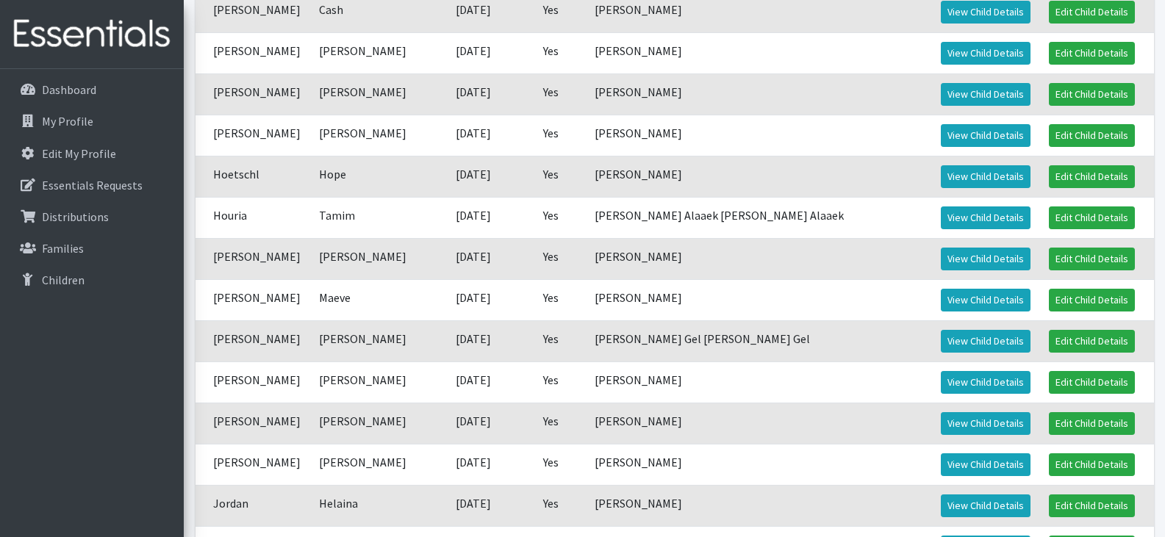
scroll to position [735, 0]
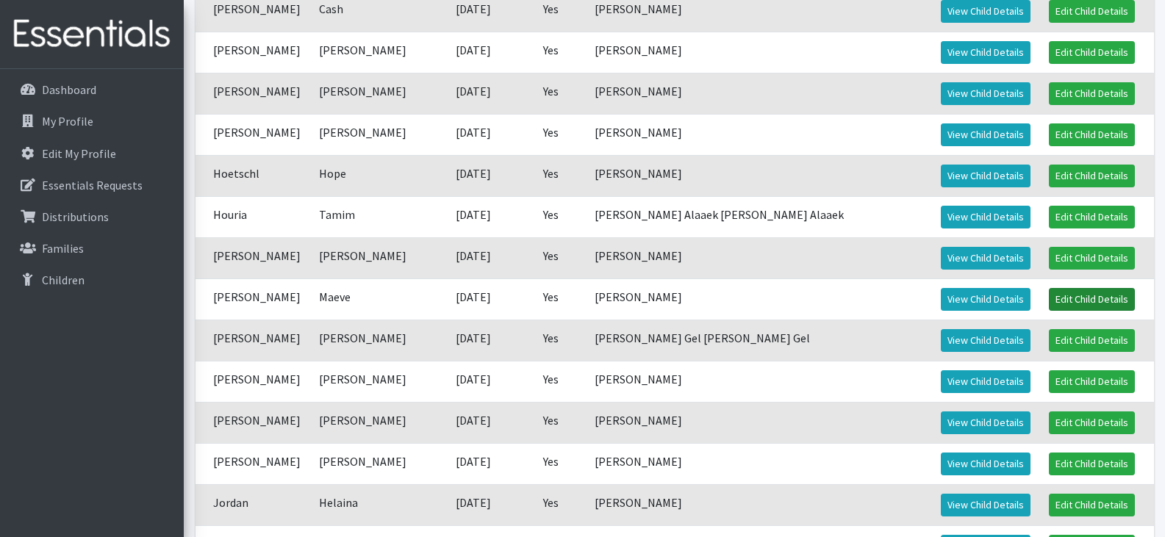
click at [1062, 290] on link "Edit Child Details" at bounding box center [1091, 299] width 86 height 23
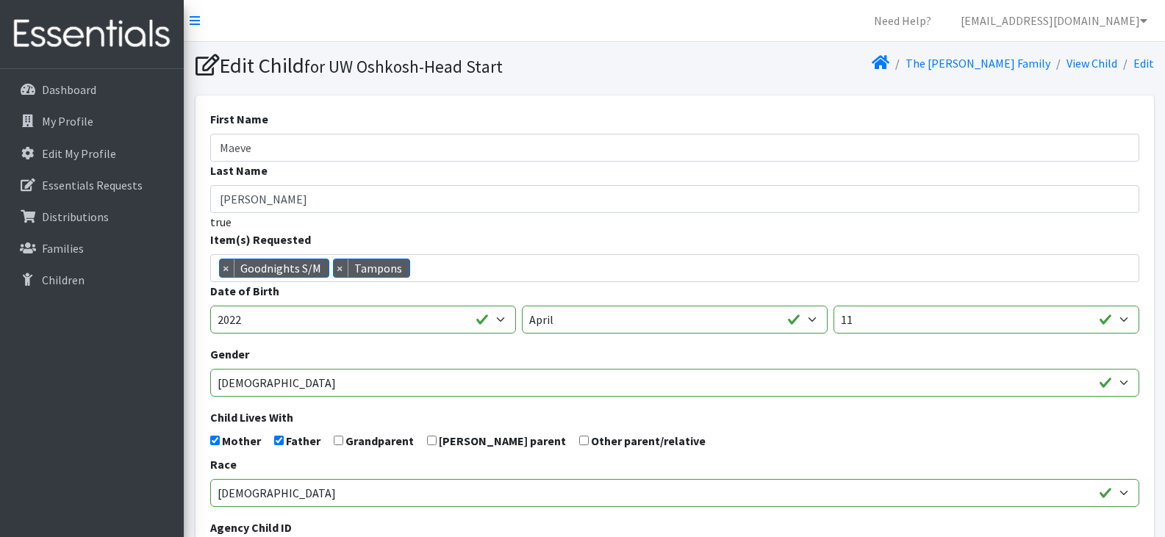
scroll to position [212, 0]
click at [108, 289] on link "Children" at bounding box center [92, 279] width 172 height 29
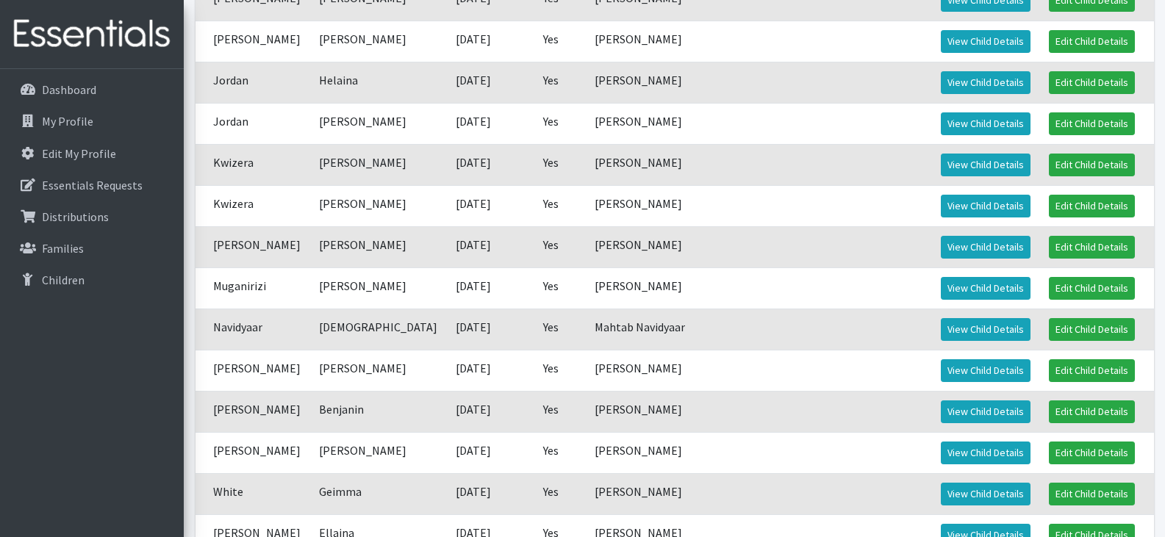
scroll to position [1161, 0]
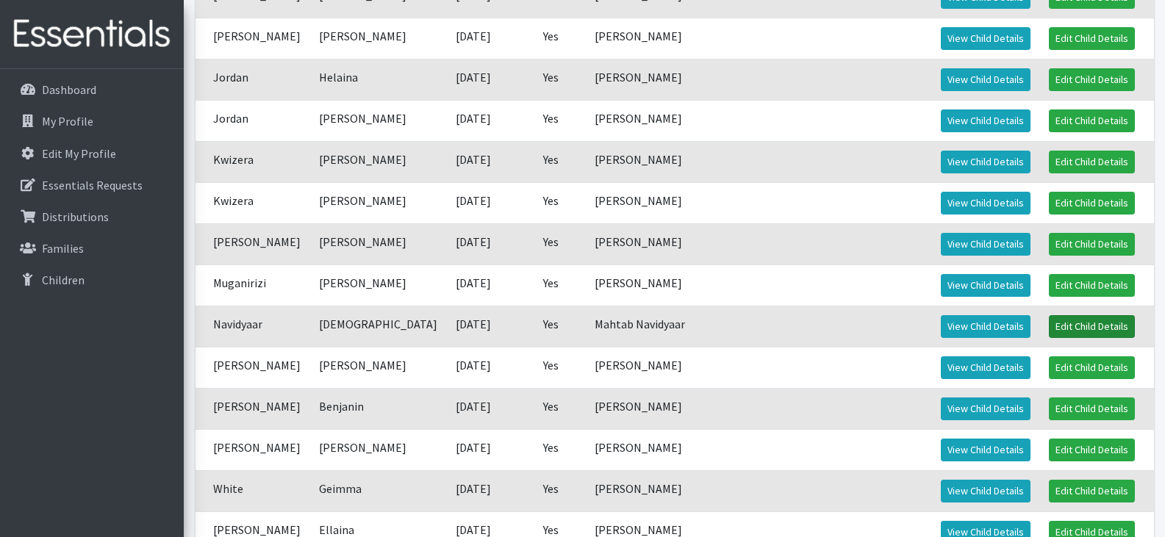
click at [1048, 325] on link "Edit Child Details" at bounding box center [1091, 326] width 86 height 23
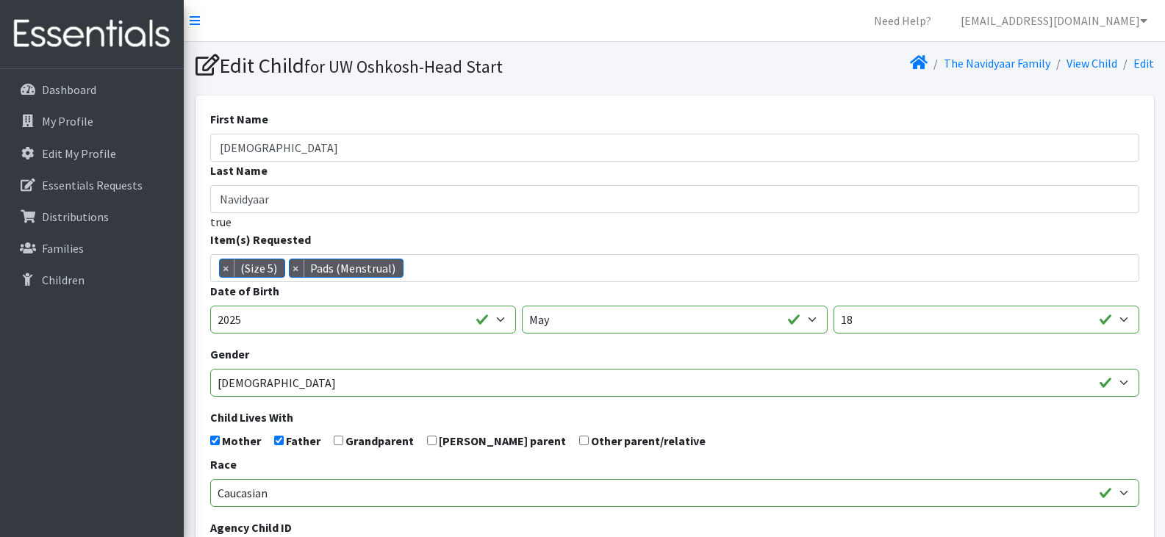
scroll to position [42, 0]
click at [220, 265] on span "×" at bounding box center [227, 268] width 15 height 18
click at [377, 268] on span "× Pads (Menstrual)" at bounding box center [674, 268] width 929 height 28
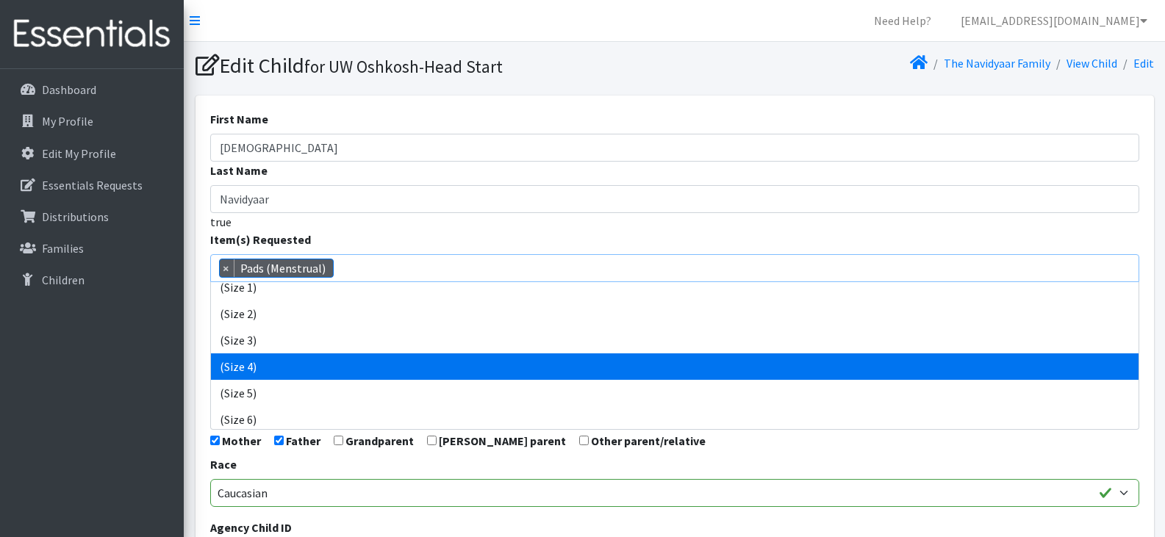
scroll to position [60, 0]
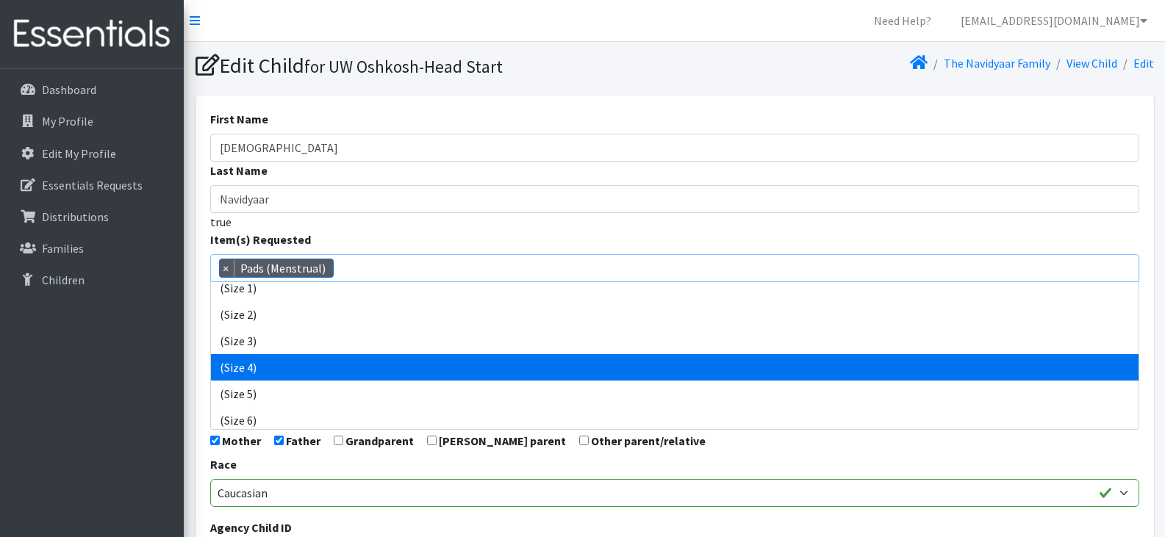
select select "14512"
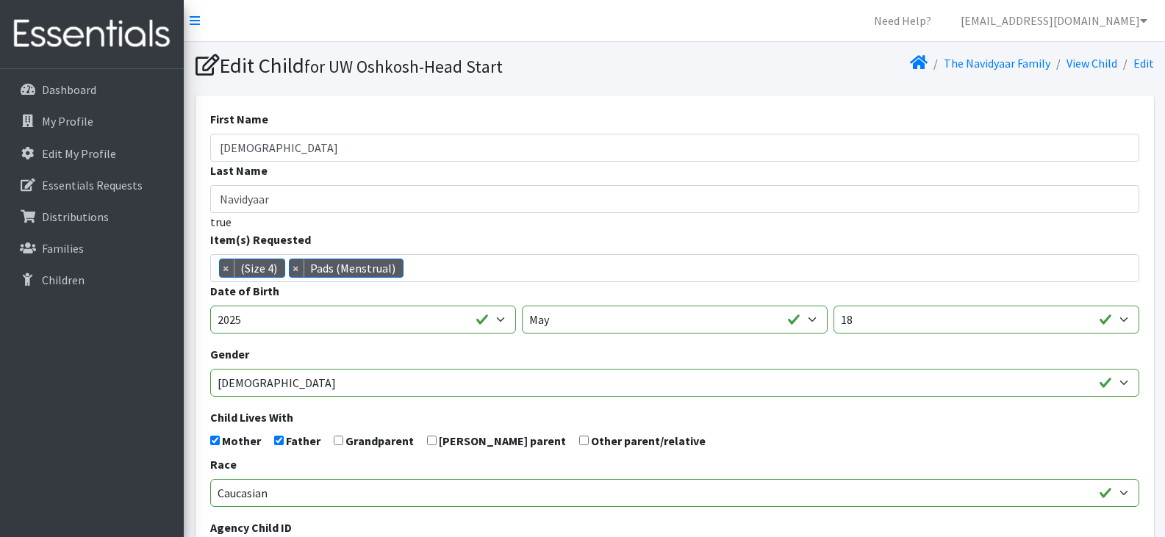
drag, startPoint x: 386, startPoint y: 363, endPoint x: 425, endPoint y: 410, distance: 60.6
click at [425, 410] on form "First Name Iman Last Name Navidyaar true Item(s) Requested (Newborn) (Preemie) …" at bounding box center [674, 481] width 929 height 743
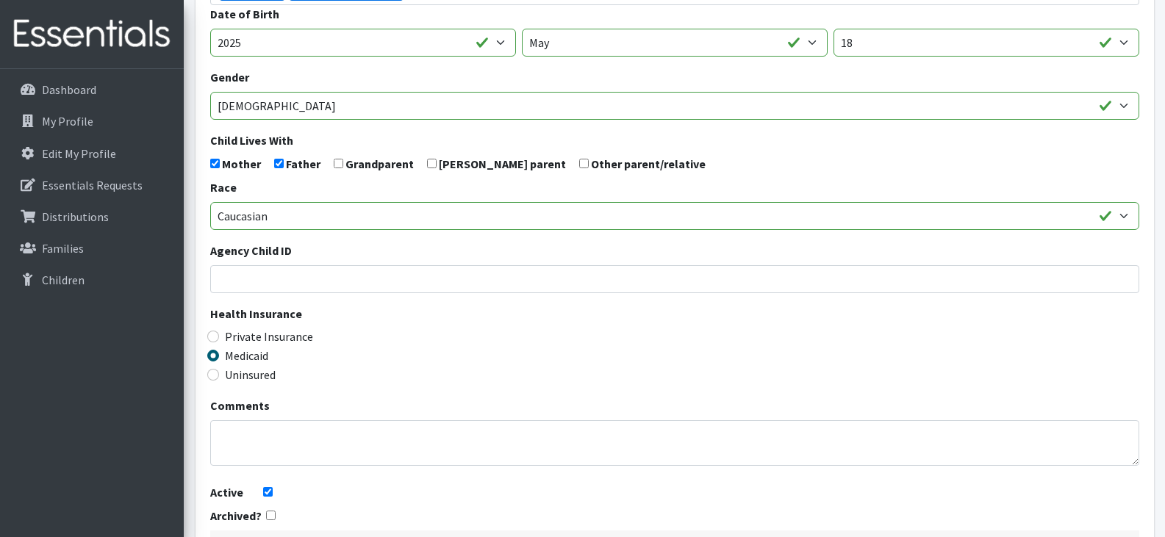
scroll to position [397, 0]
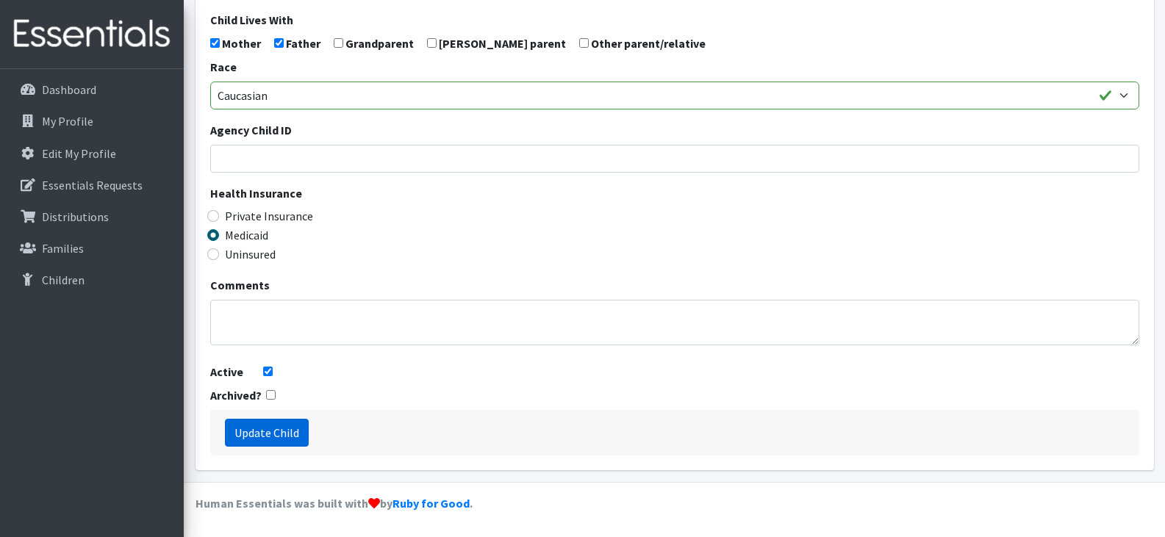
click at [270, 426] on input "Update Child" at bounding box center [267, 433] width 84 height 28
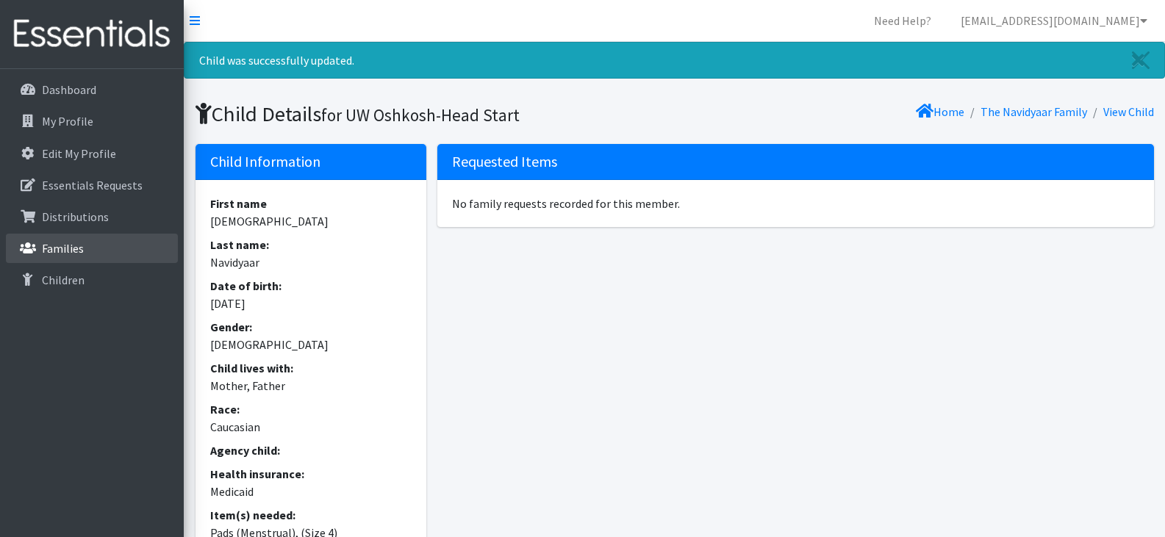
click at [84, 256] on link "Families" at bounding box center [92, 248] width 172 height 29
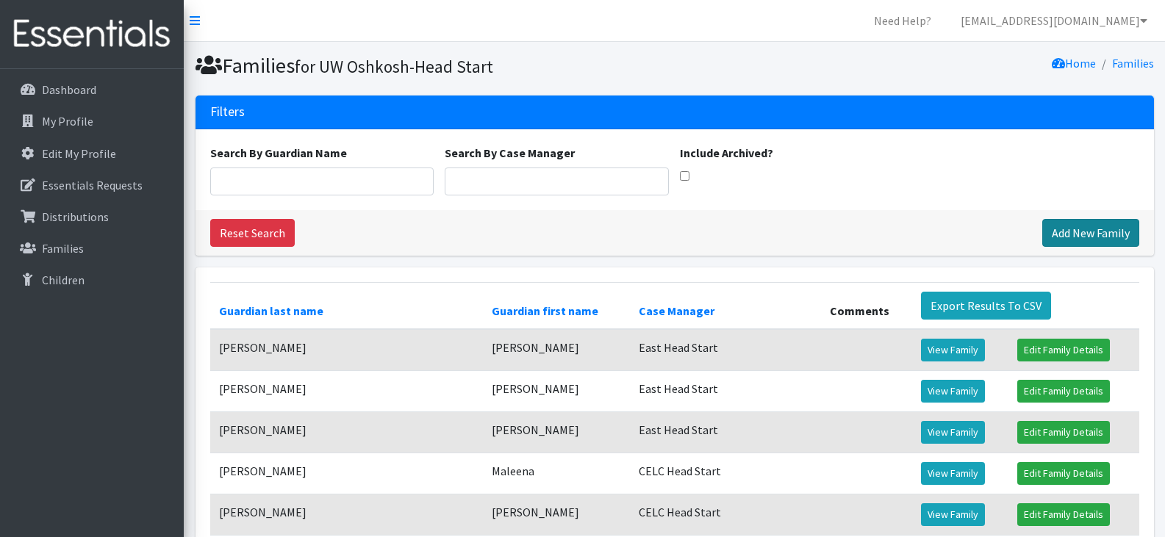
click at [1091, 230] on link "Add New Family" at bounding box center [1090, 233] width 97 height 28
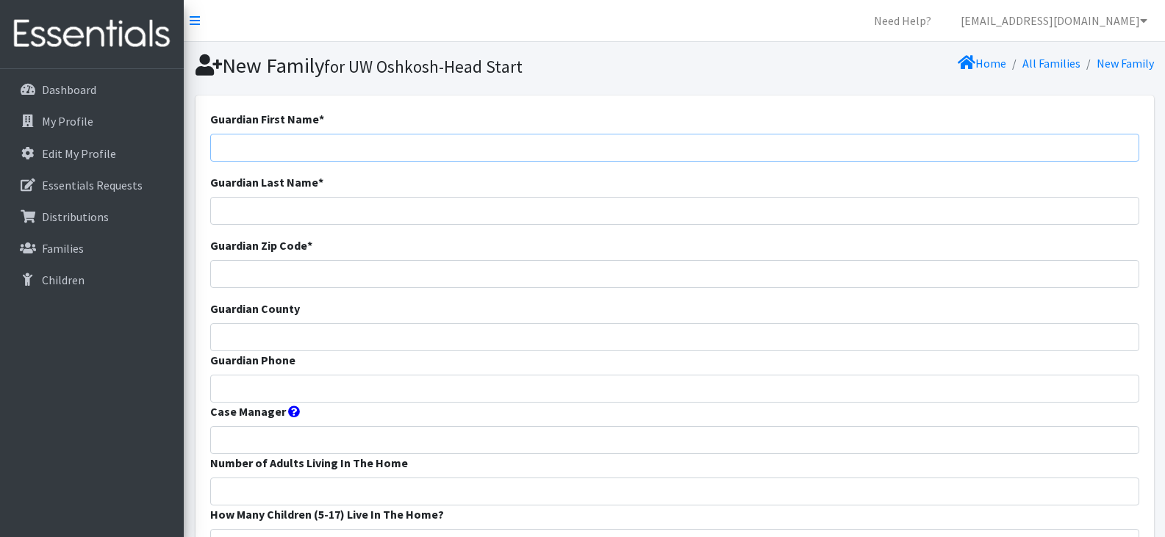
click at [458, 156] on input "Guardian First Name *" at bounding box center [674, 148] width 929 height 28
paste input "Zurieth Ahmed"
drag, startPoint x: 325, startPoint y: 147, endPoint x: 259, endPoint y: 148, distance: 66.1
click at [259, 148] on input "Zurieth Ahmed" at bounding box center [674, 148] width 929 height 28
type input "Zurieth"
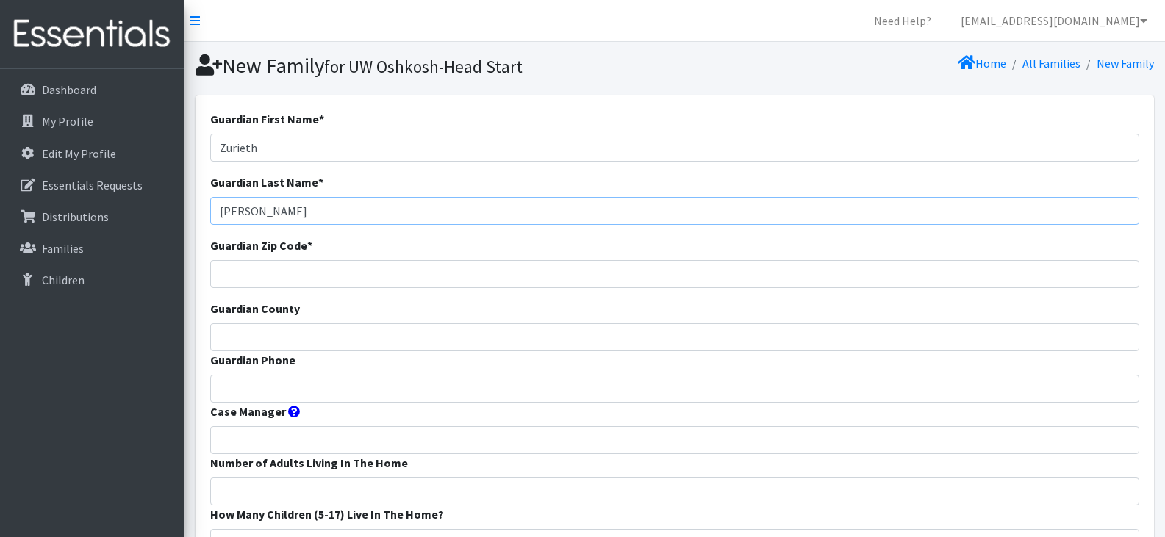
type input "Ahmed"
click at [344, 442] on input "Case Manager" at bounding box center [674, 440] width 929 height 28
type input "East Head Start"
click at [341, 479] on input "Number of Adults Living In The Home" at bounding box center [674, 492] width 929 height 28
type input "2"
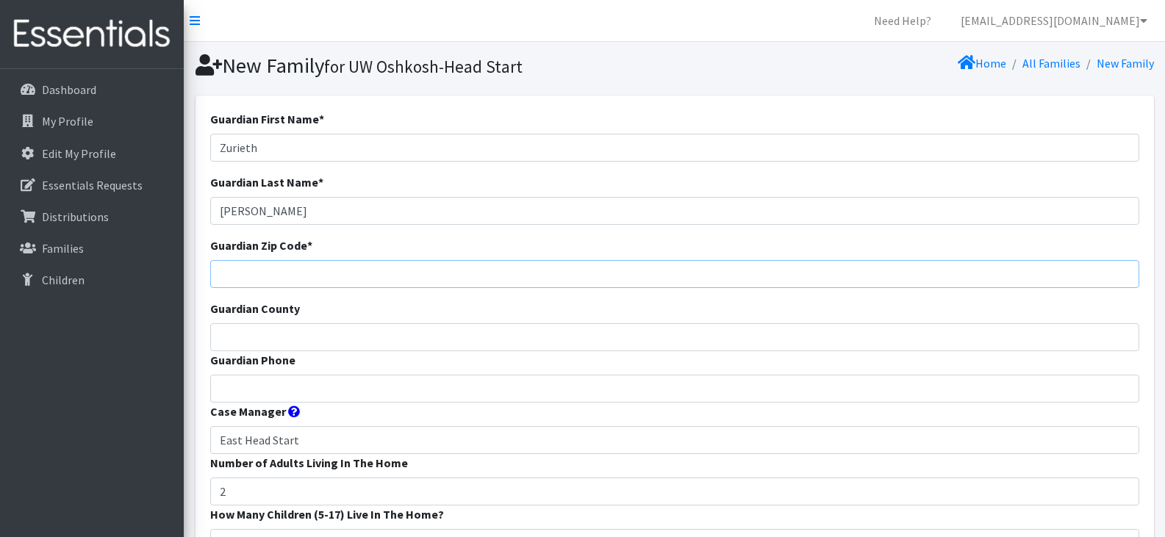
click at [326, 267] on input "Guardian Zip Code *" at bounding box center [674, 274] width 929 height 28
type input "54915"
click at [322, 337] on input "Guardian County" at bounding box center [674, 337] width 929 height 28
type input "0"
type input "Outagamie"
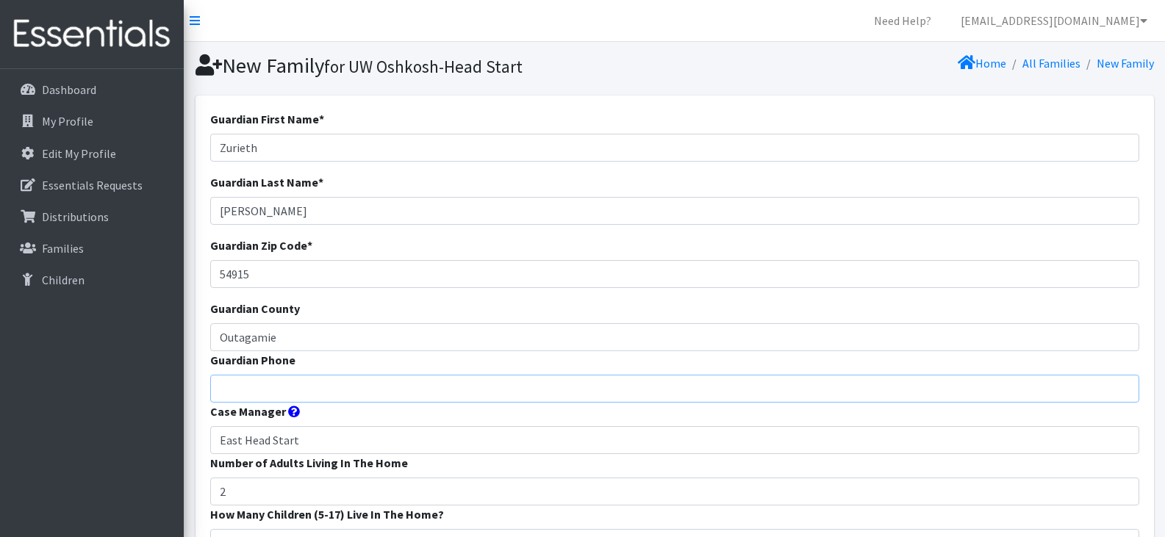
click at [312, 389] on input "Guardian Phone" at bounding box center [674, 389] width 929 height 28
paste input "(920) 808-3299"
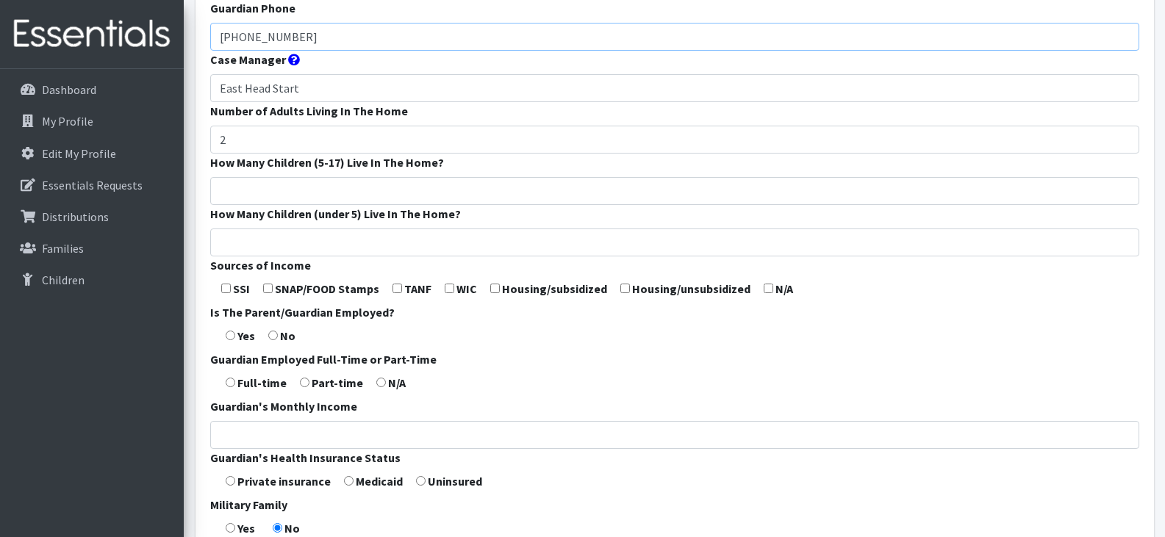
scroll to position [353, 0]
type input "(920) 808-3299"
click at [240, 190] on input "How Many Children (5-17) Live In The Home?" at bounding box center [674, 190] width 929 height 28
type input "0"
click at [251, 247] on input "How Many Children (under 5) Live In The Home?" at bounding box center [674, 242] width 929 height 28
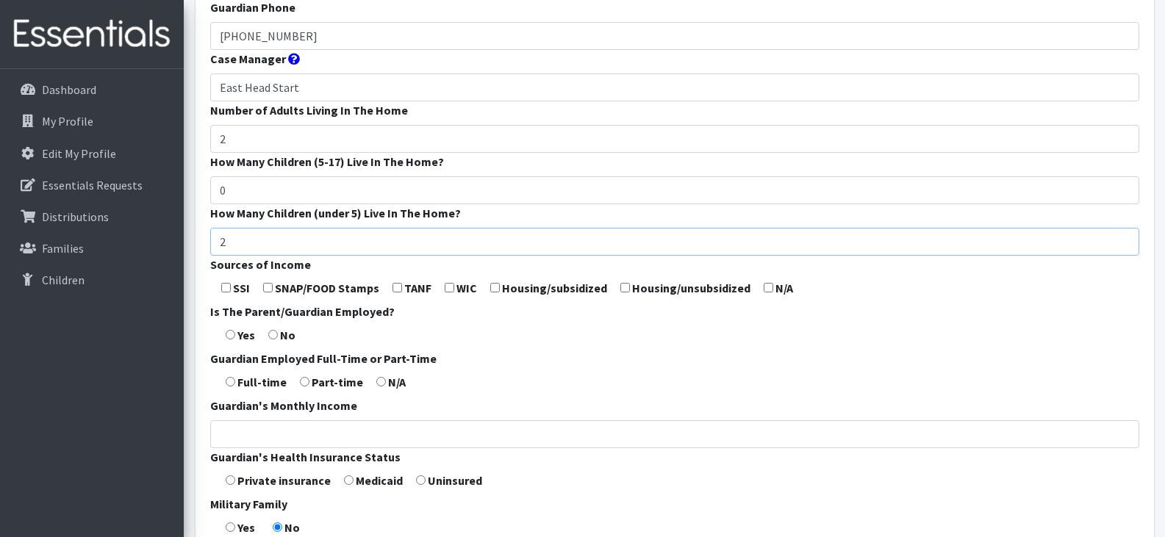
type input "2"
click at [267, 289] on input "checkbox" at bounding box center [268, 288] width 10 height 10
checkbox input "true"
click at [229, 336] on input "radio" at bounding box center [231, 335] width 10 height 10
radio input "true"
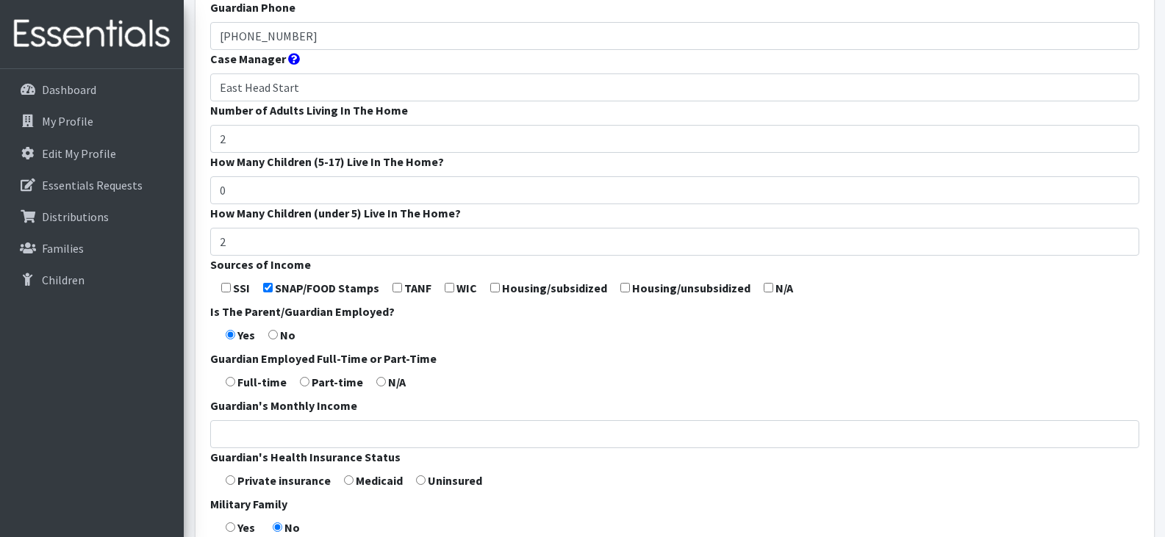
click at [231, 380] on input "radio" at bounding box center [231, 382] width 10 height 10
radio input "true"
click at [345, 477] on input "radio" at bounding box center [349, 480] width 10 height 10
radio input "true"
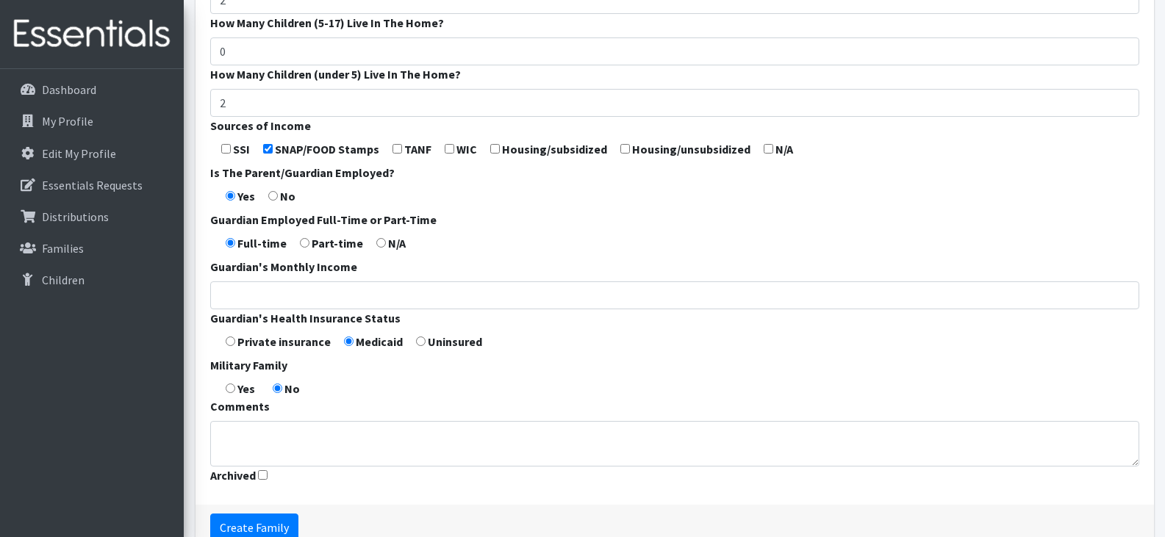
scroll to position [572, 0]
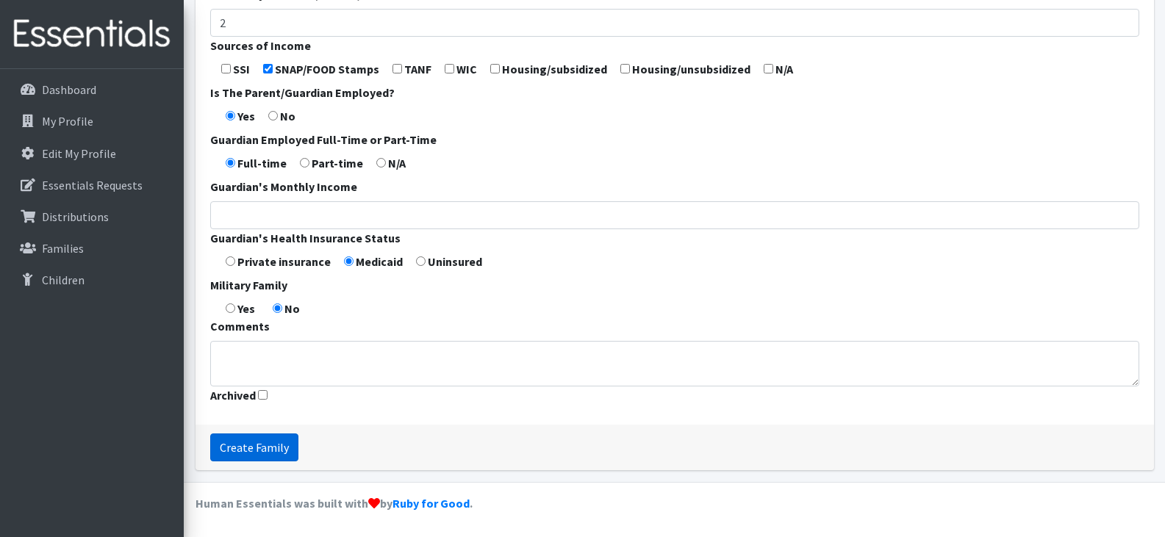
click at [268, 447] on input "Create Family" at bounding box center [254, 447] width 88 height 28
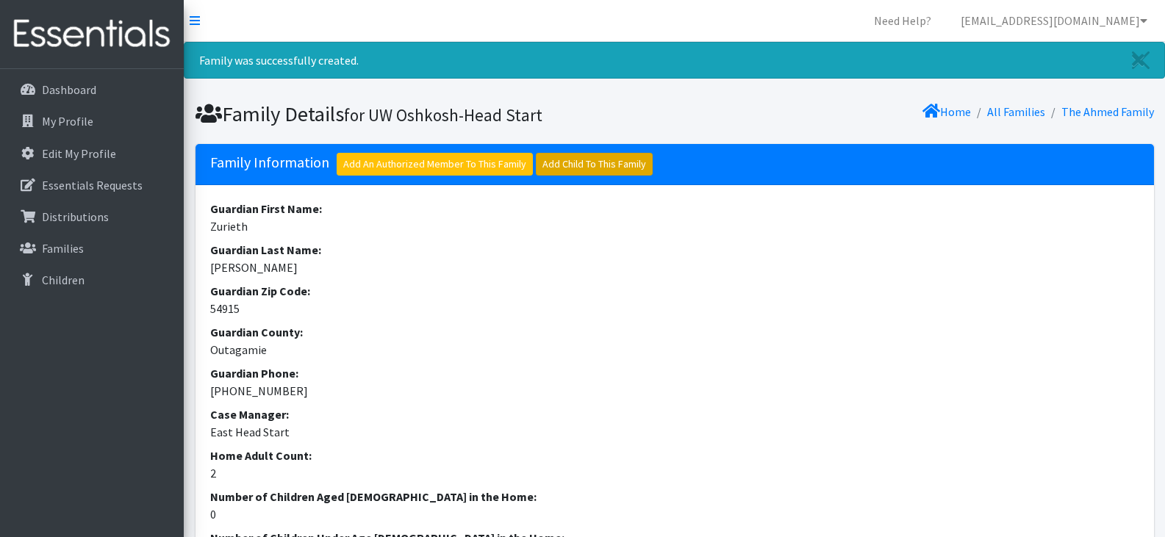
click at [601, 168] on link "Add Child To This Family" at bounding box center [594, 164] width 117 height 23
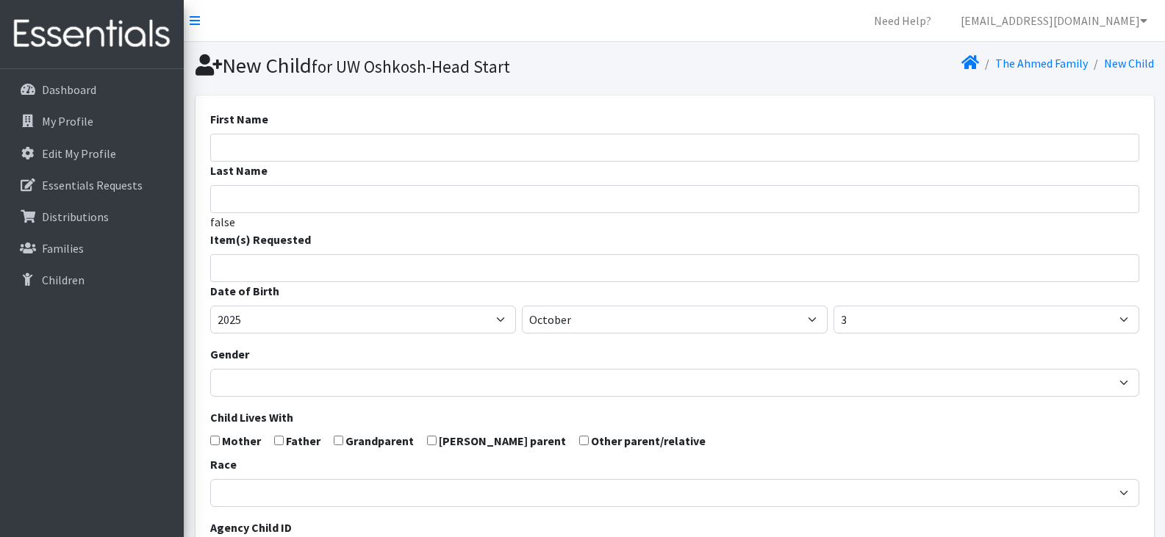
select select
click at [271, 141] on input "First Name" at bounding box center [674, 148] width 929 height 28
type input "[PERSON_NAME]"
click at [304, 269] on input "search" at bounding box center [685, 265] width 924 height 13
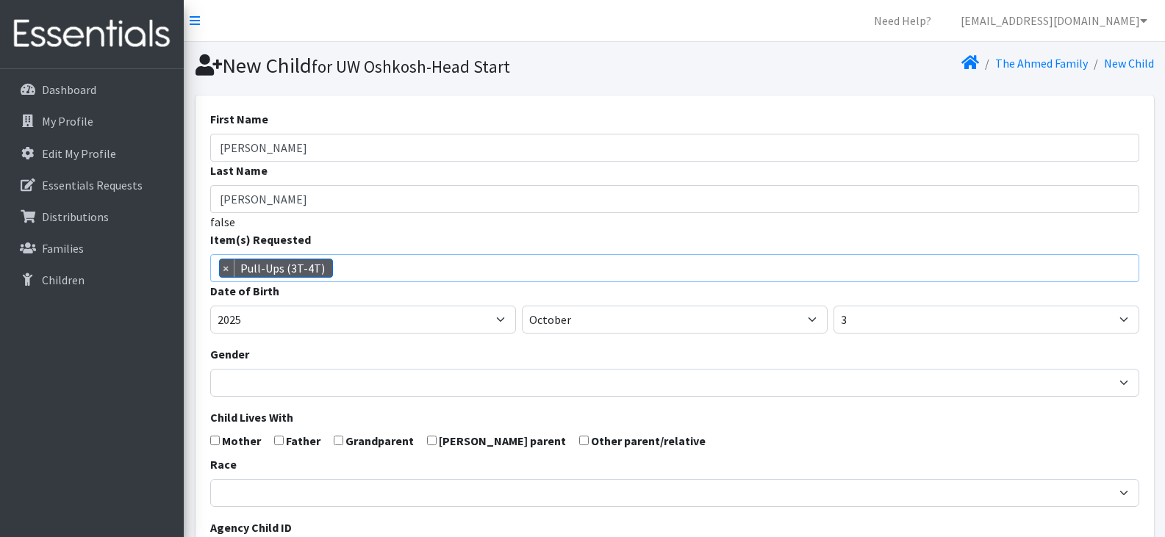
scroll to position [432, 0]
click at [392, 273] on span "× Pull-Ups (3T-4T)" at bounding box center [674, 268] width 929 height 28
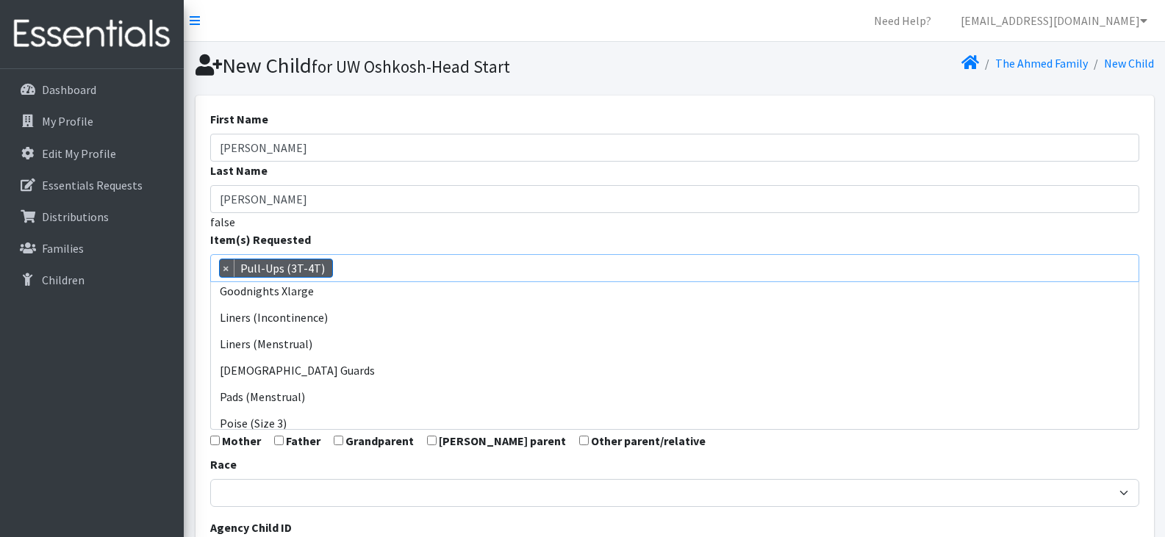
scroll to position [476, 0]
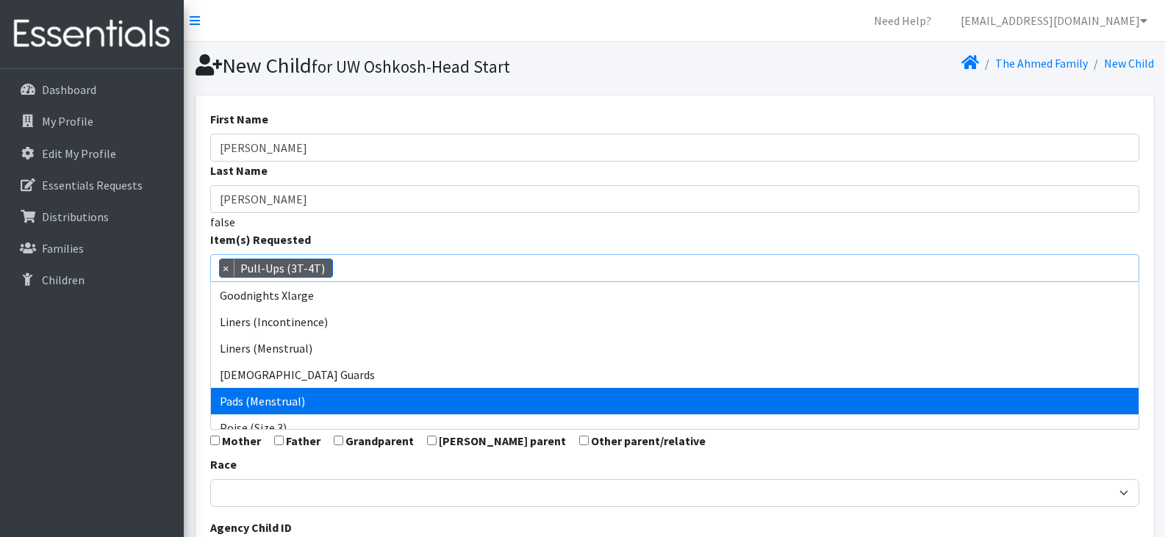
select select "14484"
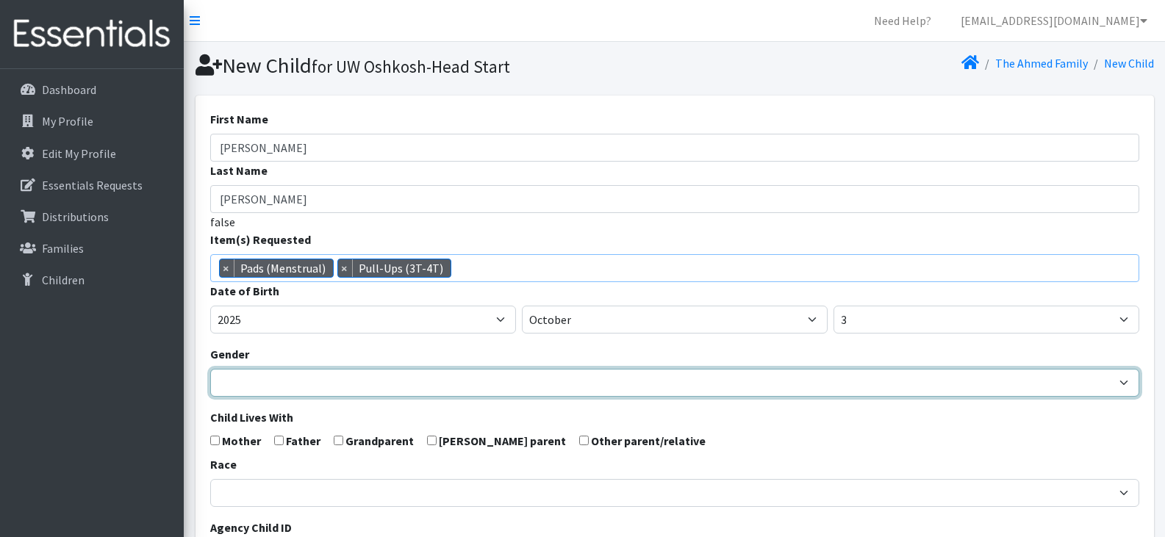
click at [437, 386] on select "Male Female" at bounding box center [674, 383] width 929 height 28
select select "[DEMOGRAPHIC_DATA]"
click at [210, 369] on select "Male Female" at bounding box center [674, 383] width 929 height 28
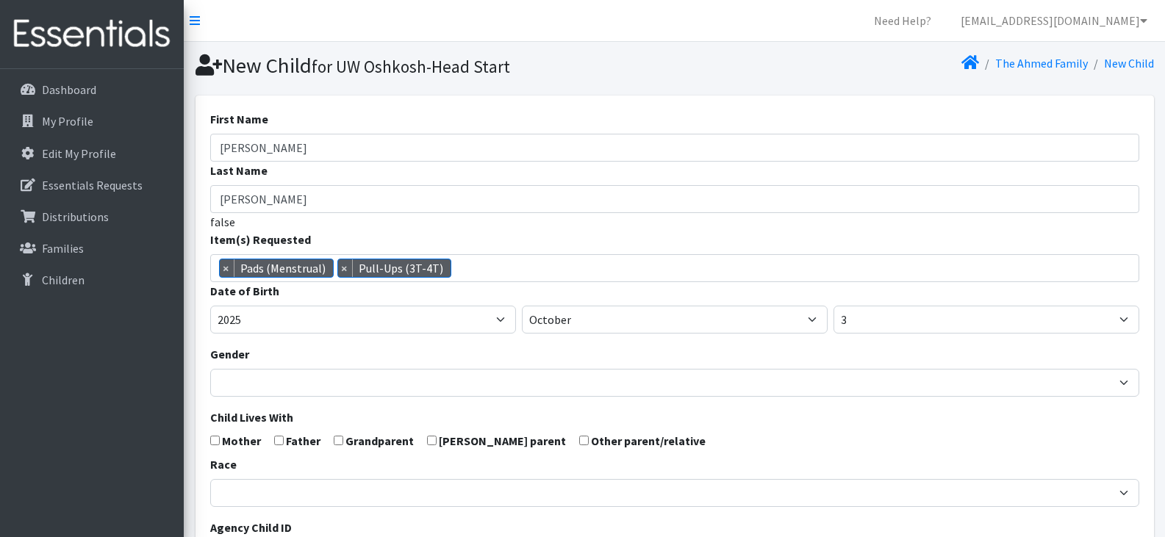
click at [214, 441] on input "checkbox" at bounding box center [215, 441] width 10 height 10
checkbox input "true"
click at [280, 444] on input "checkbox" at bounding box center [279, 441] width 10 height 10
checkbox input "true"
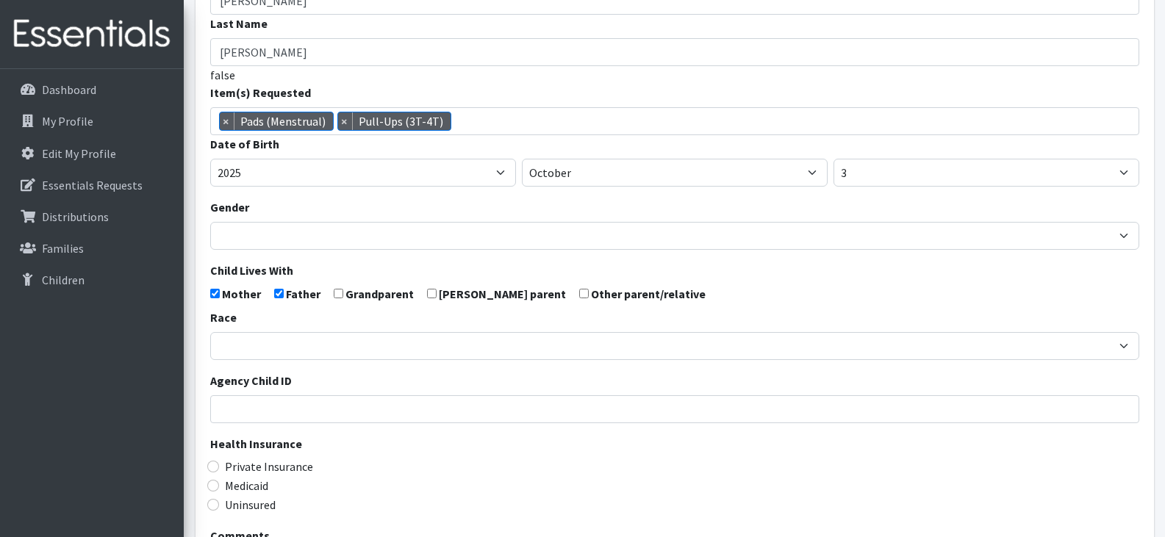
scroll to position [149, 0]
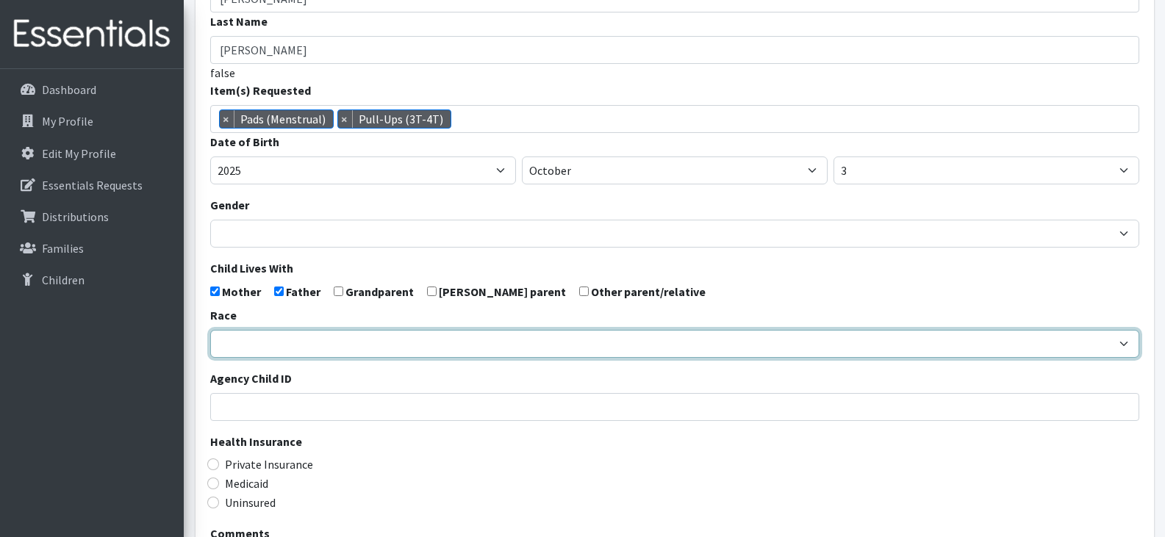
click at [435, 345] on select "African American Caucasian Hispanic Asian American Indian Pacific Islander Mult…" at bounding box center [674, 344] width 929 height 28
select select "[DEMOGRAPHIC_DATA]"
click at [210, 330] on select "African American Caucasian Hispanic Asian American Indian Pacific Islander Mult…" at bounding box center [674, 344] width 929 height 28
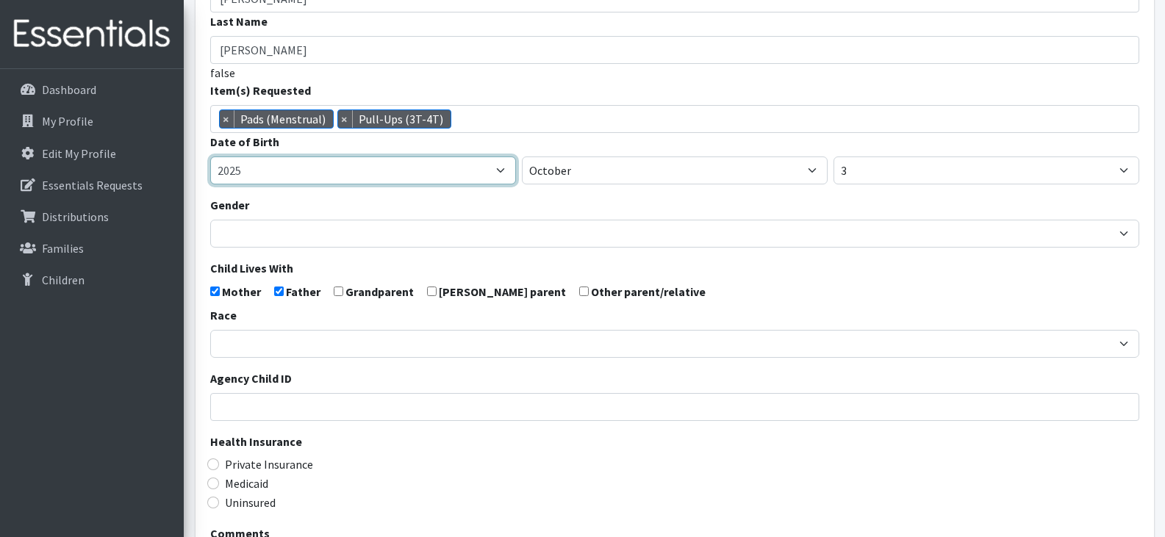
click at [352, 168] on select "2005 2006 2007 2008 2009 2010 2011 2012 2013 2014 2015 2016 2017 2018 2019 2020…" at bounding box center [363, 170] width 306 height 28
select select "2021"
click at [210, 156] on select "2005 2006 2007 2008 2009 2010 2011 2012 2013 2014 2015 2016 2017 2018 2019 2020…" at bounding box center [363, 170] width 306 height 28
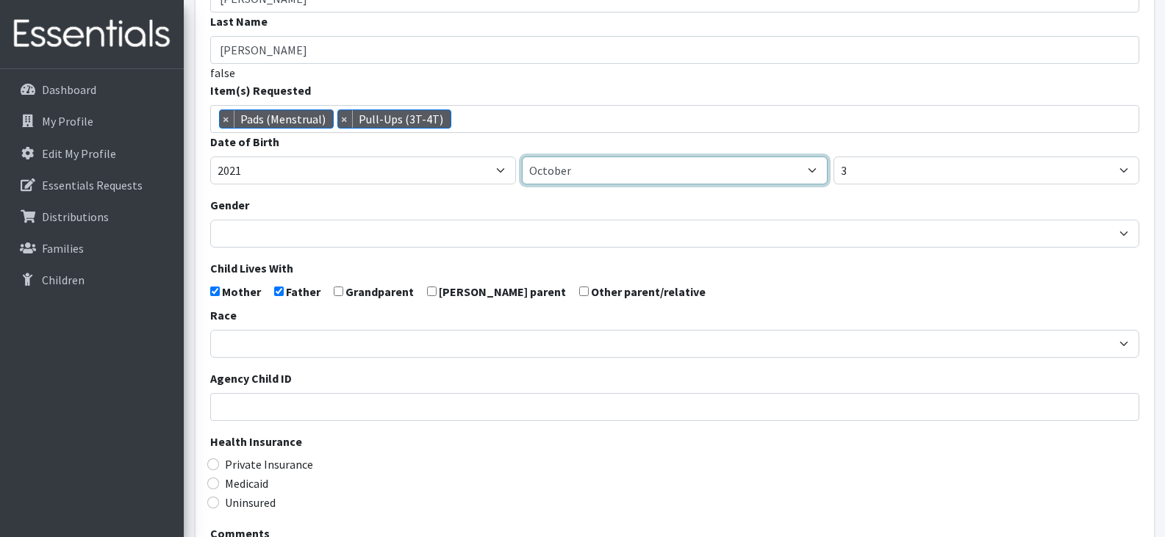
click at [587, 170] on select "January February March April May June July August September October November De…" at bounding box center [675, 170] width 306 height 28
click at [522, 156] on select "January February March April May June July August September October November De…" at bounding box center [675, 170] width 306 height 28
click at [591, 173] on select "January February March April May June July August September October November De…" at bounding box center [675, 170] width 306 height 28
select select "4"
click at [522, 156] on select "January February March April May June July August September October November De…" at bounding box center [675, 170] width 306 height 28
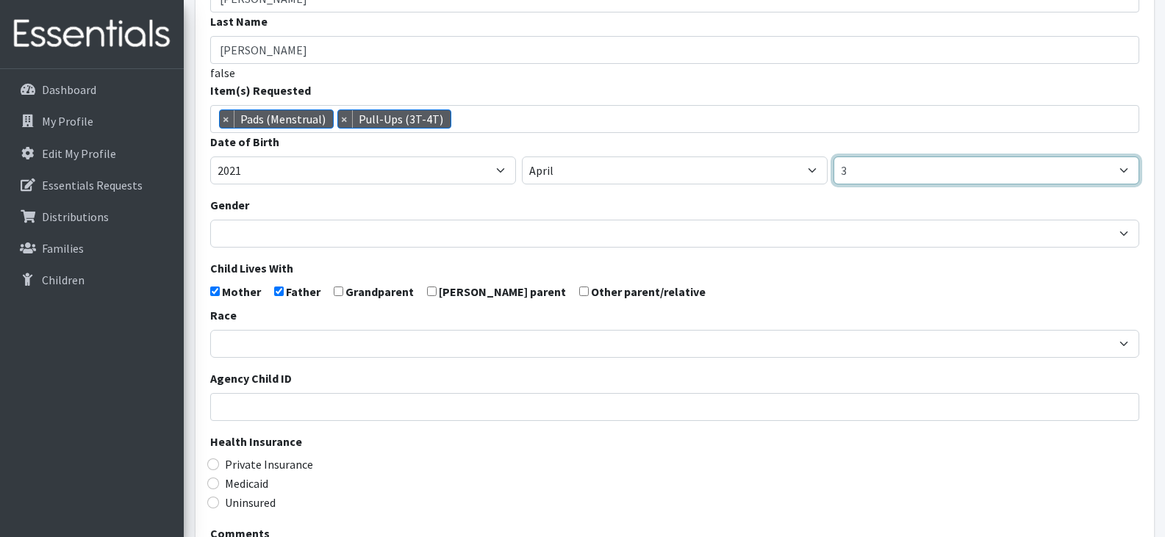
click at [863, 173] on select "1 2 3 4 5 6 7 8 9 10 11 12 13 14 15 16 17 18 19 20 21 22 23 24 25 26 27 28 29 3…" at bounding box center [986, 170] width 306 height 28
select select "13"
click at [833, 156] on select "1 2 3 4 5 6 7 8 9 10 11 12 13 14 15 16 17 18 19 20 21 22 23 24 25 26 27 28 29 3…" at bounding box center [986, 170] width 306 height 28
click at [247, 478] on label "Medicaid" at bounding box center [246, 484] width 43 height 18
click at [219, 478] on input "Medicaid" at bounding box center [213, 484] width 12 height 12
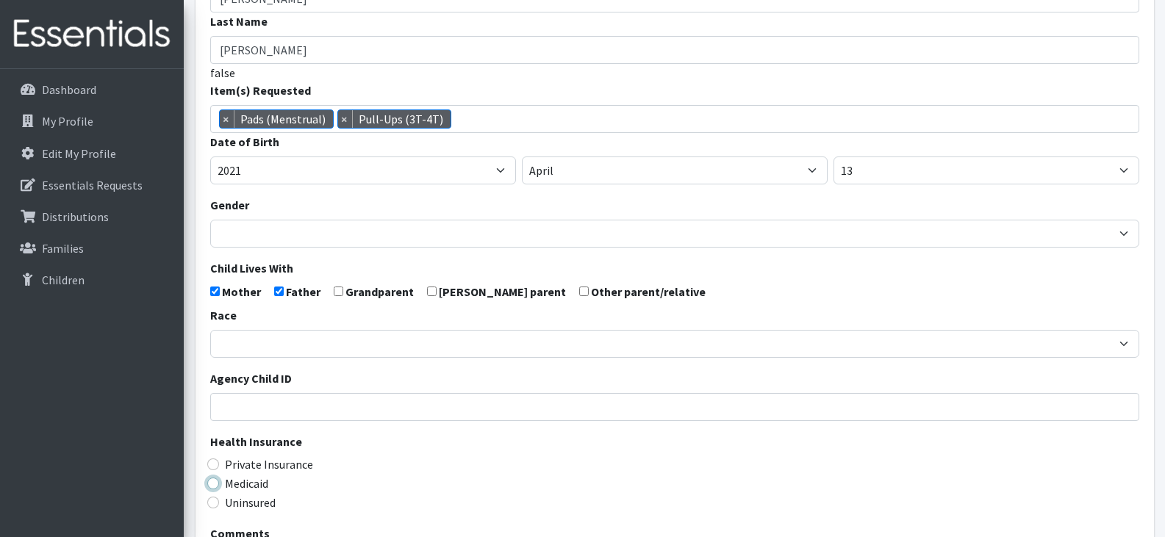
radio input "true"
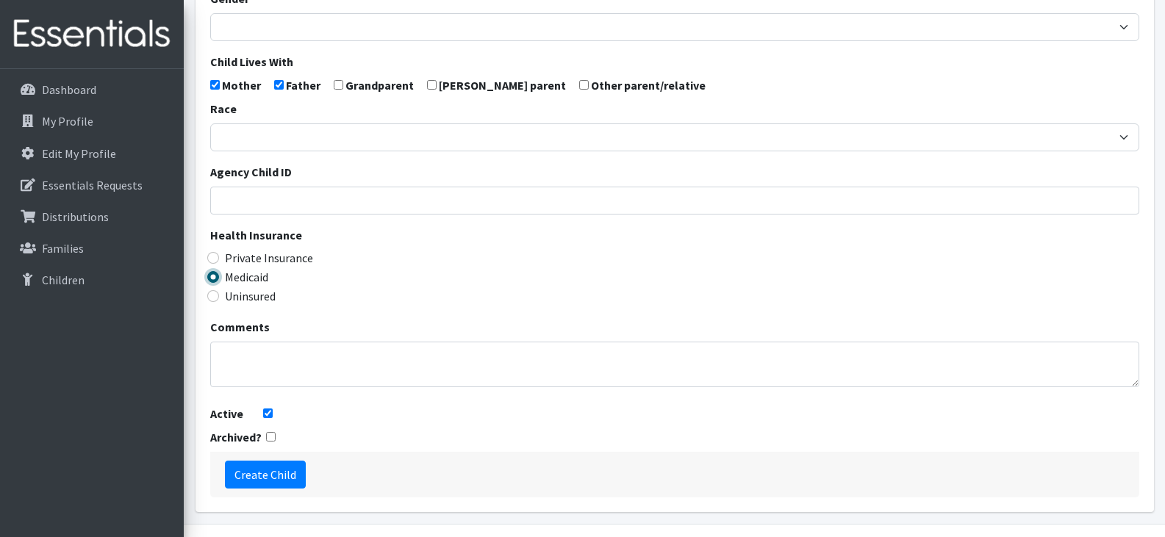
scroll to position [397, 0]
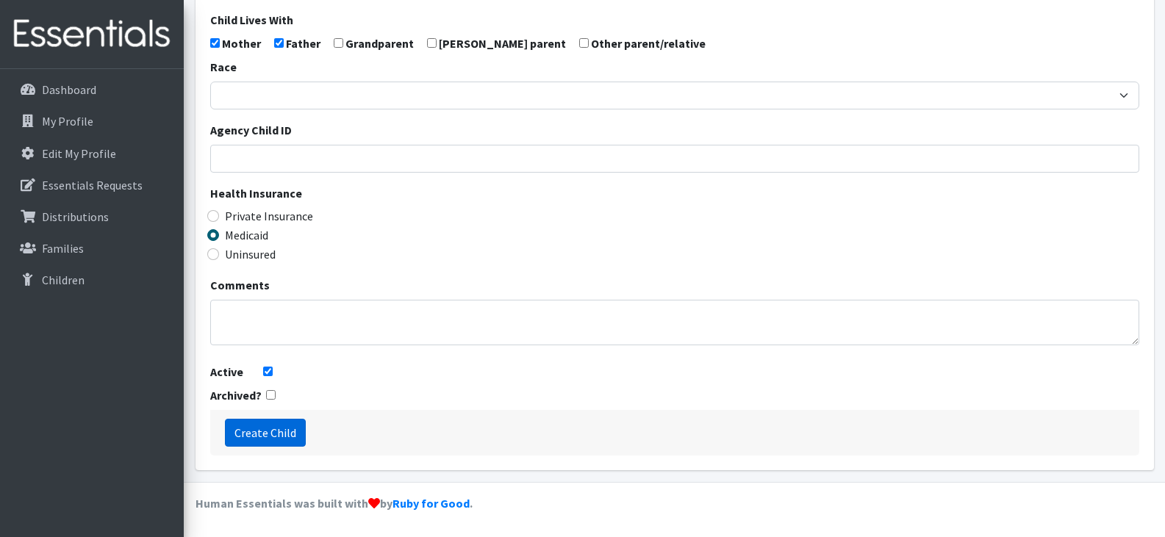
click at [255, 431] on input "Create Child" at bounding box center [265, 433] width 81 height 28
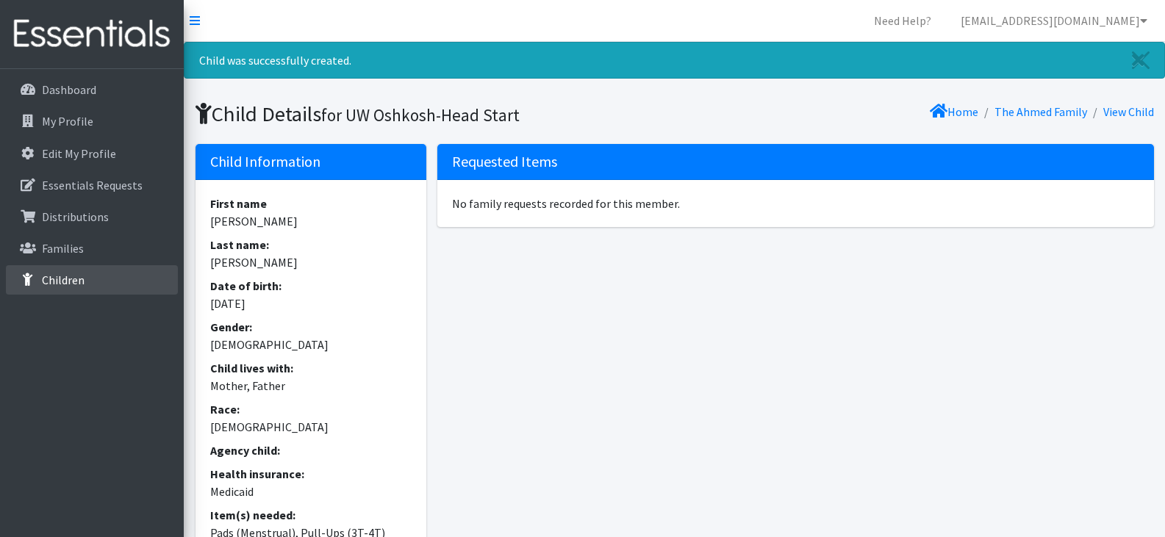
click at [79, 286] on p "Children" at bounding box center [63, 280] width 43 height 15
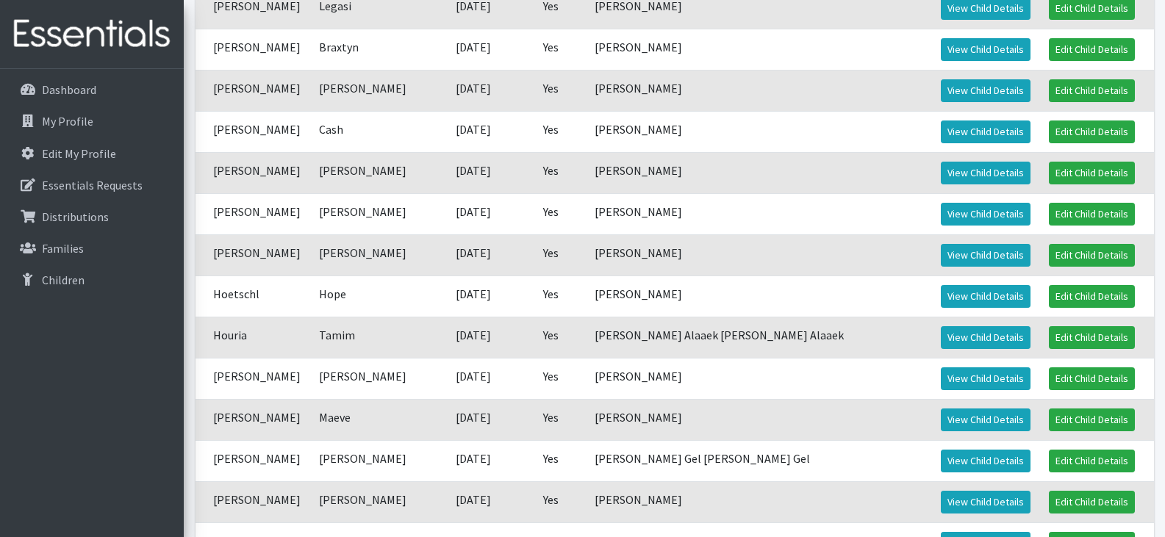
scroll to position [689, 0]
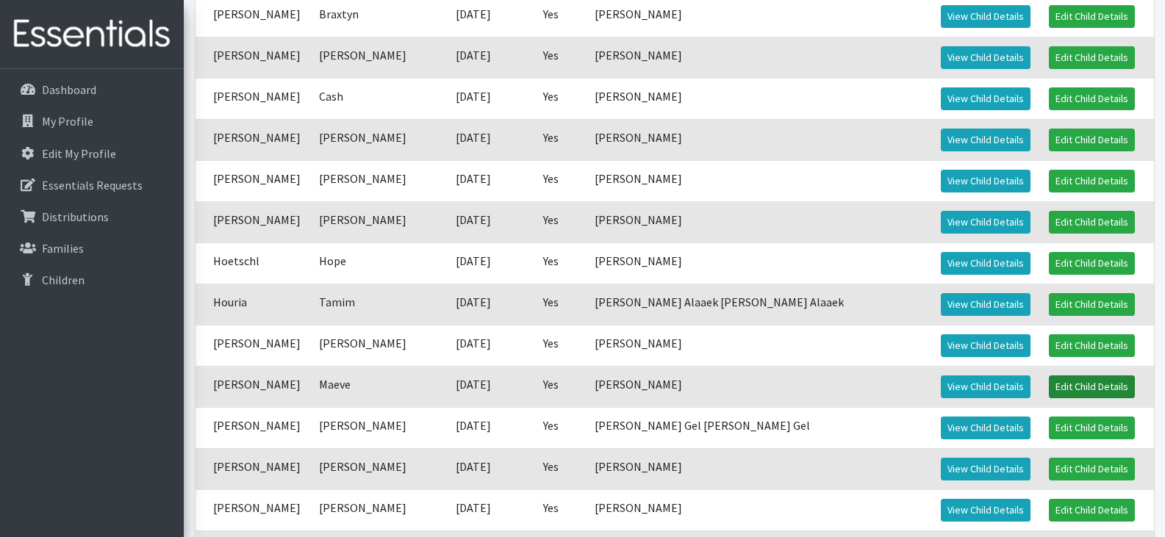
click at [1048, 383] on link "Edit Child Details" at bounding box center [1091, 386] width 86 height 23
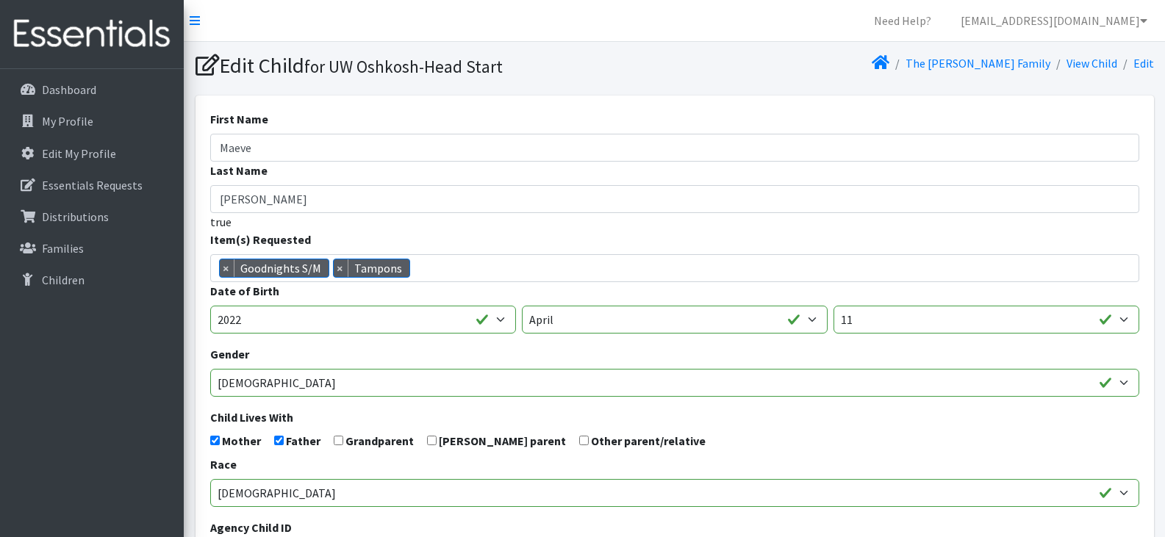
scroll to position [212, 0]
click at [441, 270] on span "× Goodnights S/M × Tampons" at bounding box center [674, 268] width 929 height 28
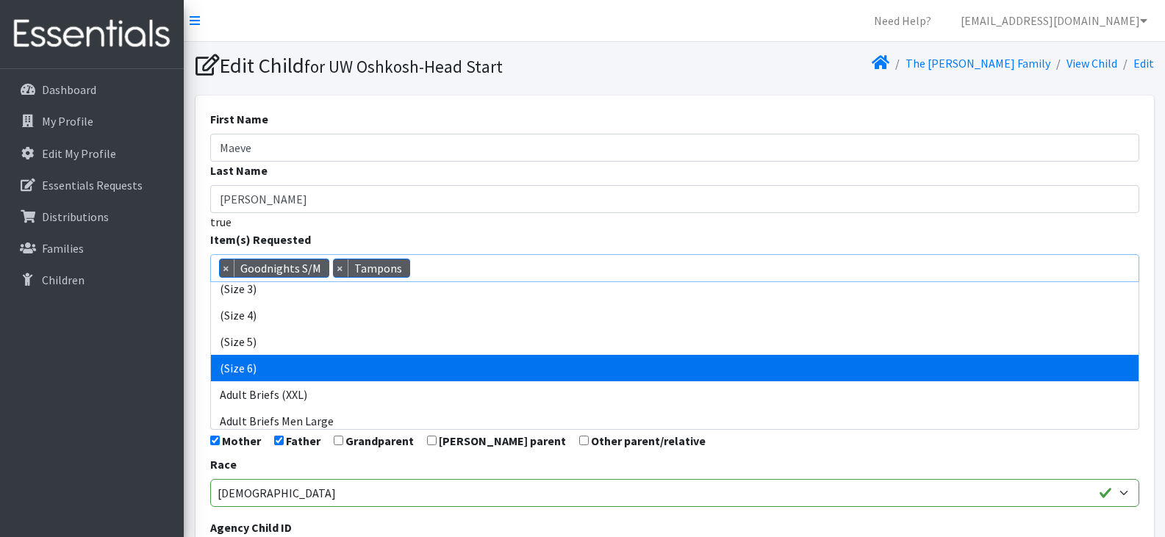
scroll to position [101, 0]
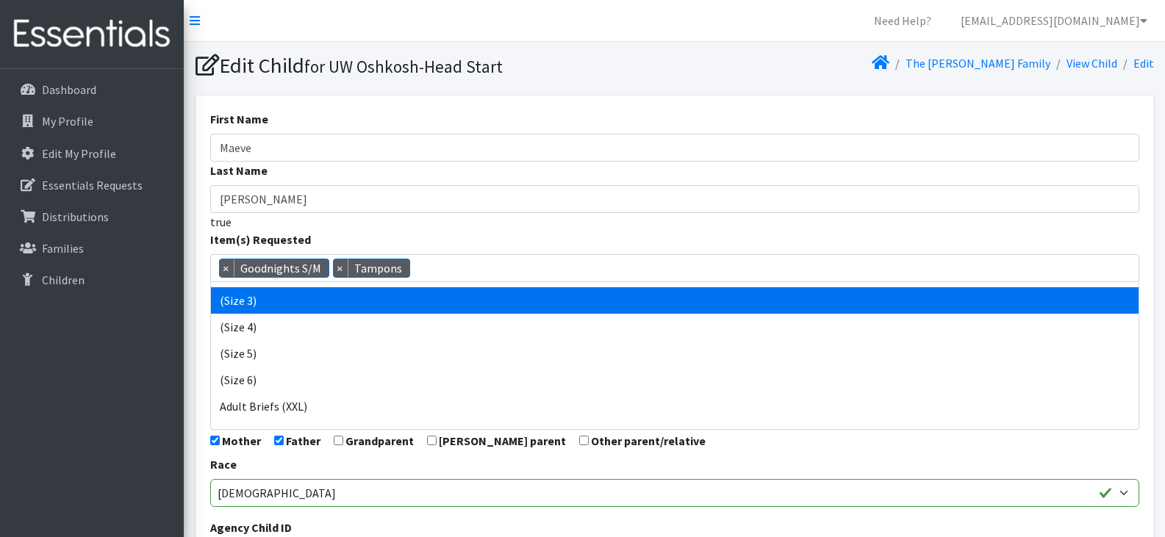
select select "14507"
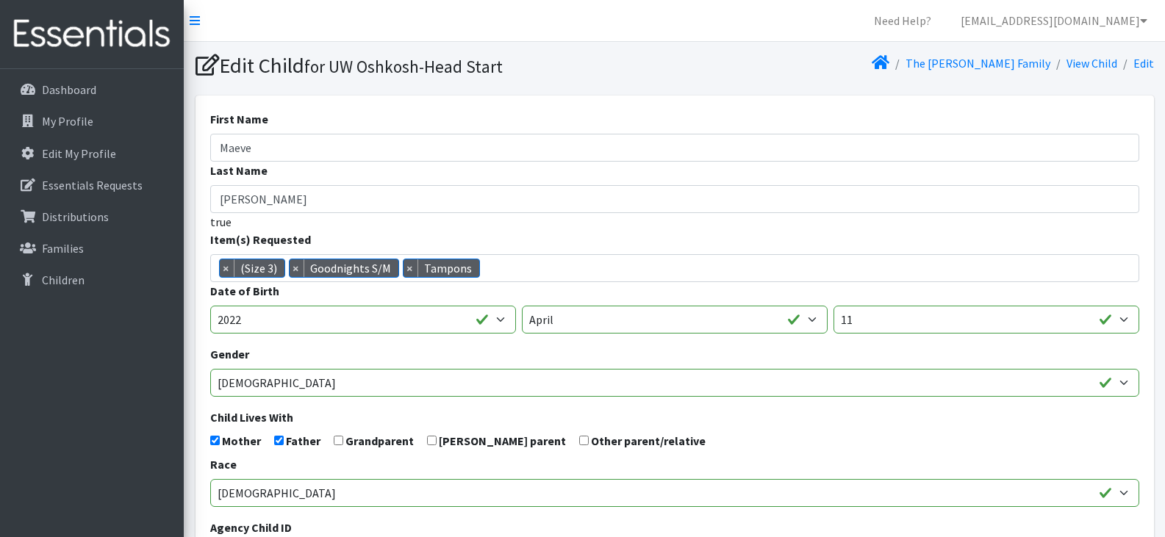
drag, startPoint x: 437, startPoint y: 307, endPoint x: 877, endPoint y: 237, distance: 445.6
click at [877, 237] on div "Item(s) Requested (Newborn) (Preemie) (Size 1) (Size 2) (Size 3) (Size 4) (Size…" at bounding box center [674, 256] width 929 height 51
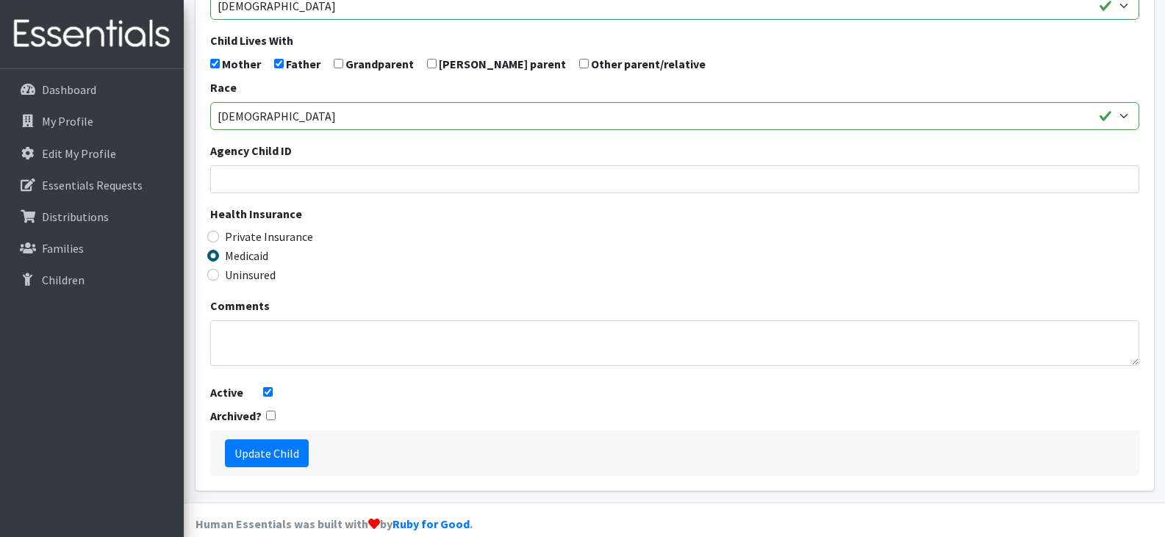
scroll to position [378, 0]
click at [281, 453] on input "Update Child" at bounding box center [267, 453] width 84 height 28
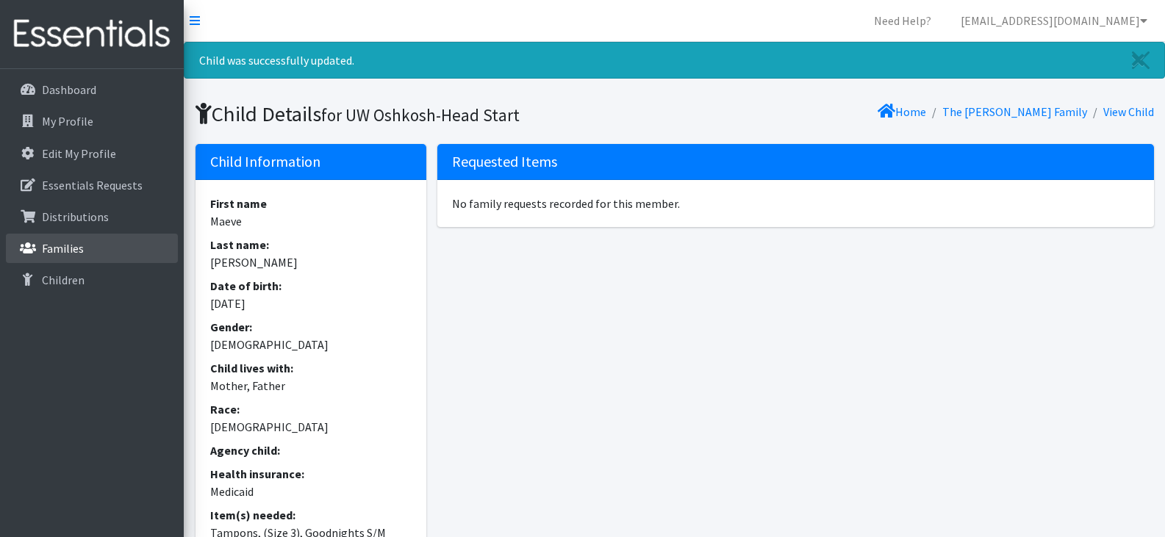
click at [102, 250] on link "Families" at bounding box center [92, 248] width 172 height 29
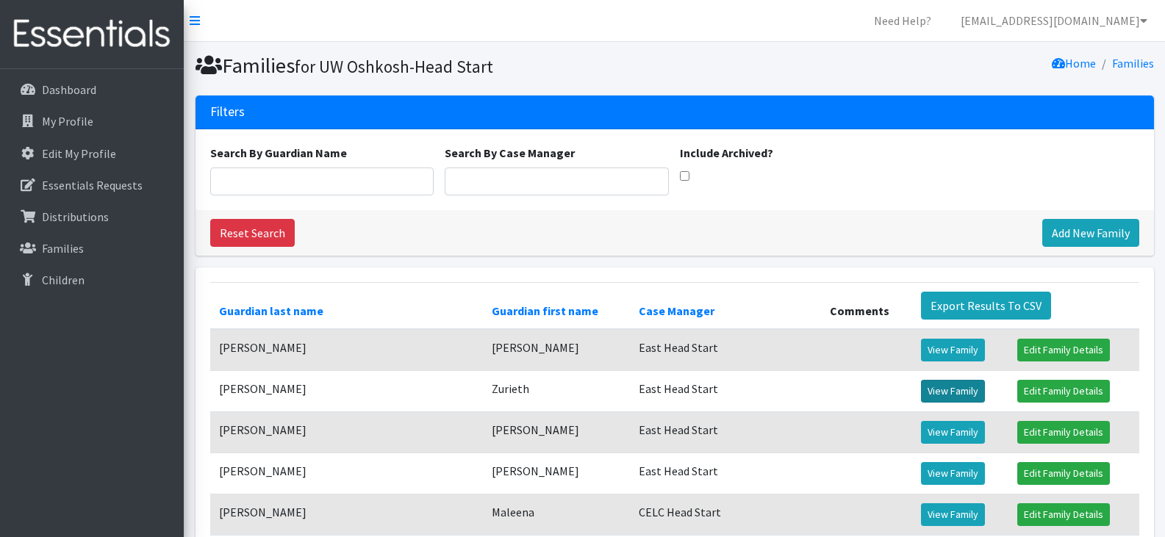
click at [921, 390] on link "View Family" at bounding box center [953, 391] width 64 height 23
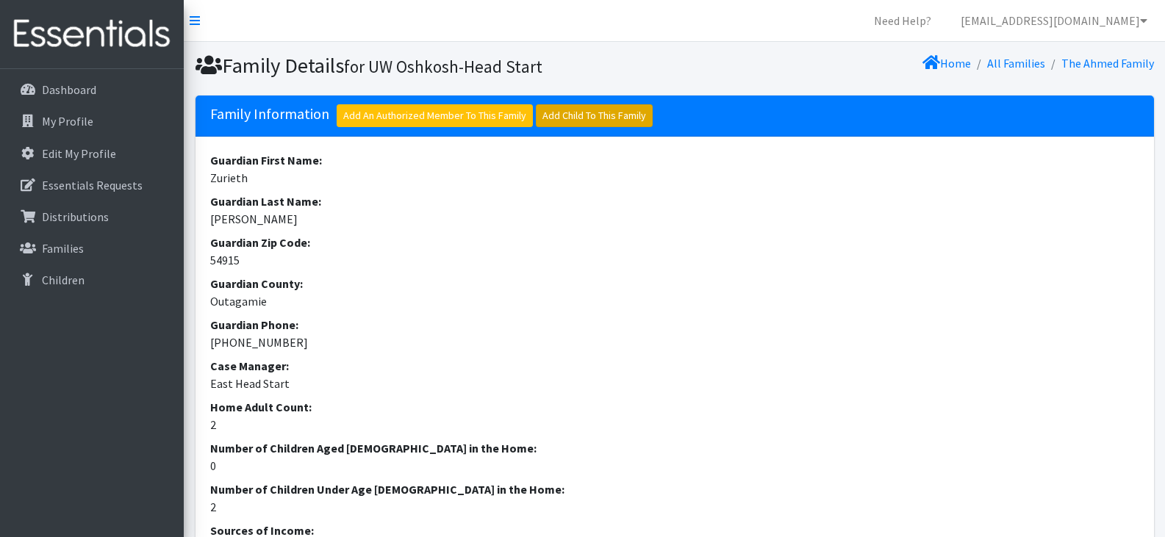
click at [583, 115] on link "Add Child To This Family" at bounding box center [594, 115] width 117 height 23
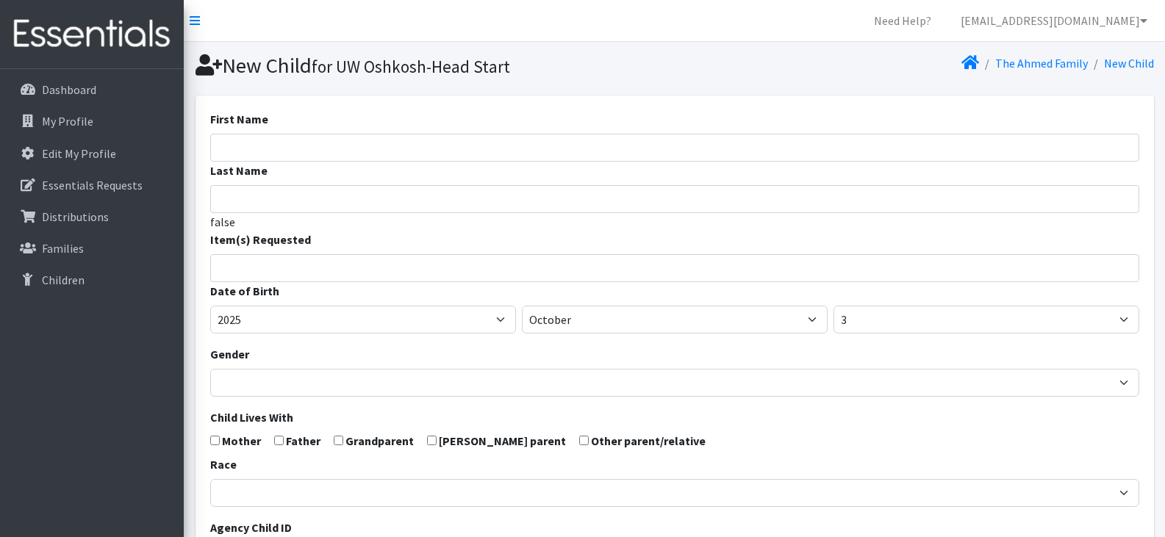
select select
click at [395, 151] on input "First Name" at bounding box center [674, 148] width 929 height 28
type input "Simba"
type input "Jimmy"
click at [345, 276] on span at bounding box center [674, 268] width 929 height 28
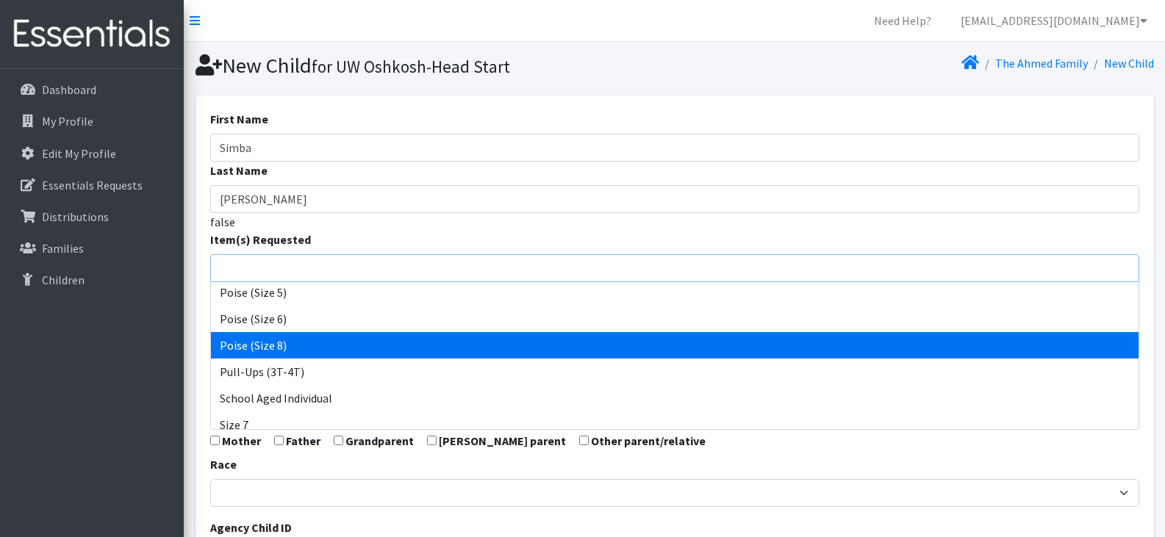
scroll to position [665, 0]
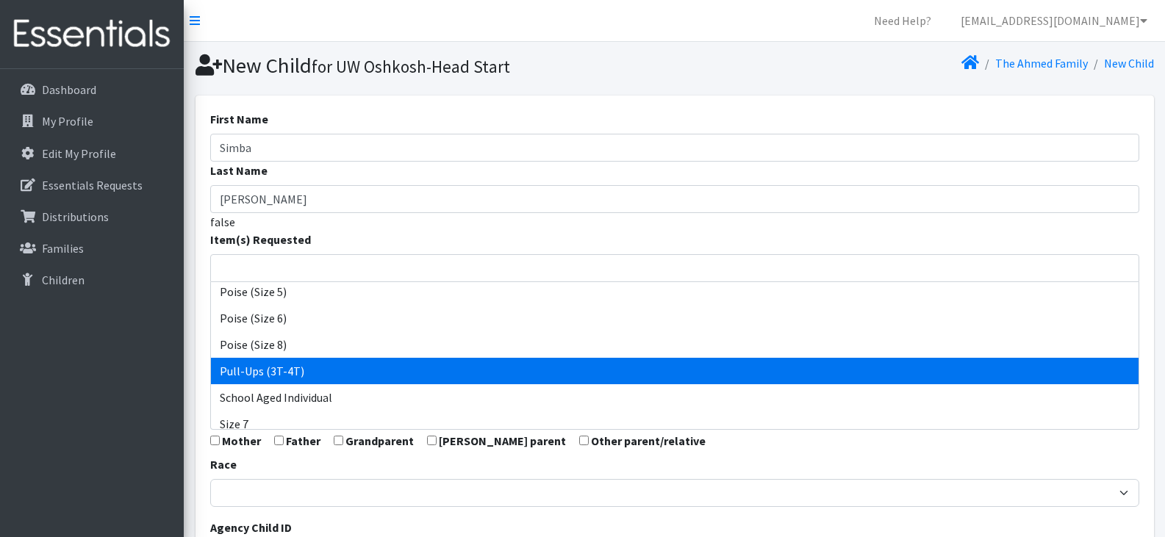
select select "14494"
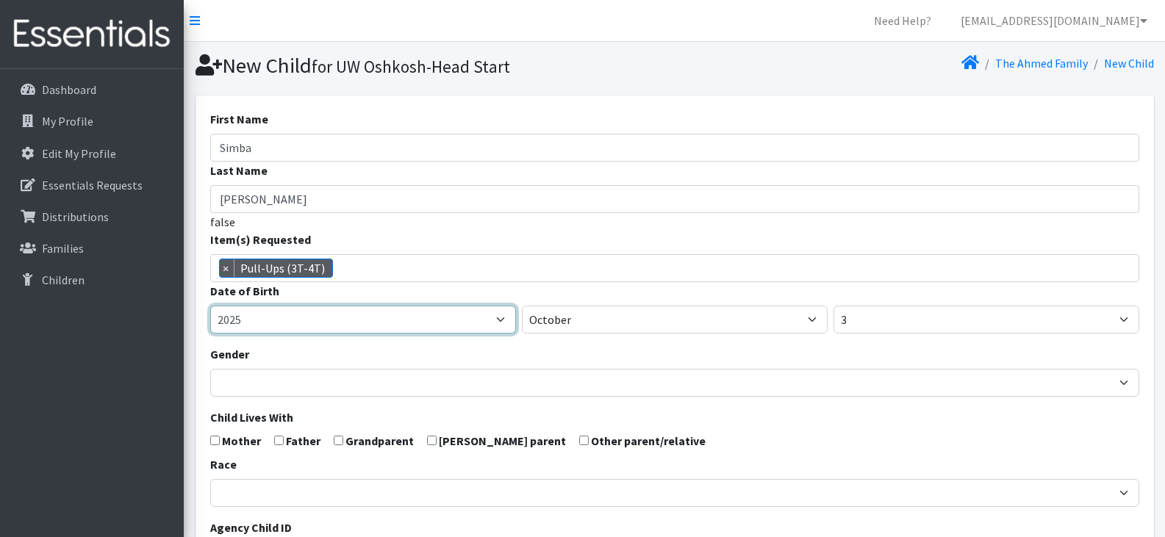
click at [351, 320] on select "2005 2006 2007 2008 2009 2010 2011 2012 2013 2014 2015 2016 2017 2018 2019 2020…" at bounding box center [363, 320] width 306 height 28
select select "2023"
click at [210, 306] on select "2005 2006 2007 2008 2009 2010 2011 2012 2013 2014 2015 2016 2017 2018 2019 2020…" at bounding box center [363, 320] width 306 height 28
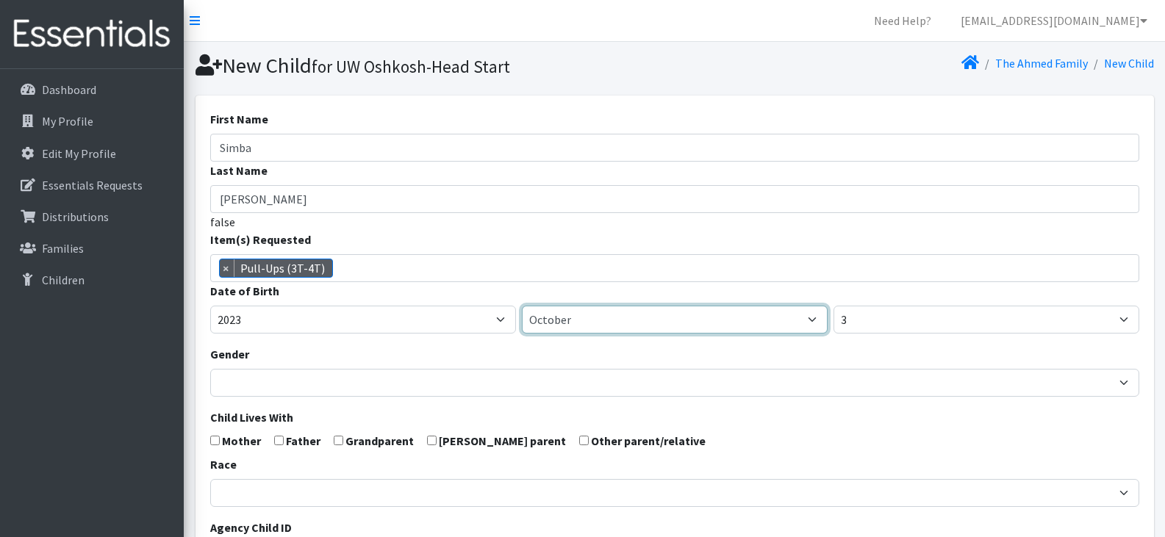
click at [598, 318] on select "January February March April May June July August September October November De…" at bounding box center [675, 320] width 306 height 28
select select "7"
click at [522, 306] on select "January February March April May June July August September October November De…" at bounding box center [675, 320] width 306 height 28
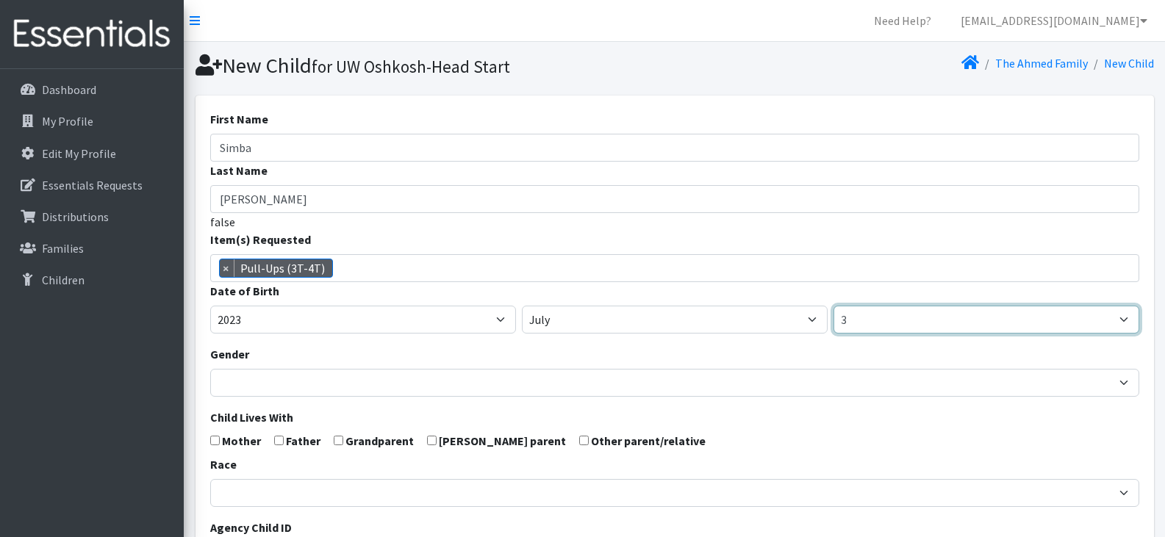
click at [854, 320] on select "1 2 3 4 5 6 7 8 9 10 11 12 13 14 15 16 17 18 19 20 21 22 23 24 25 26 27 28 29 3…" at bounding box center [986, 320] width 306 height 28
click at [833, 306] on select "1 2 3 4 5 6 7 8 9 10 11 12 13 14 15 16 17 18 19 20 21 22 23 24 25 26 27 28 29 3…" at bounding box center [986, 320] width 306 height 28
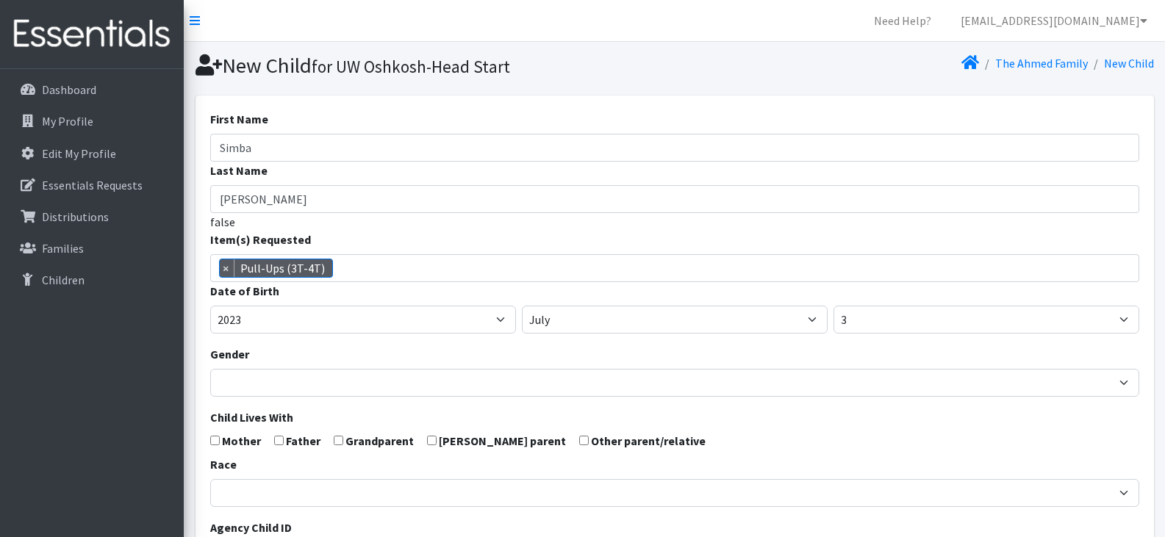
click at [216, 442] on input "checkbox" at bounding box center [215, 441] width 10 height 10
checkbox input "true"
click at [281, 440] on input "checkbox" at bounding box center [279, 441] width 10 height 10
checkbox input "true"
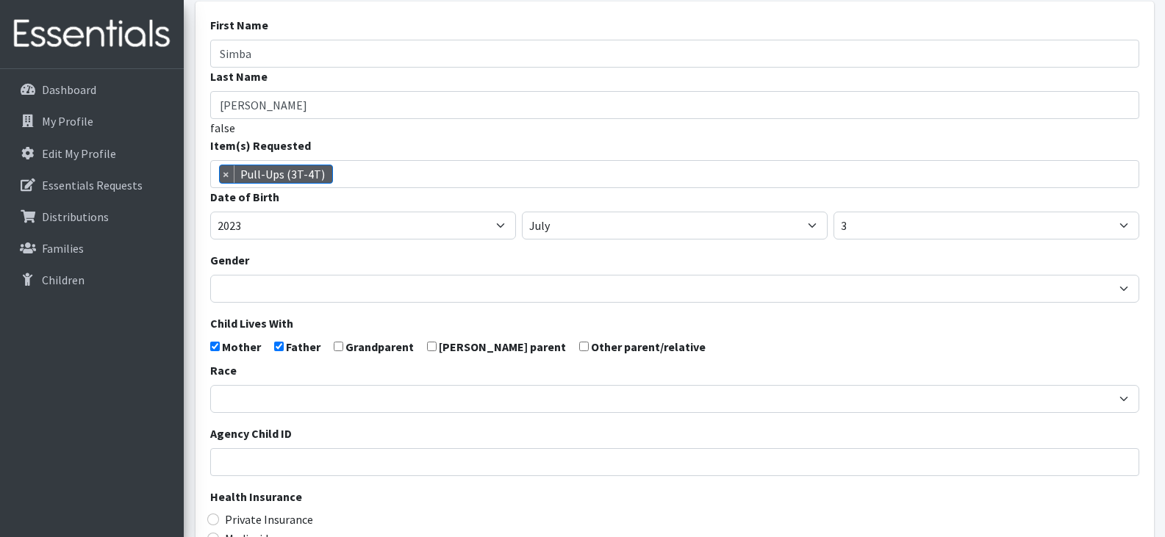
scroll to position [96, 0]
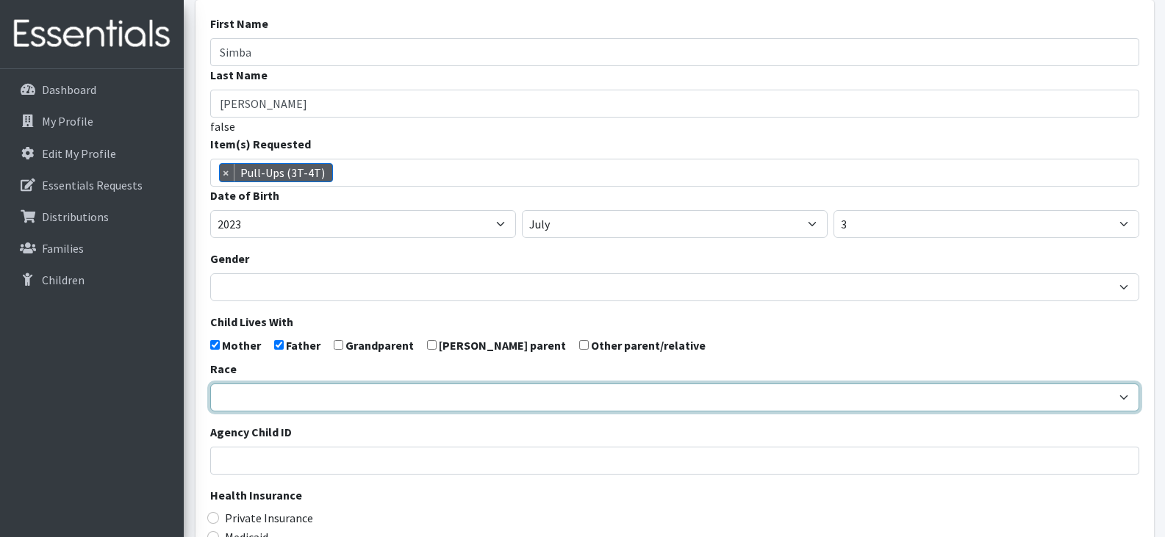
click at [291, 403] on select "African American Caucasian Hispanic Asian American Indian Pacific Islander Mult…" at bounding box center [674, 398] width 929 height 28
select select "[DEMOGRAPHIC_DATA]"
click at [210, 384] on select "African American Caucasian Hispanic Asian American Indian Pacific Islander Mult…" at bounding box center [674, 398] width 929 height 28
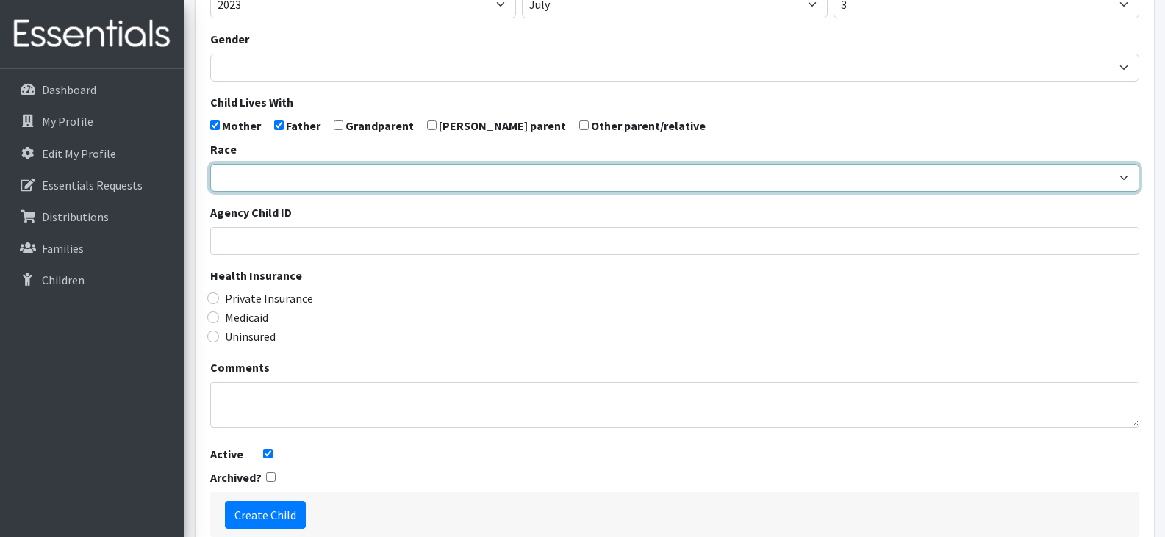
scroll to position [323, 0]
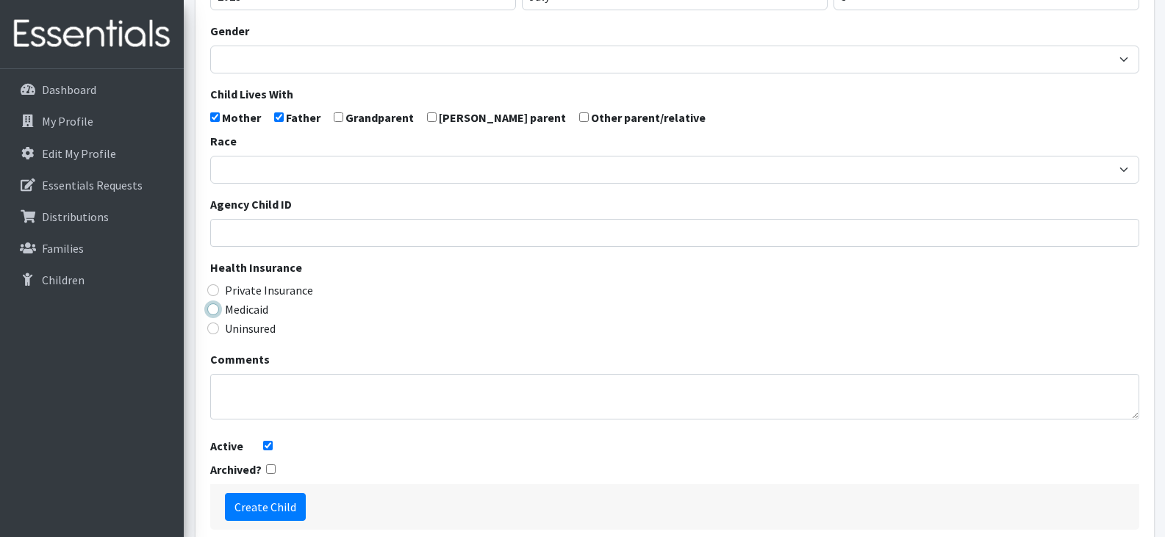
click at [212, 306] on input "Medicaid" at bounding box center [213, 309] width 12 height 12
radio input "true"
click at [279, 503] on input "Create Child" at bounding box center [265, 507] width 81 height 28
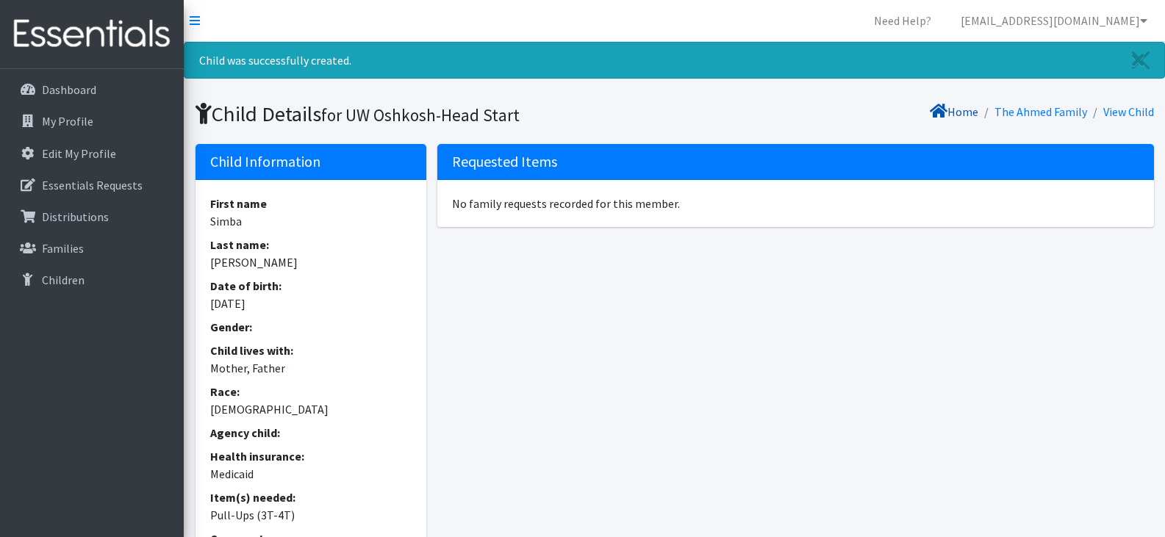
click at [954, 110] on link "Home" at bounding box center [953, 111] width 48 height 15
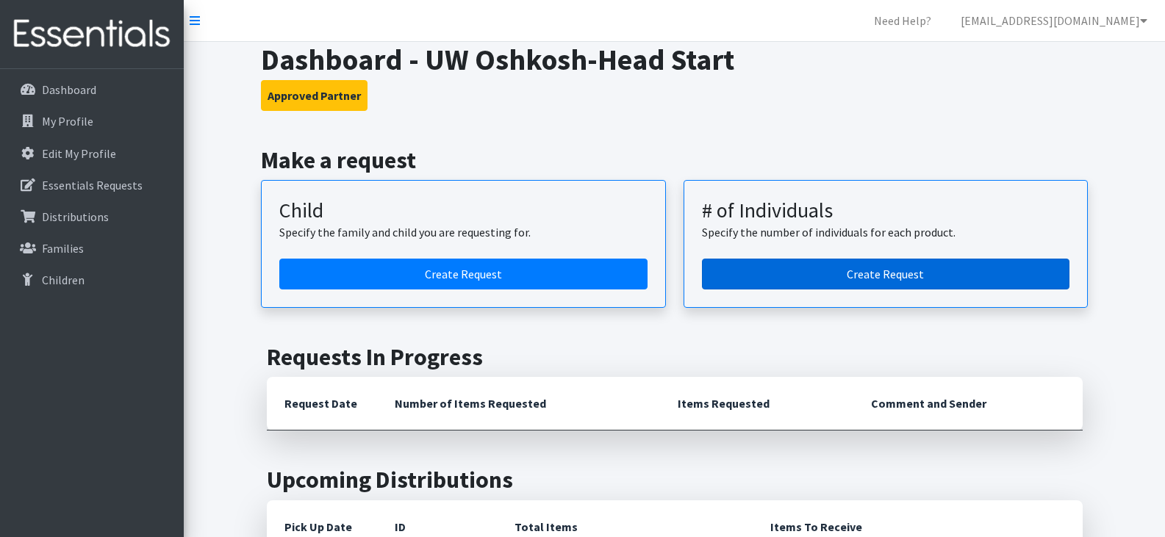
click at [889, 274] on link "Create Request" at bounding box center [886, 274] width 368 height 31
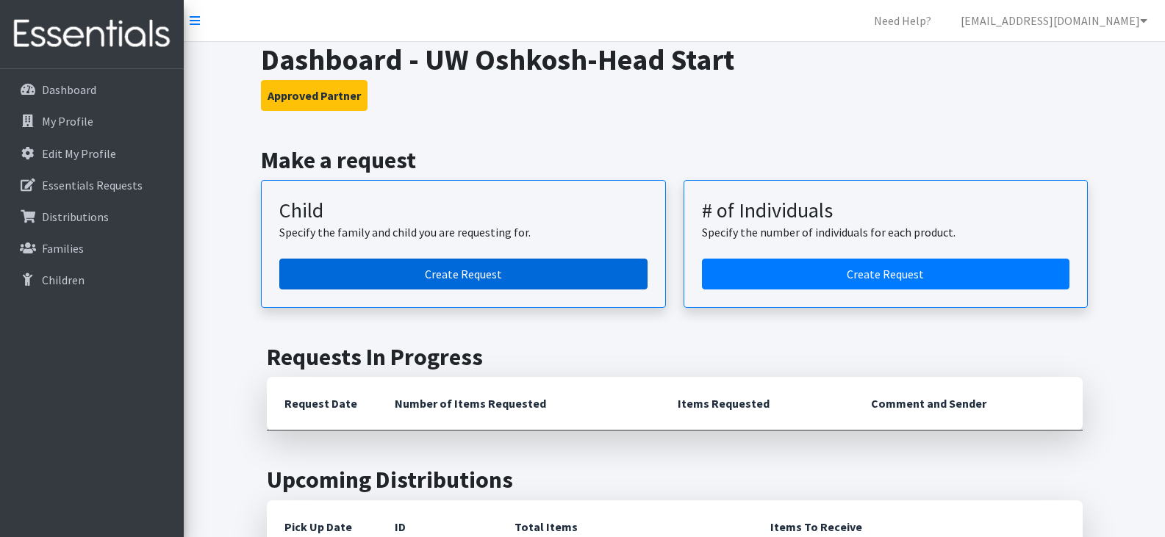
click at [428, 274] on link "Create Request" at bounding box center [463, 274] width 368 height 31
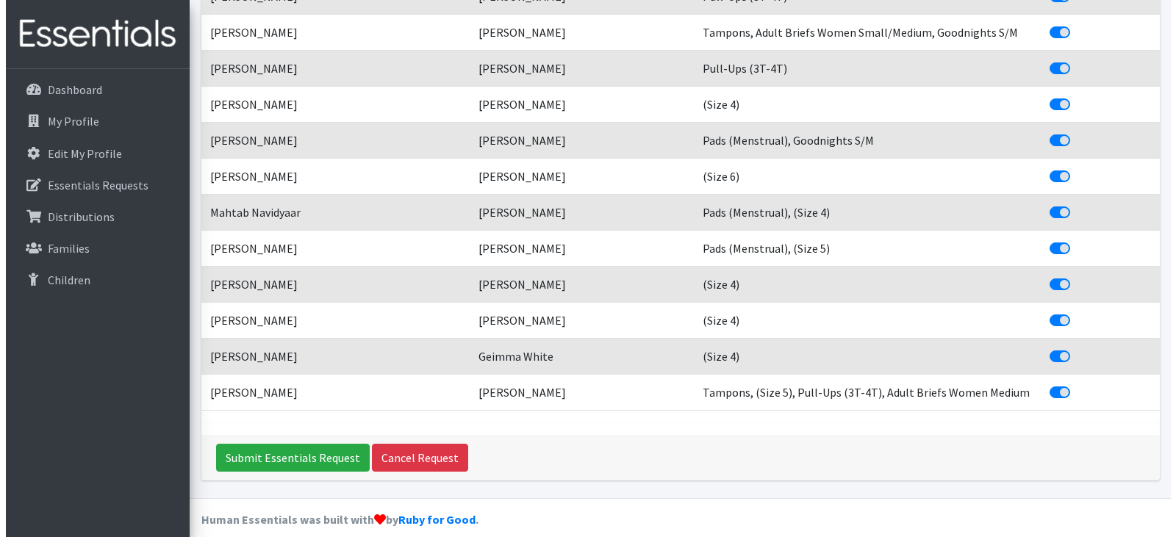
scroll to position [1206, 0]
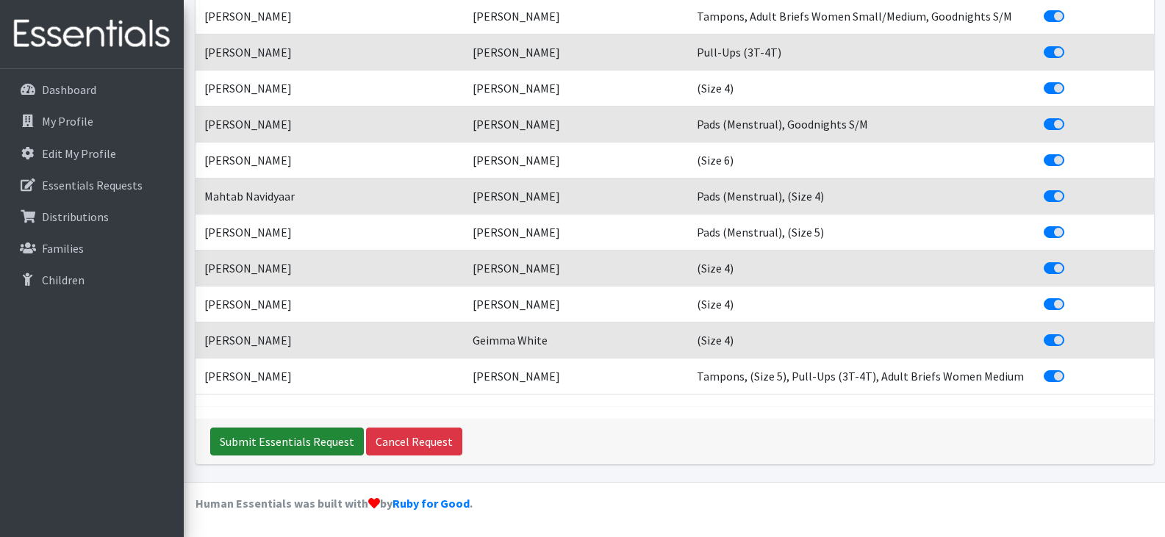
click at [267, 442] on input "Submit Essentials Request" at bounding box center [287, 442] width 154 height 28
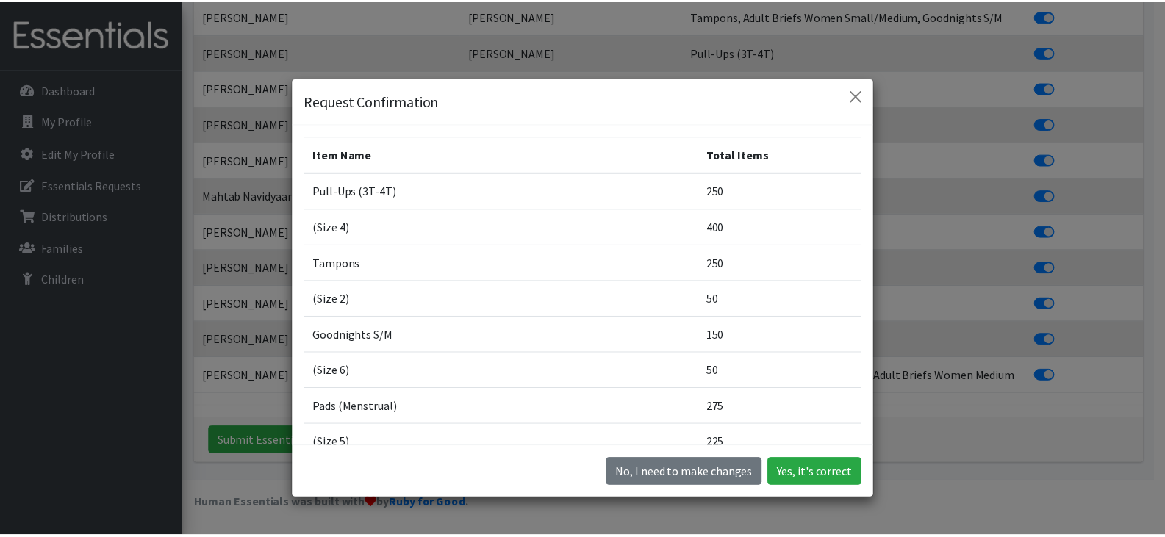
scroll to position [158, 0]
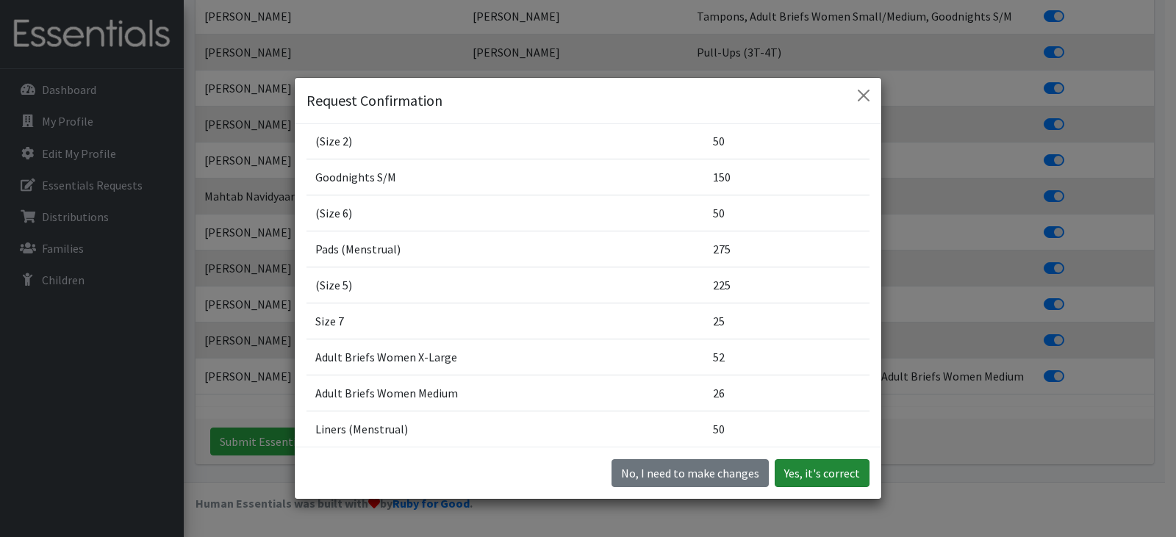
click at [813, 472] on button "Yes, it's correct" at bounding box center [821, 473] width 95 height 28
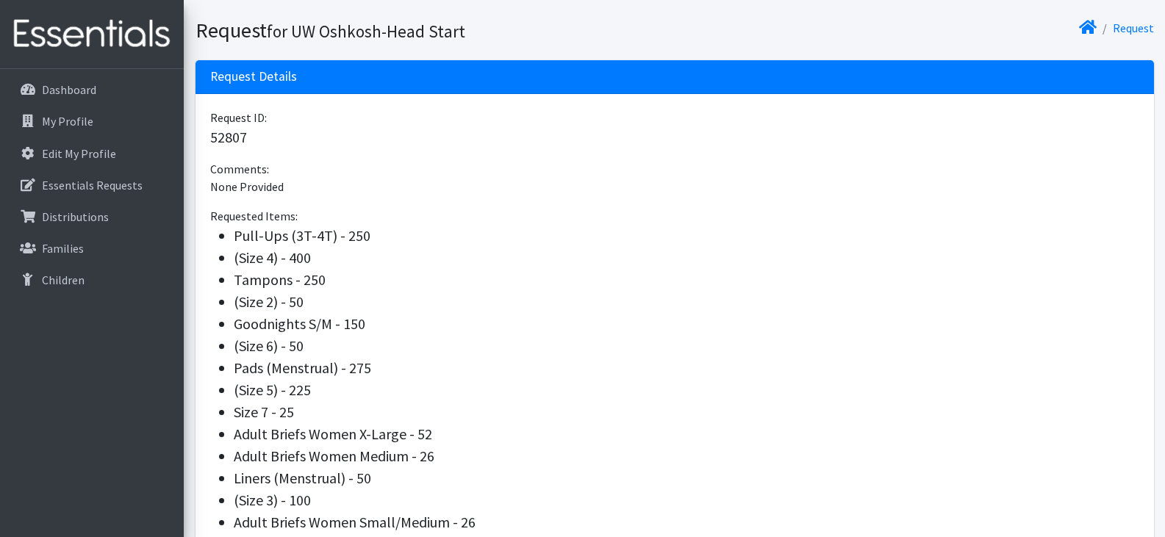
scroll to position [239, 0]
